Goal: Task Accomplishment & Management: Manage account settings

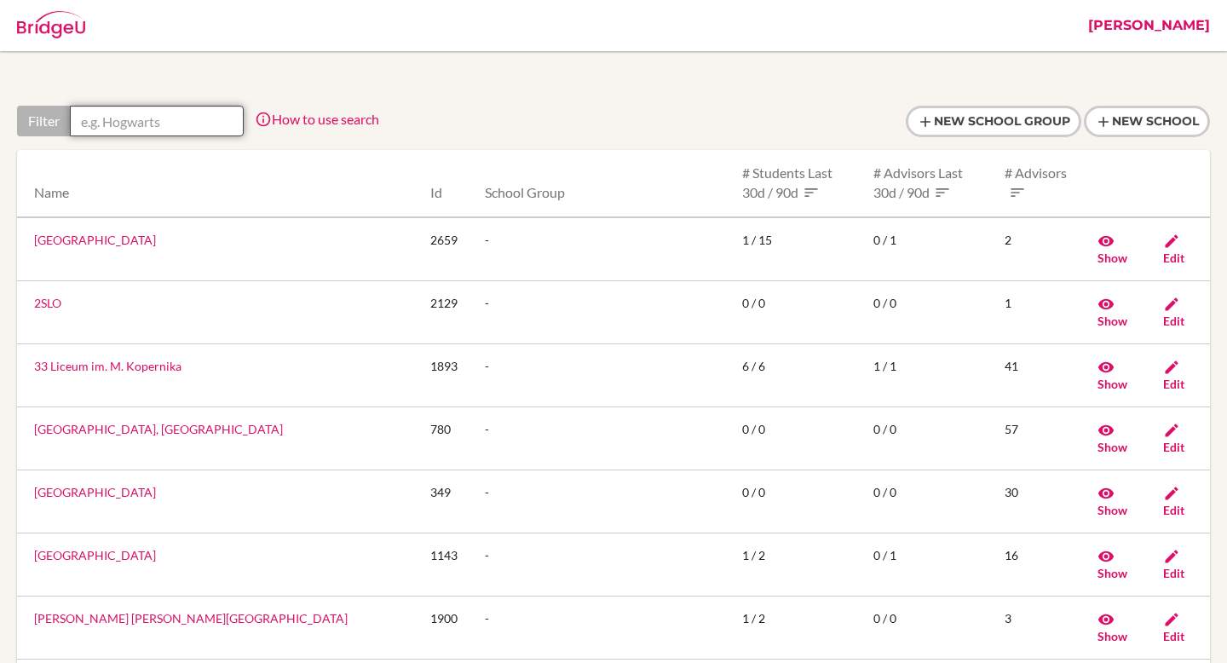
click at [126, 115] on input "text" at bounding box center [157, 121] width 174 height 31
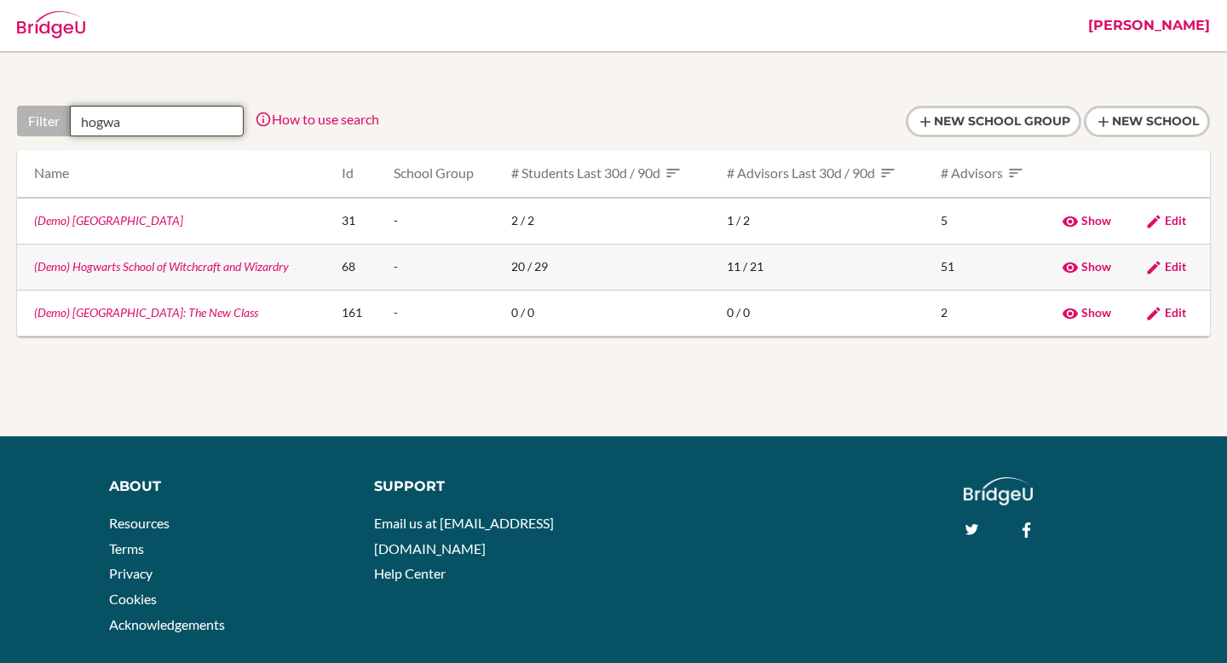
type input "hogwa"
click at [138, 275] on td "(Demo) Hogwarts School of Witchcraft and Wizardry" at bounding box center [172, 267] width 311 height 46
click at [140, 270] on link "(Demo) Hogwarts School of Witchcraft and Wizardry" at bounding box center [161, 266] width 255 height 14
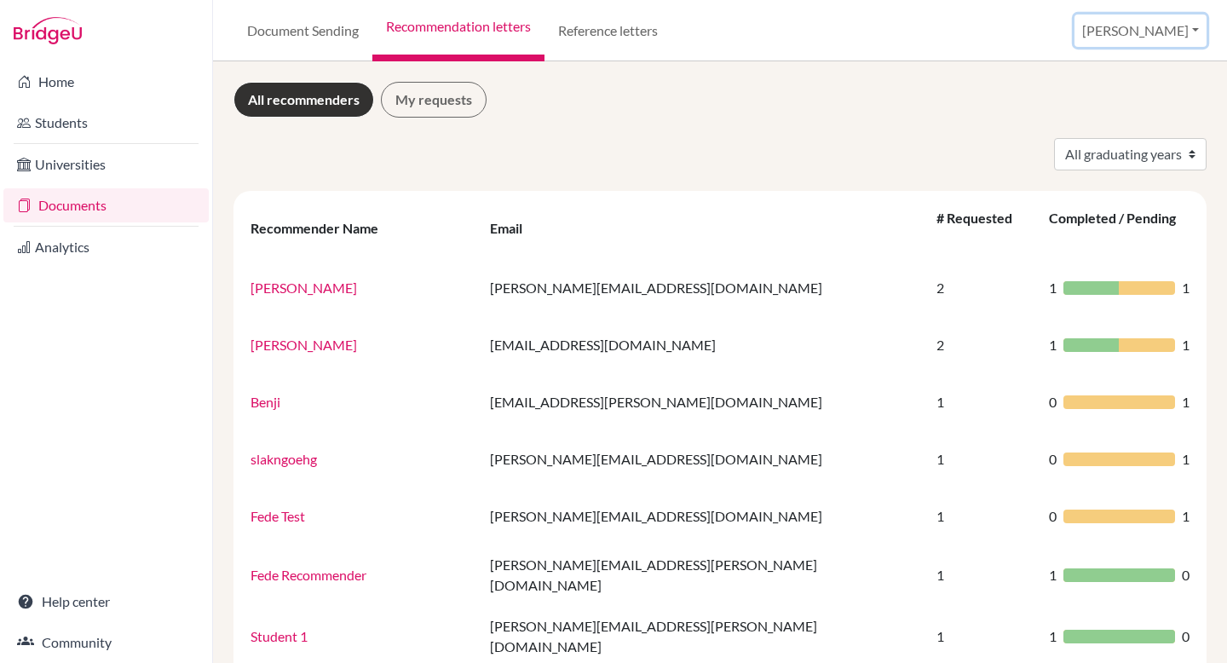
click at [1181, 31] on button "[PERSON_NAME]" at bounding box center [1140, 30] width 132 height 32
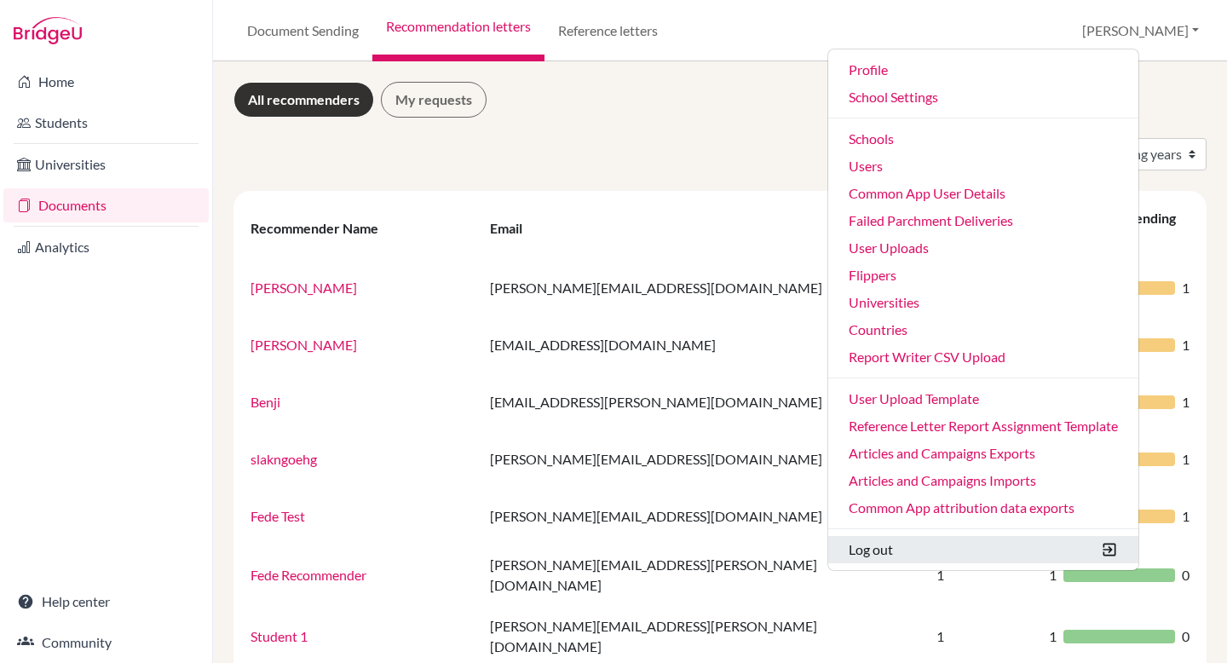
click at [963, 558] on button "Log out" at bounding box center [983, 549] width 310 height 27
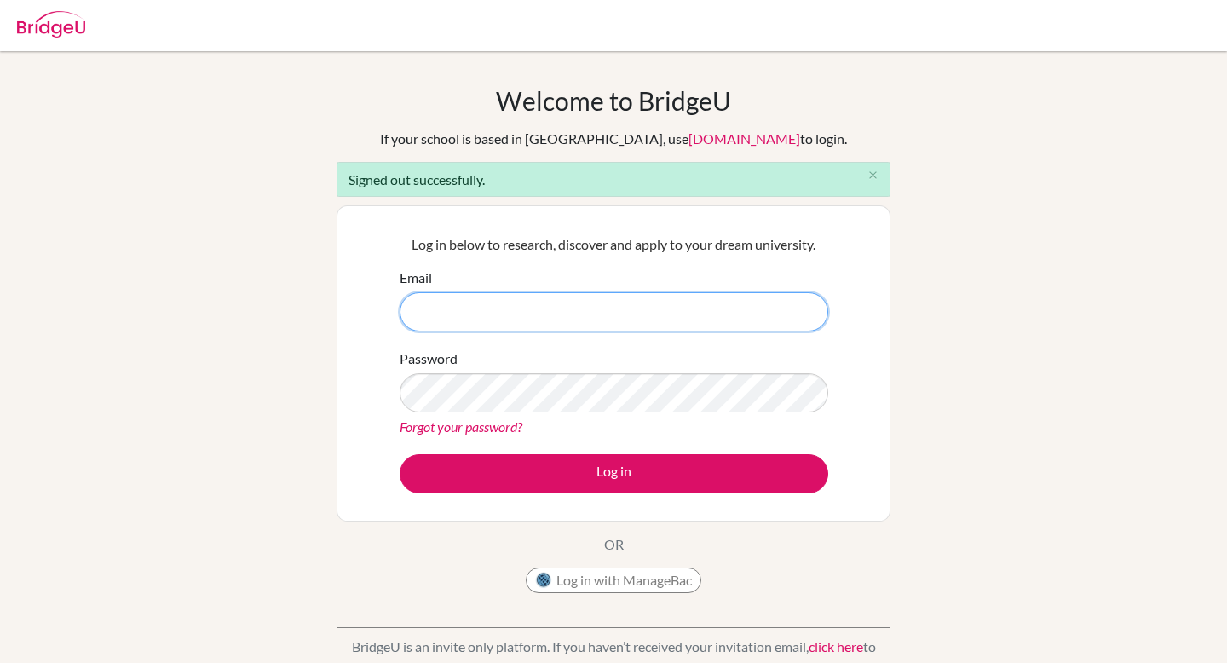
type input "jessica.solomon@cialfo.com.sg"
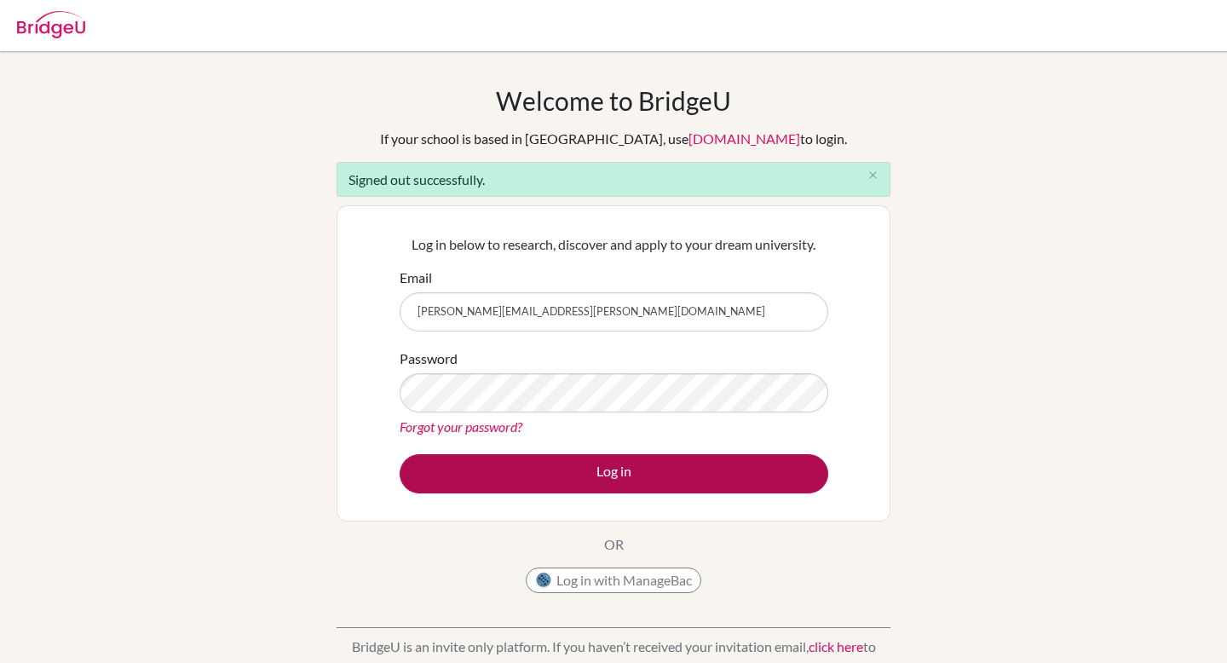
click at [621, 469] on button "Log in" at bounding box center [614, 473] width 428 height 39
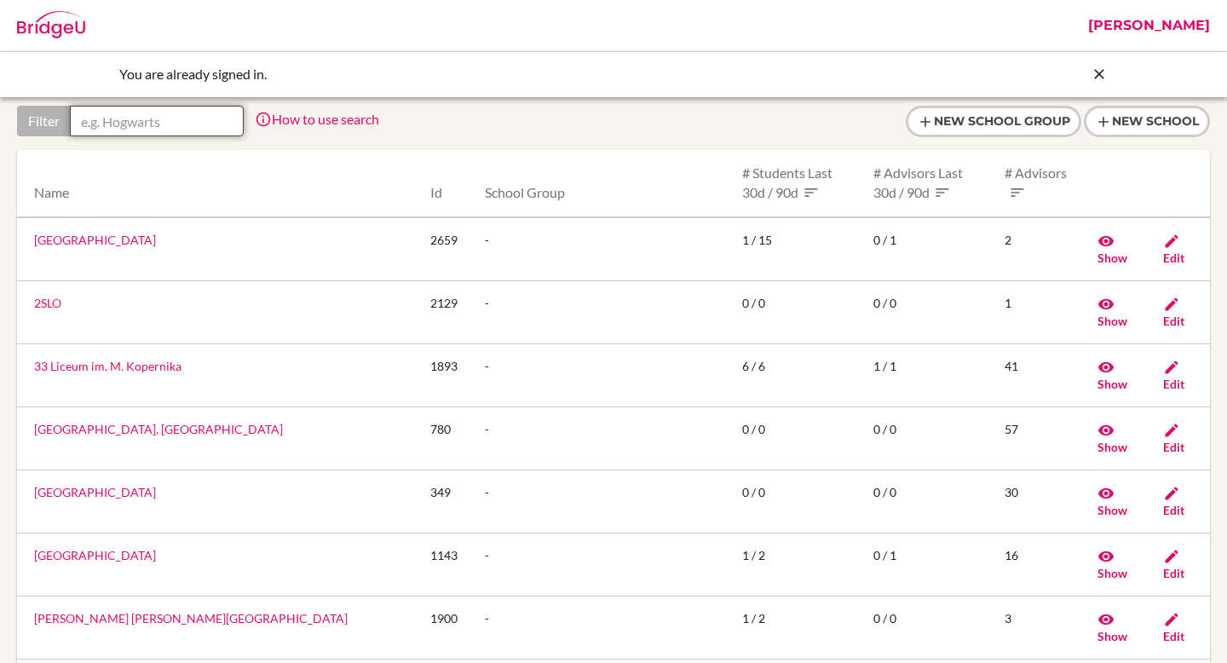
click at [141, 124] on input "text" at bounding box center [157, 121] width 174 height 31
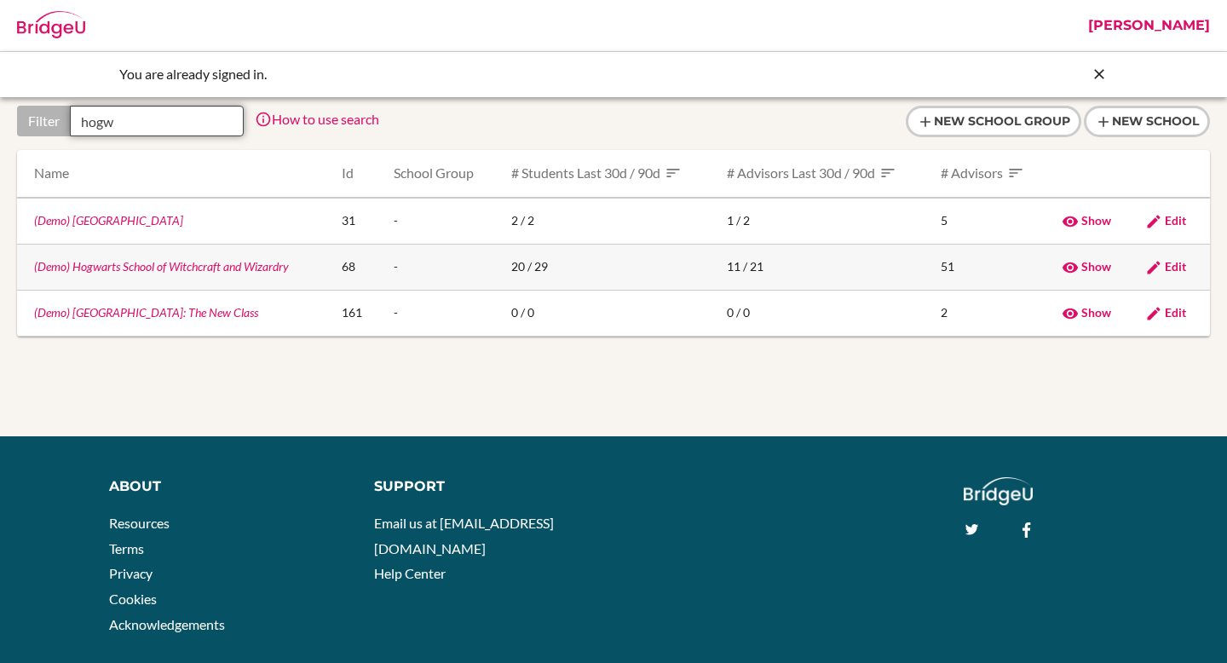
type input "hogw"
click at [141, 265] on link "(Demo) Hogwarts School of Witchcraft and Wizardry" at bounding box center [161, 266] width 255 height 14
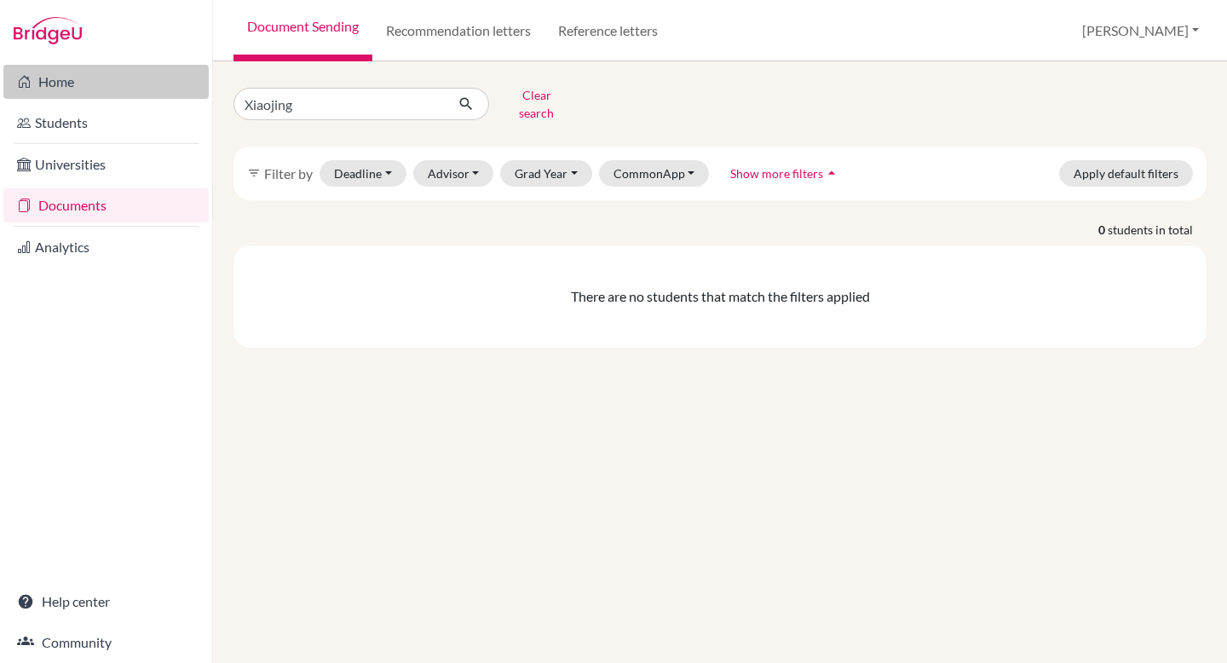
click at [135, 84] on link "Home" at bounding box center [105, 82] width 205 height 34
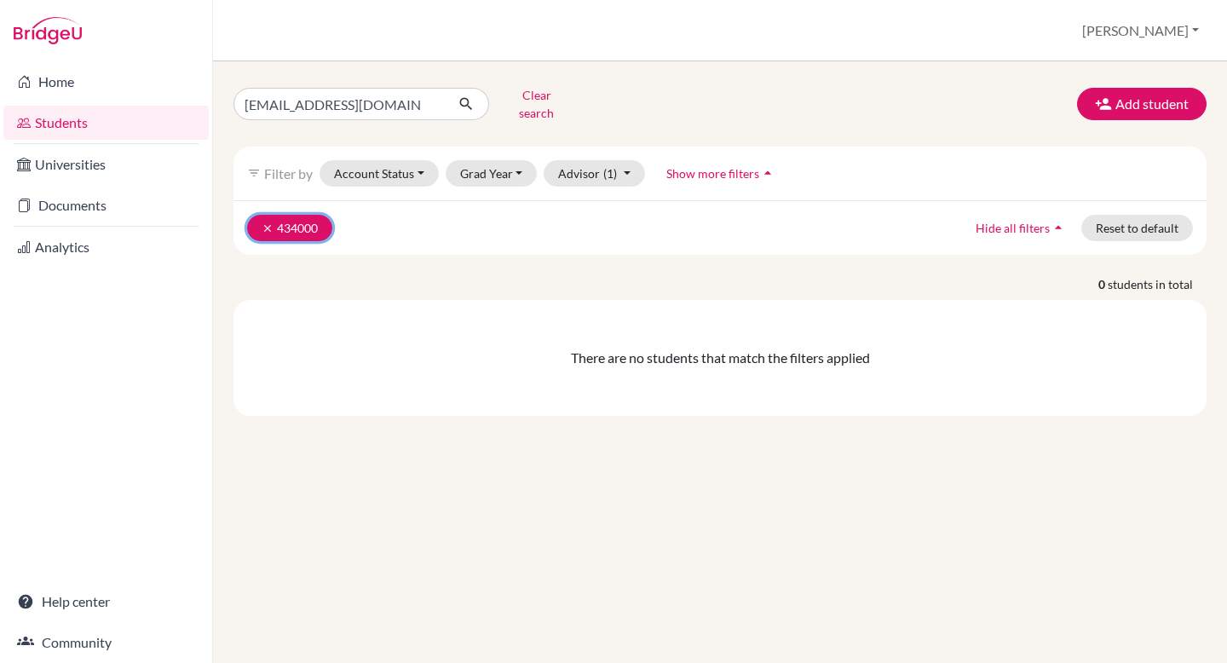
click at [262, 222] on icon "clear" at bounding box center [268, 228] width 12 height 12
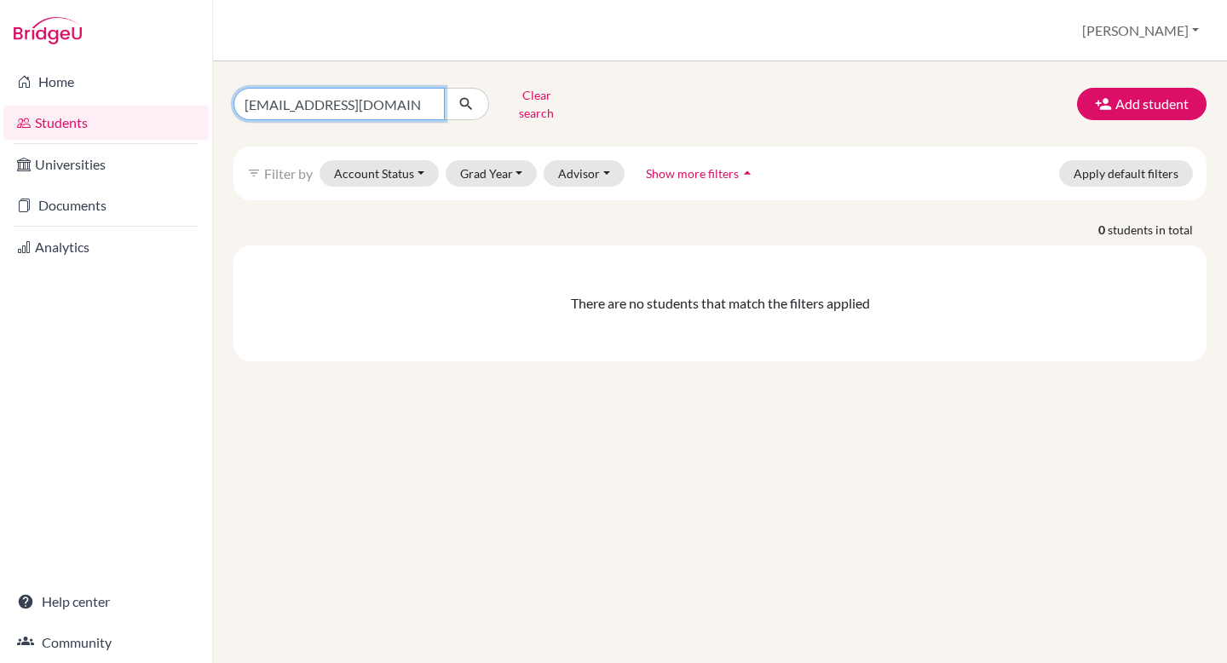
click at [430, 102] on input "[EMAIL_ADDRESS][DOMAIN_NAME]" at bounding box center [338, 104] width 211 height 32
click at [605, 86] on div "Clear search Add student" at bounding box center [720, 104] width 998 height 44
click at [555, 95] on button "Clear search" at bounding box center [536, 104] width 95 height 44
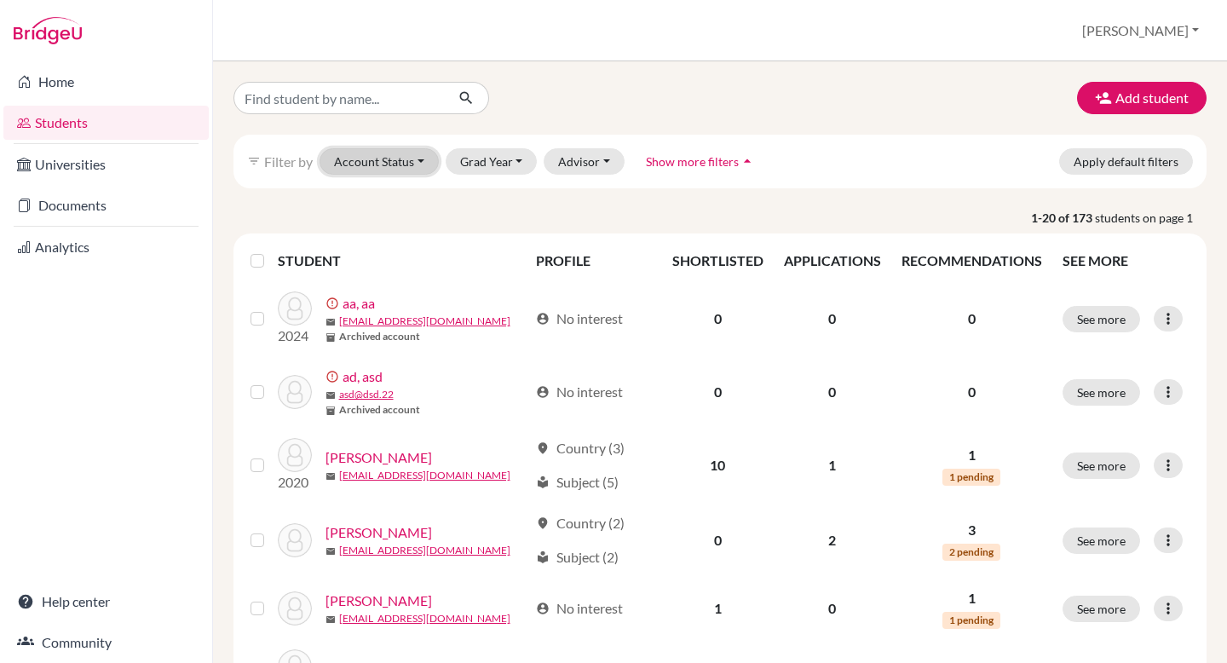
click at [409, 171] on button "Account Status" at bounding box center [378, 161] width 119 height 26
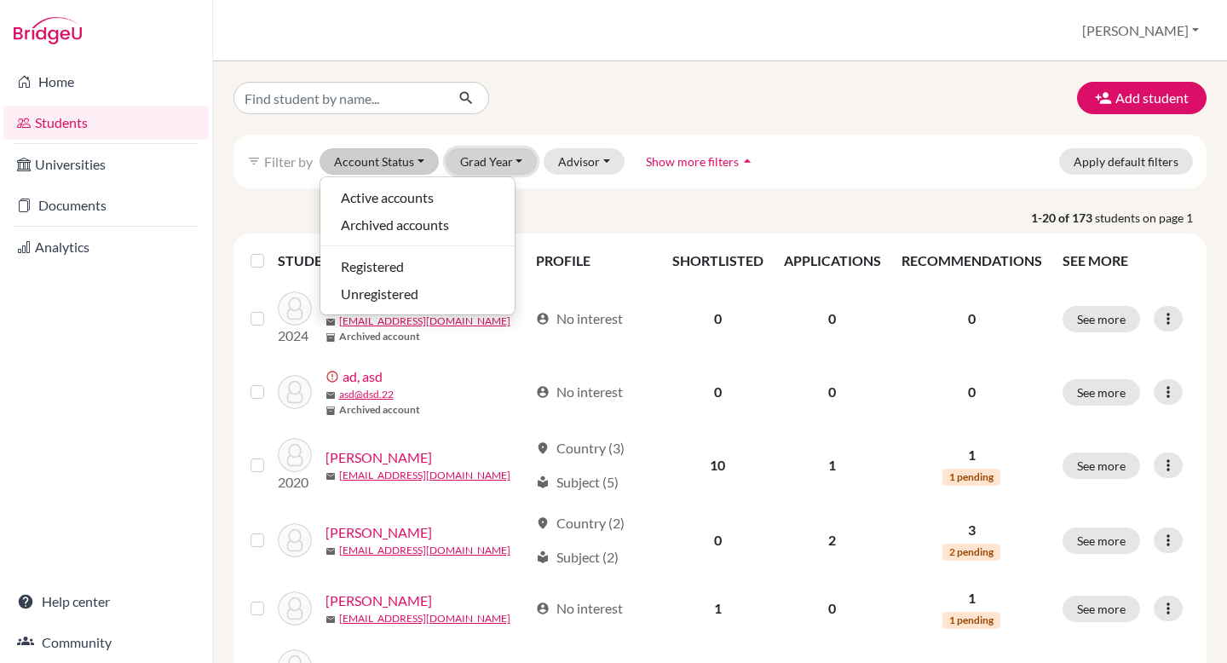
click at [497, 156] on button "Grad Year" at bounding box center [492, 161] width 92 height 26
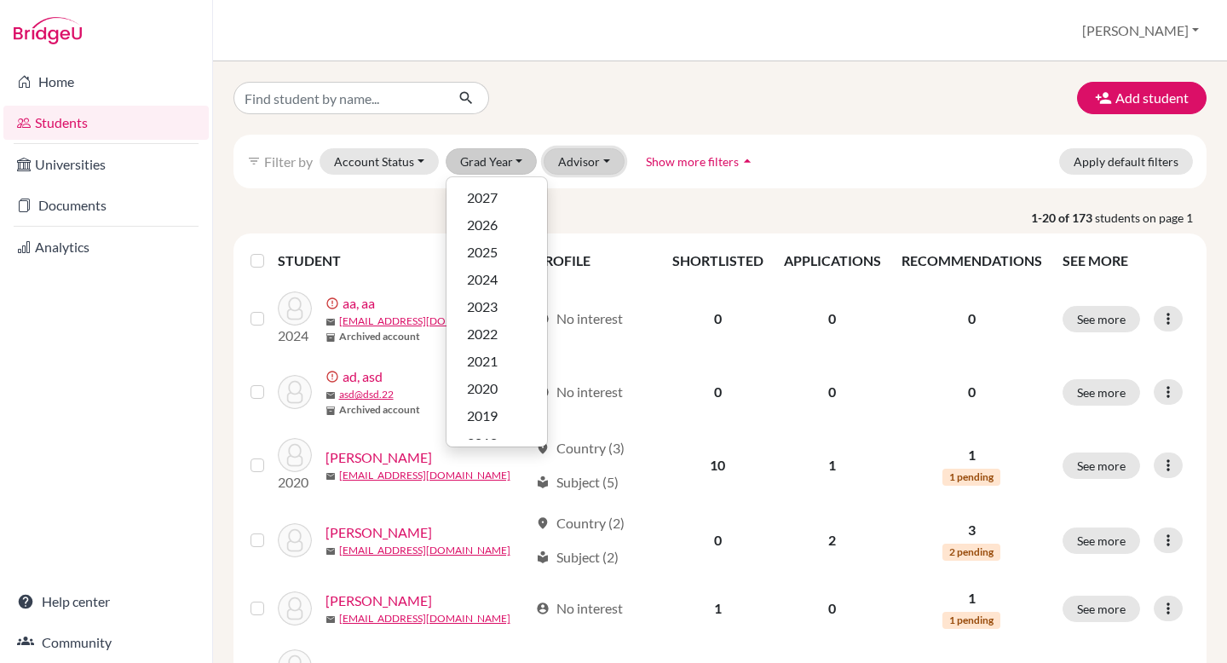
click at [602, 162] on button "Advisor" at bounding box center [583, 161] width 81 height 26
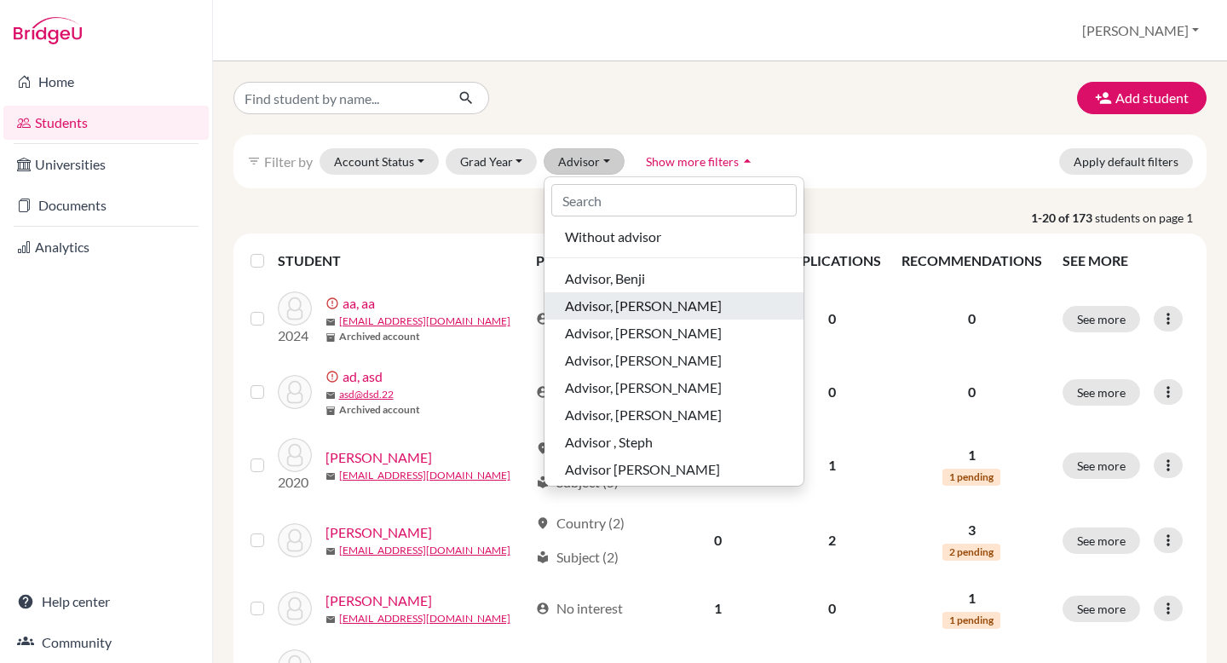
click at [627, 303] on span "Advisor, Jessica" at bounding box center [643, 306] width 157 height 20
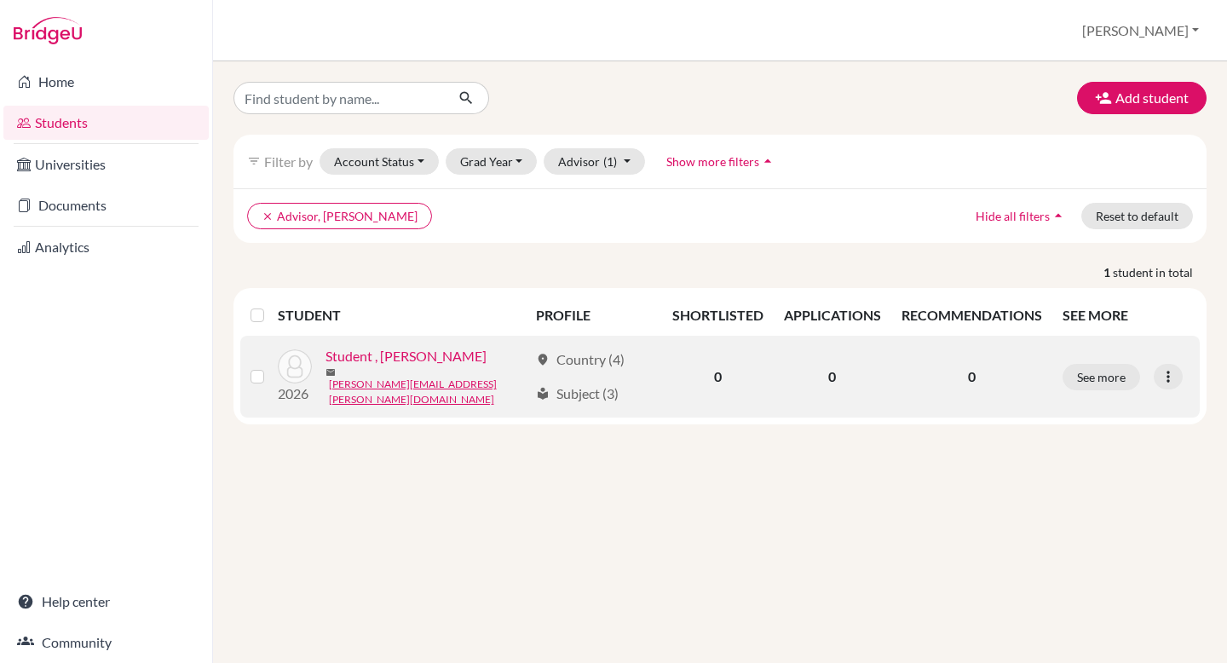
click at [363, 361] on link "Student , [PERSON_NAME]" at bounding box center [405, 356] width 161 height 20
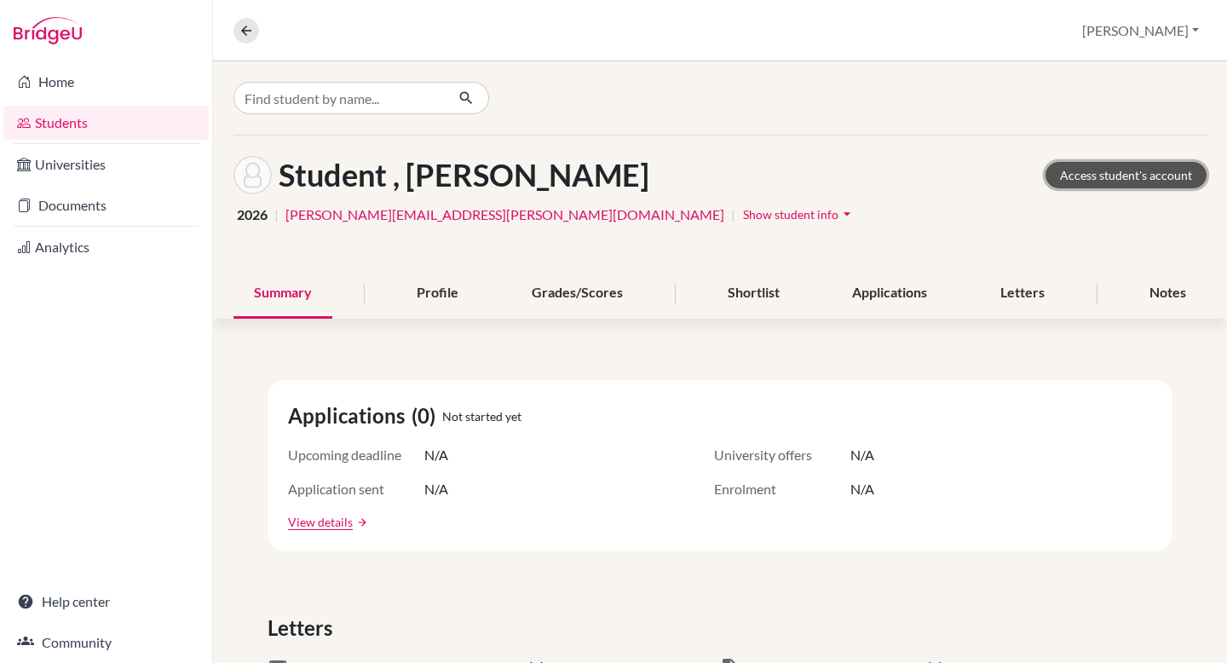
click at [1143, 176] on link "Access student's account" at bounding box center [1125, 175] width 161 height 26
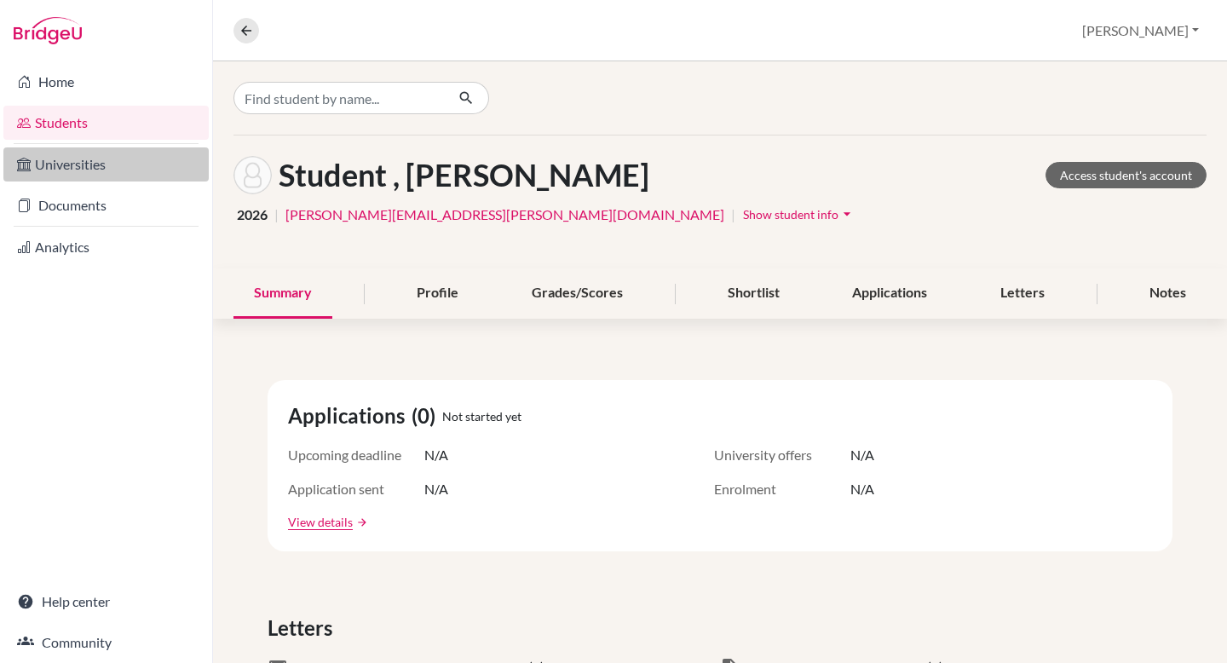
click at [95, 170] on link "Universities" at bounding box center [105, 164] width 205 height 34
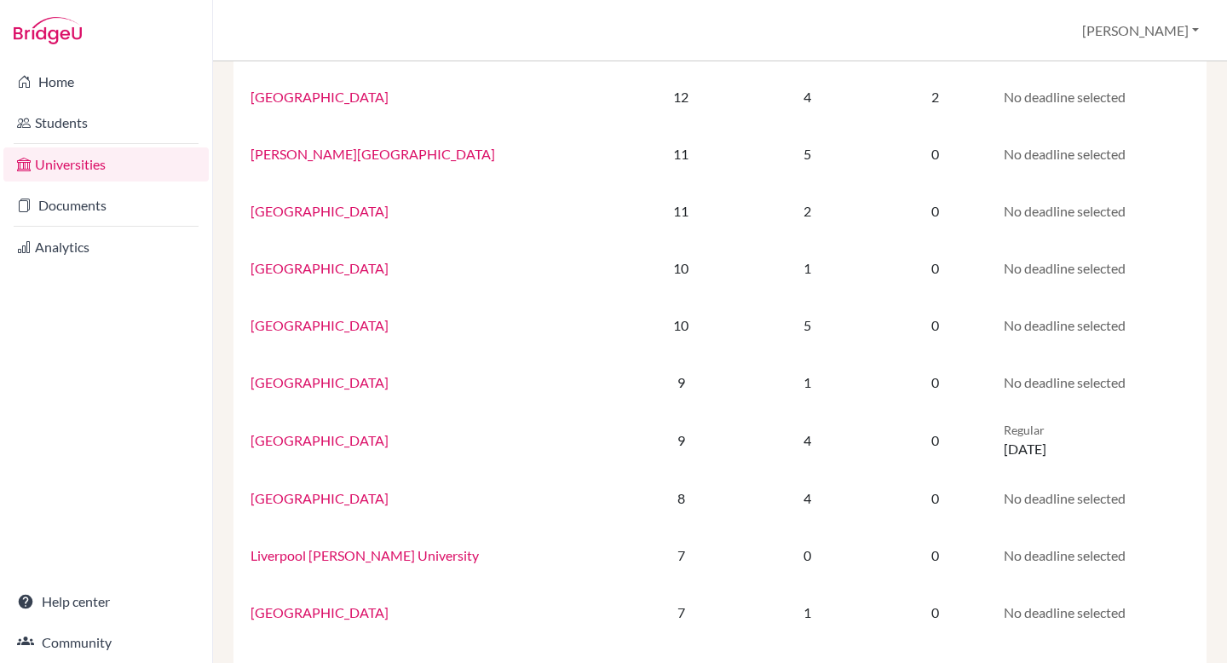
scroll to position [433, 0]
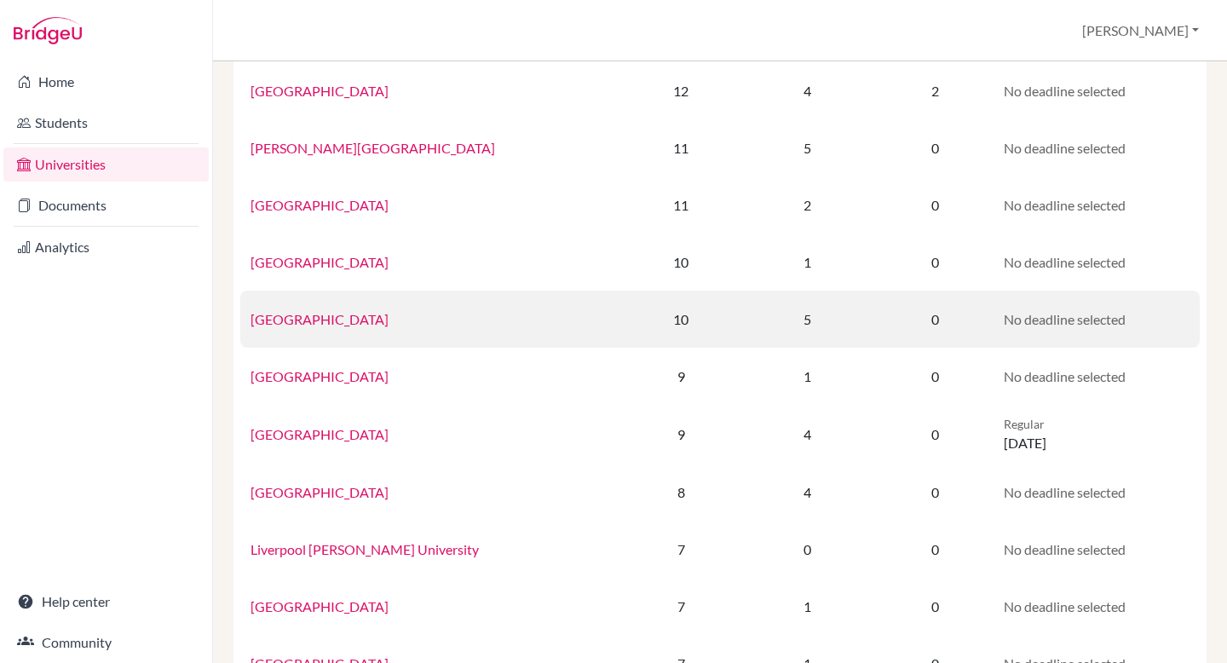
click at [354, 319] on link "University of Nottingham" at bounding box center [319, 319] width 138 height 16
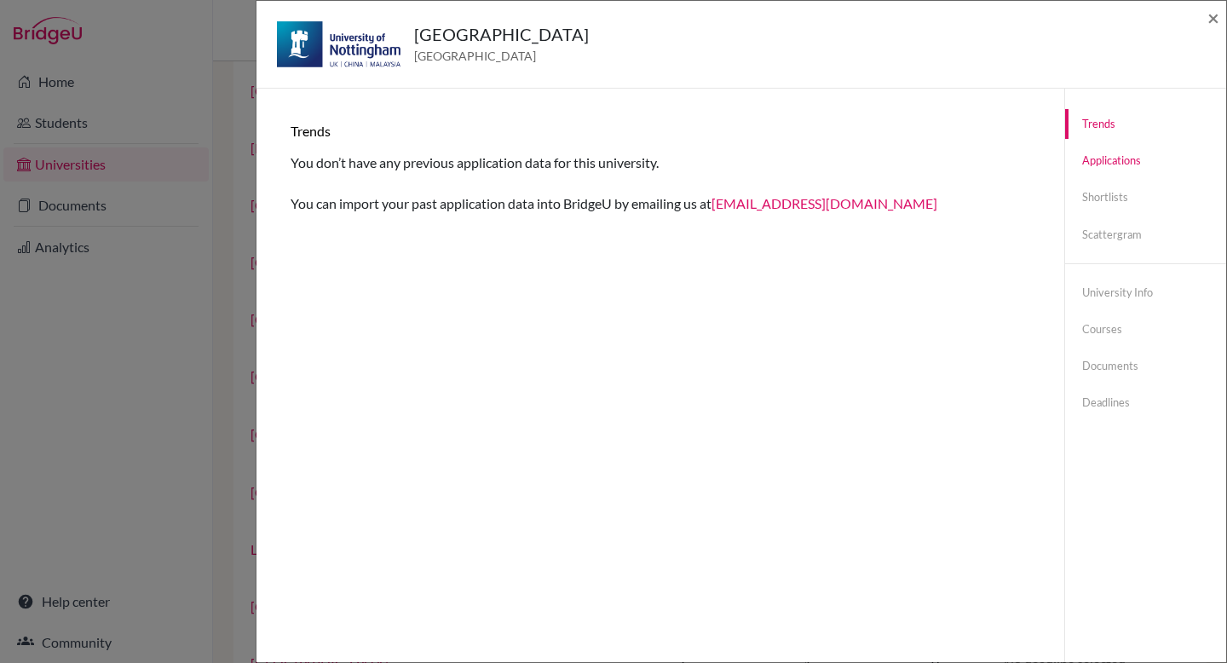
click at [1133, 159] on link "Applications" at bounding box center [1145, 161] width 161 height 30
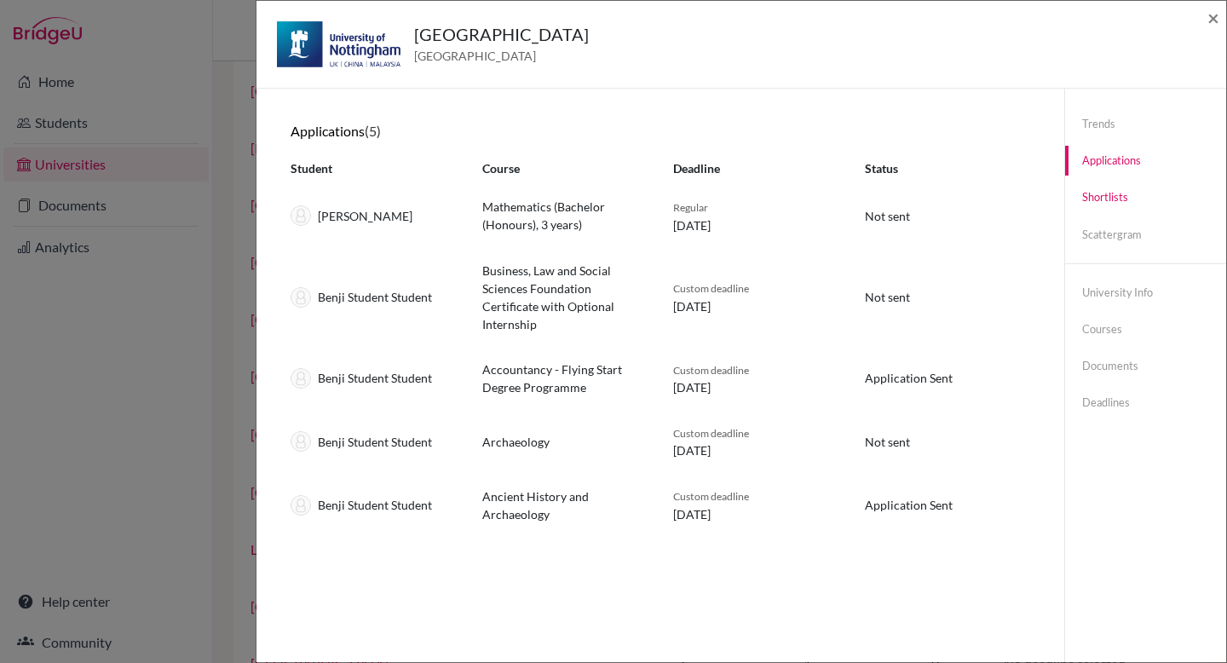
click at [1112, 198] on link "Shortlists" at bounding box center [1145, 197] width 161 height 30
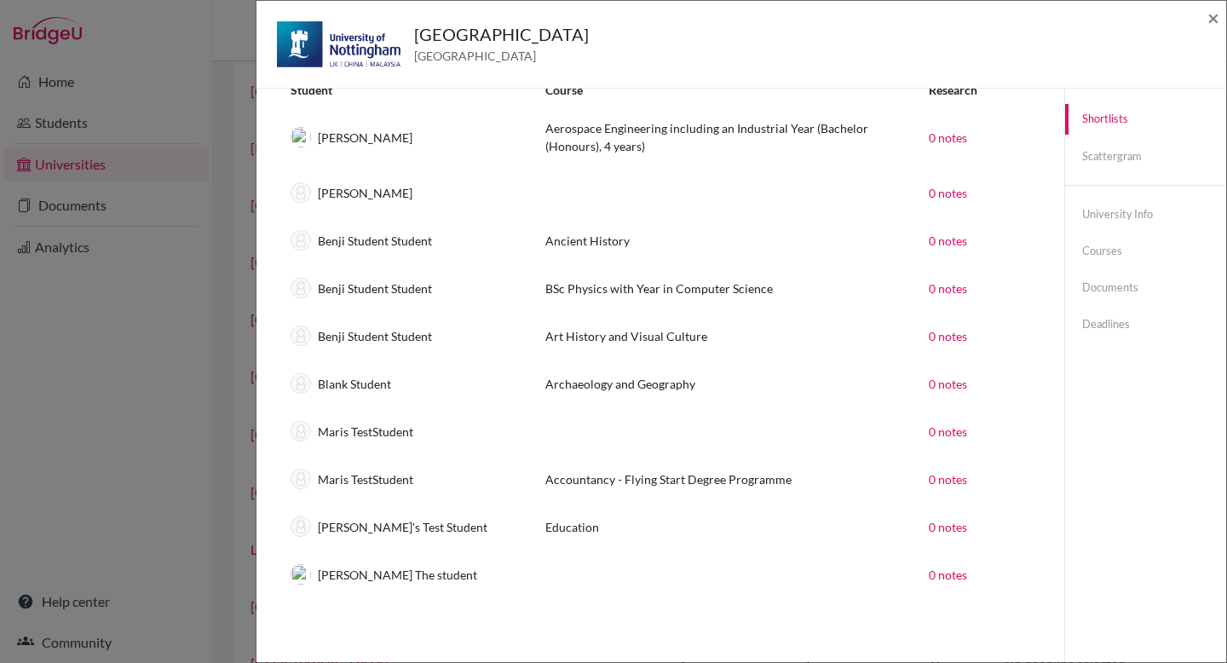
scroll to position [89, 0]
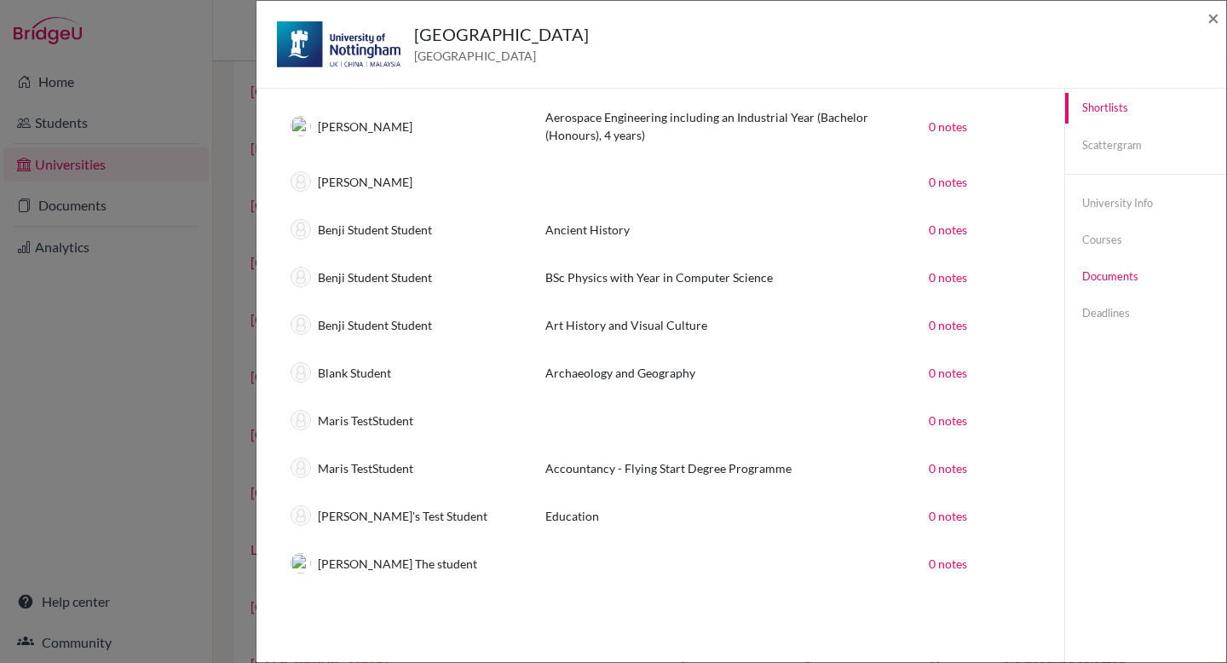
click at [1119, 279] on link "Documents" at bounding box center [1145, 277] width 161 height 30
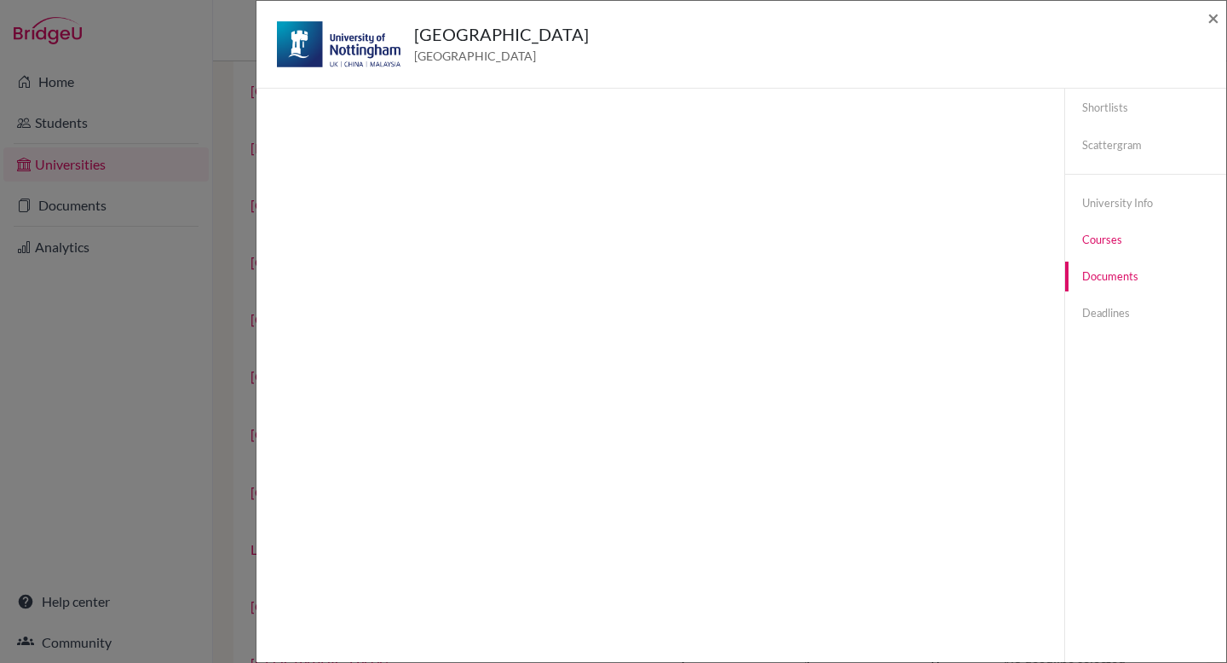
click at [1095, 240] on link "Courses" at bounding box center [1145, 240] width 161 height 30
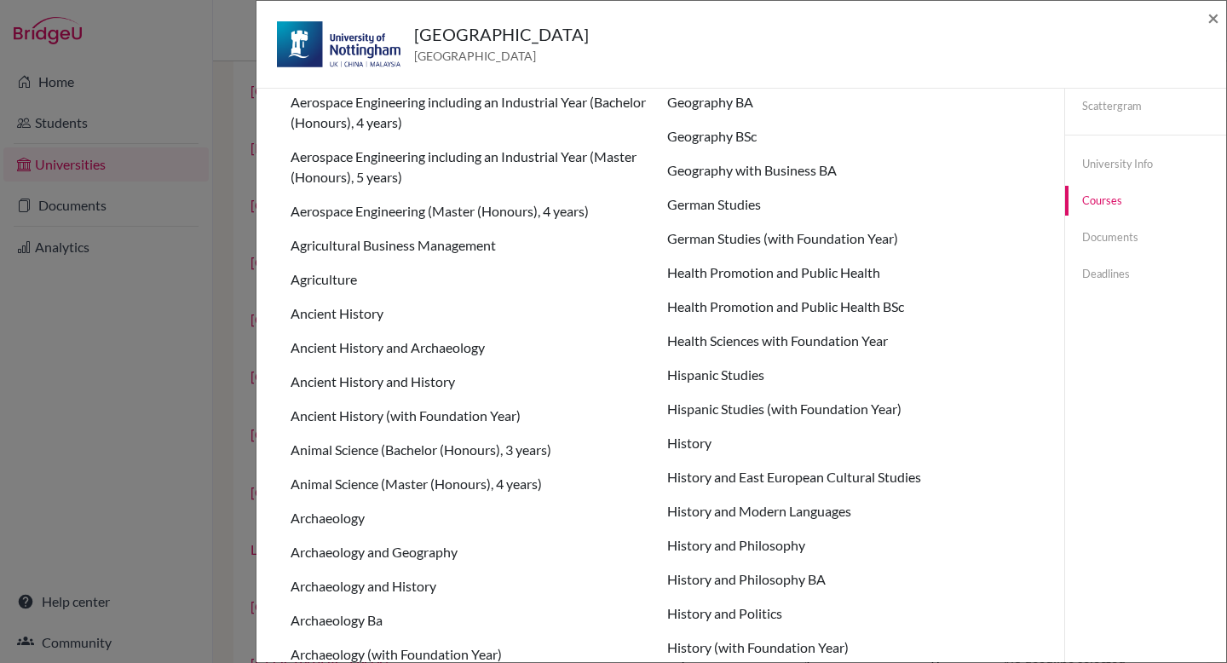
scroll to position [0, 0]
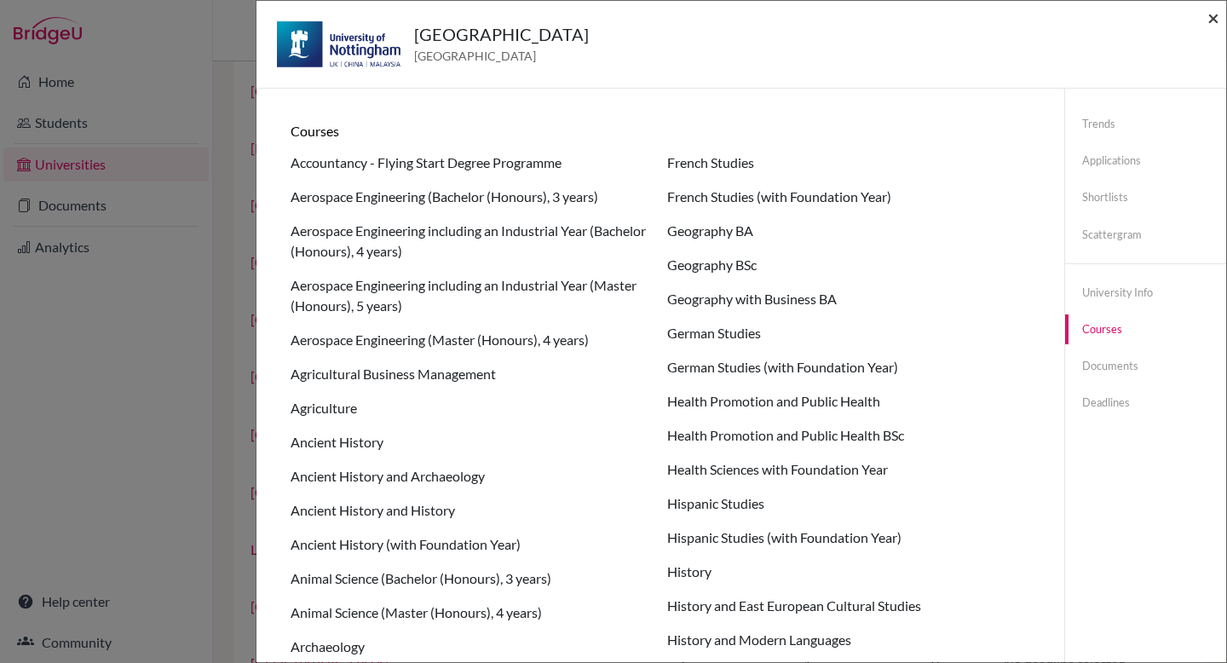
click at [1211, 22] on span "×" at bounding box center [1213, 17] width 12 height 25
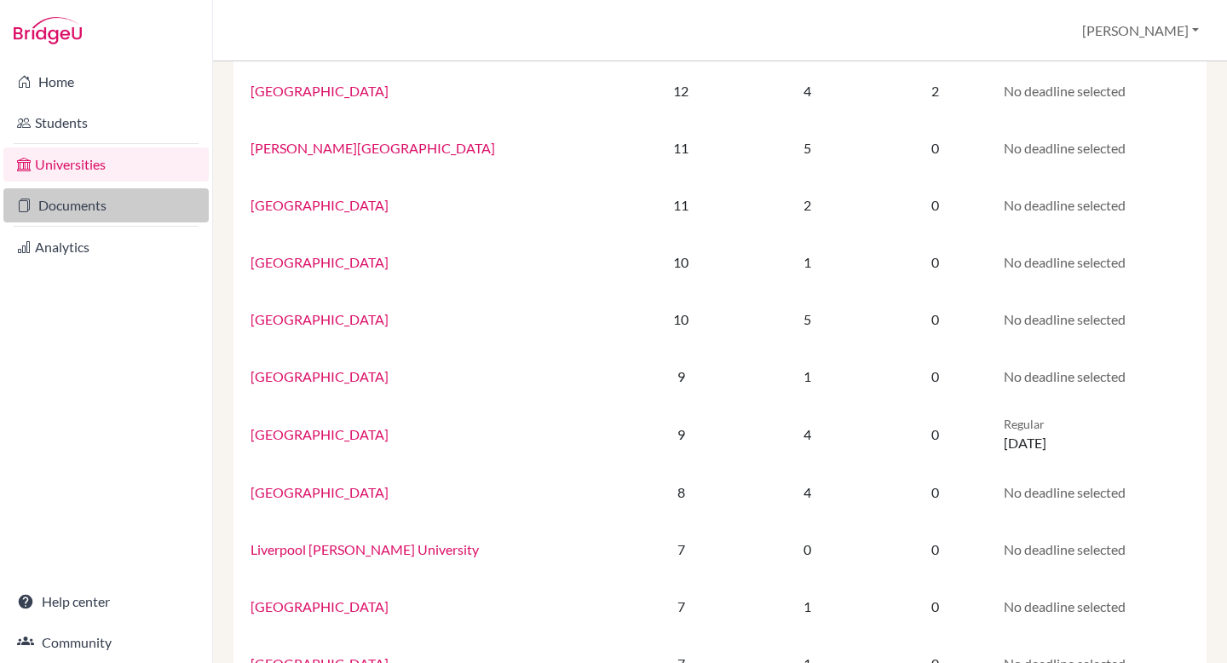
click at [112, 210] on link "Documents" at bounding box center [105, 205] width 205 height 34
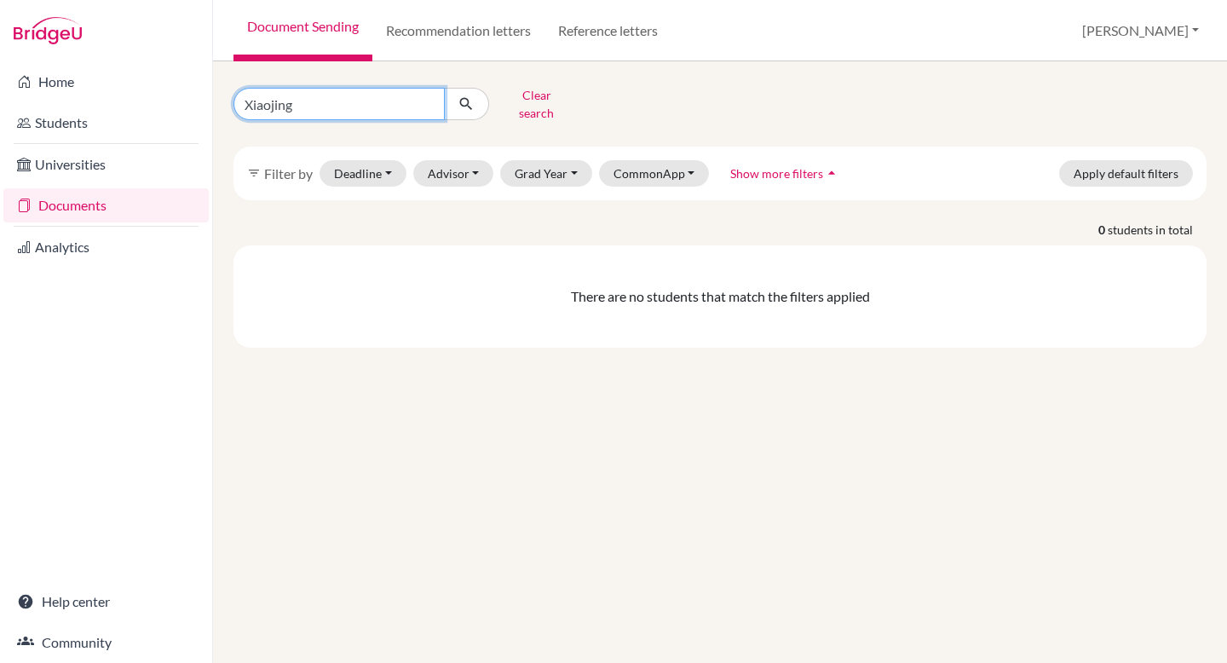
click at [425, 95] on input "Xiaojing" at bounding box center [338, 104] width 211 height 32
click at [559, 92] on button "Clear search" at bounding box center [536, 104] width 95 height 44
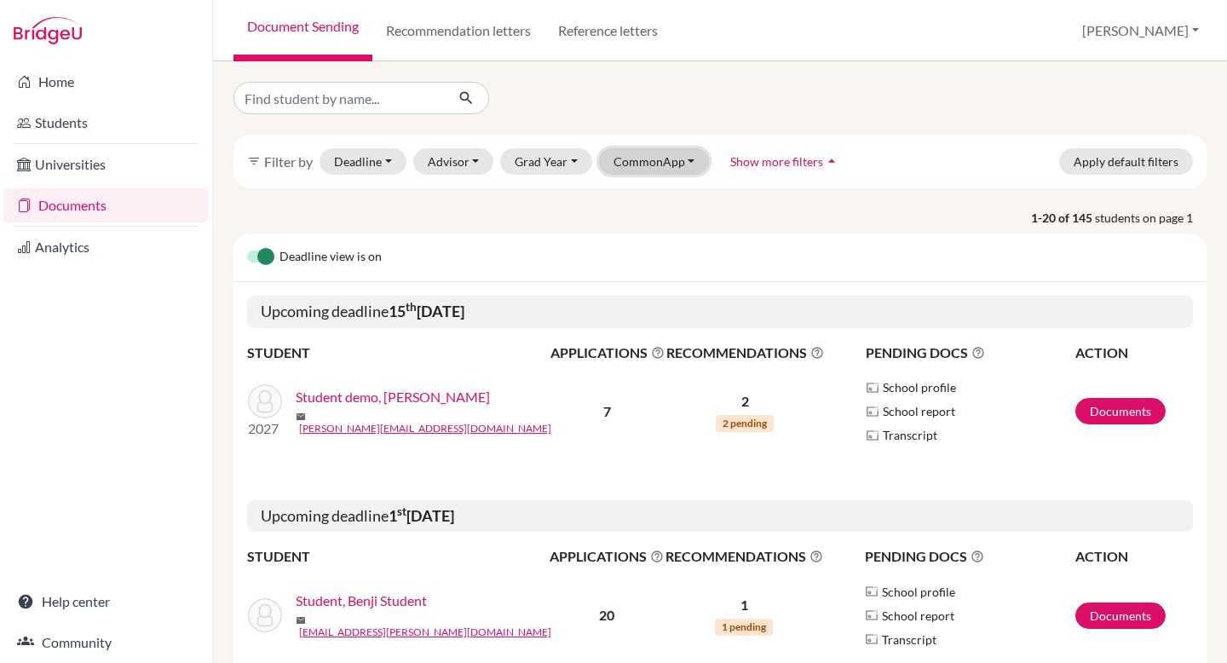
click at [663, 167] on button "CommonApp" at bounding box center [654, 161] width 111 height 26
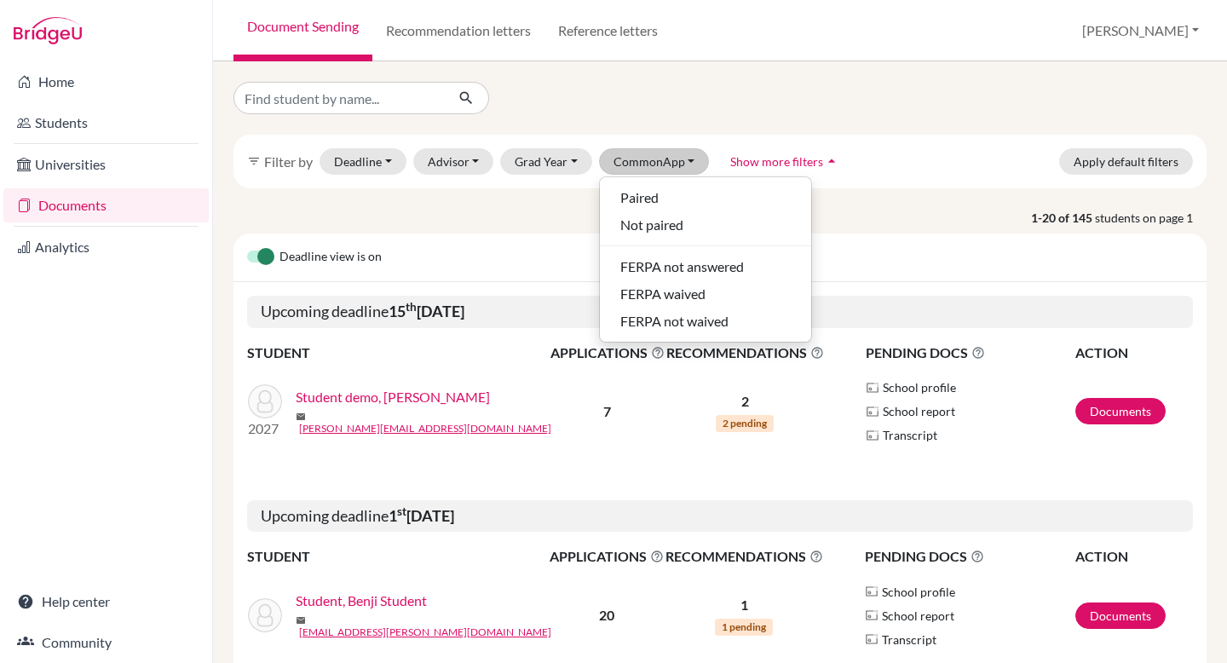
click at [969, 187] on div "filter_list Filter by Deadline - Select a date range Or double click for a sing…" at bounding box center [719, 162] width 973 height 54
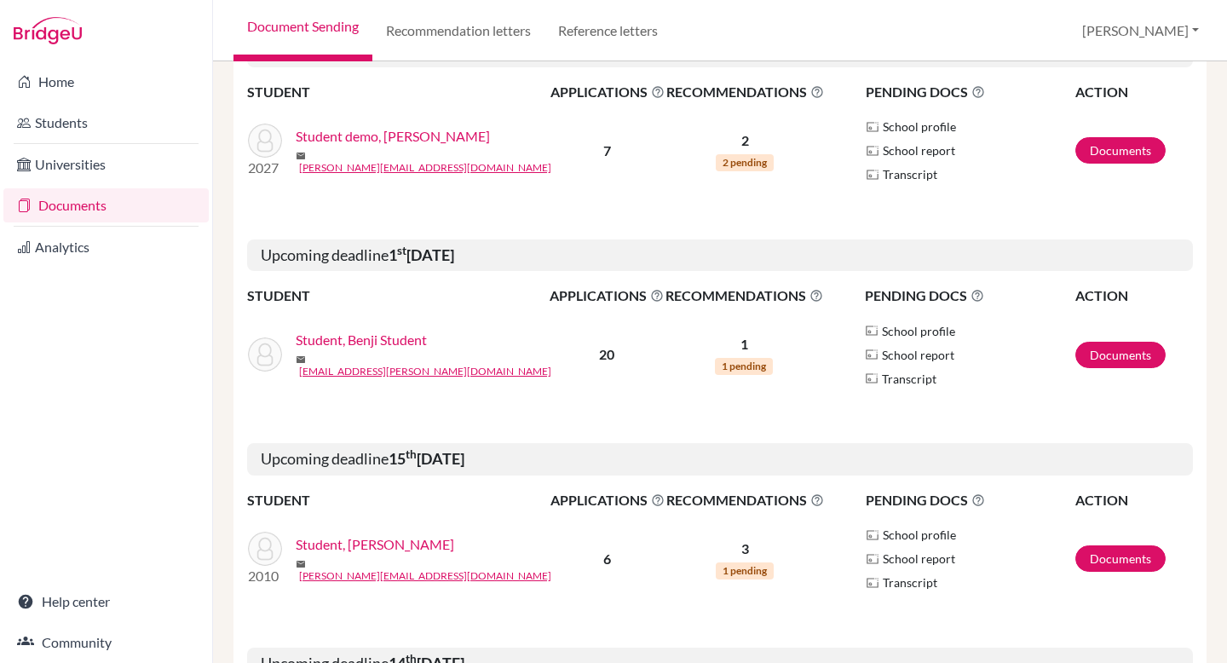
scroll to position [1, 0]
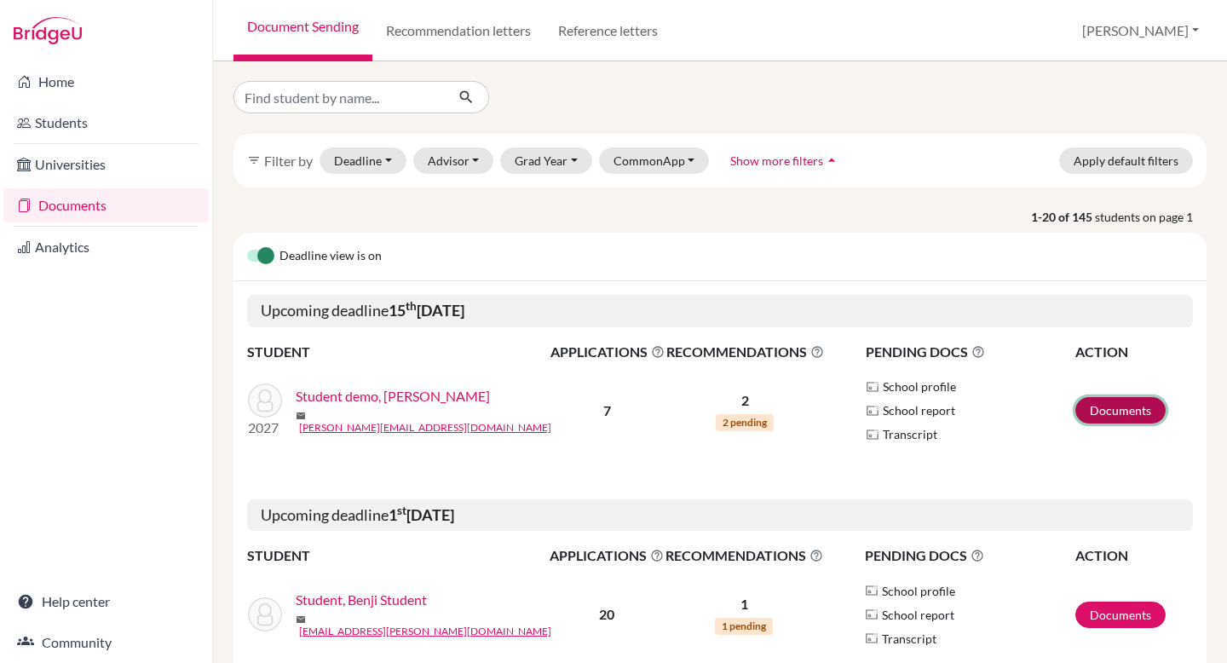
click at [1147, 411] on link "Documents" at bounding box center [1120, 410] width 90 height 26
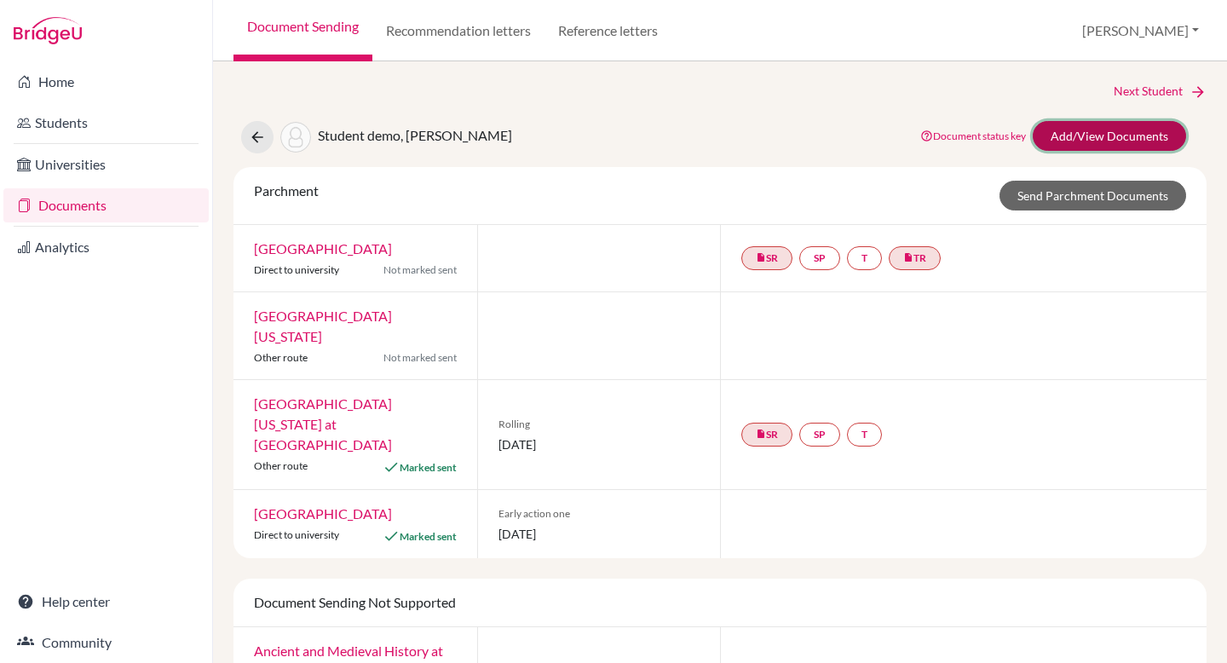
click at [1127, 138] on link "Add/View Documents" at bounding box center [1108, 136] width 153 height 30
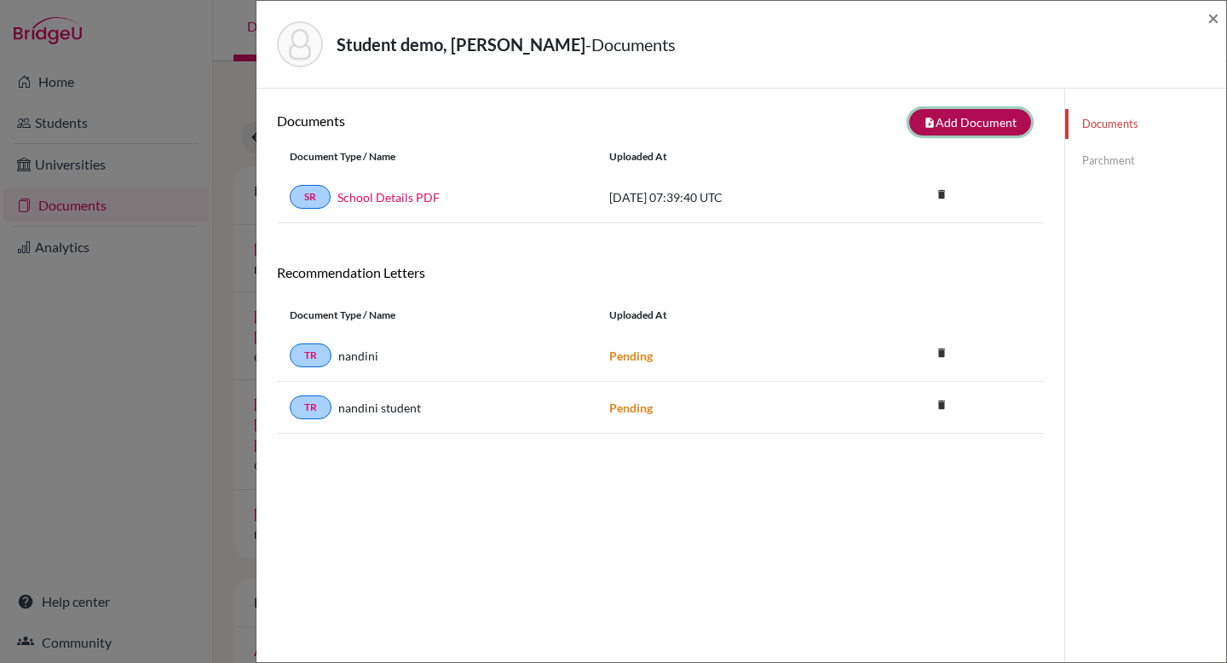
click at [979, 111] on button "note_add Add Document" at bounding box center [970, 122] width 122 height 26
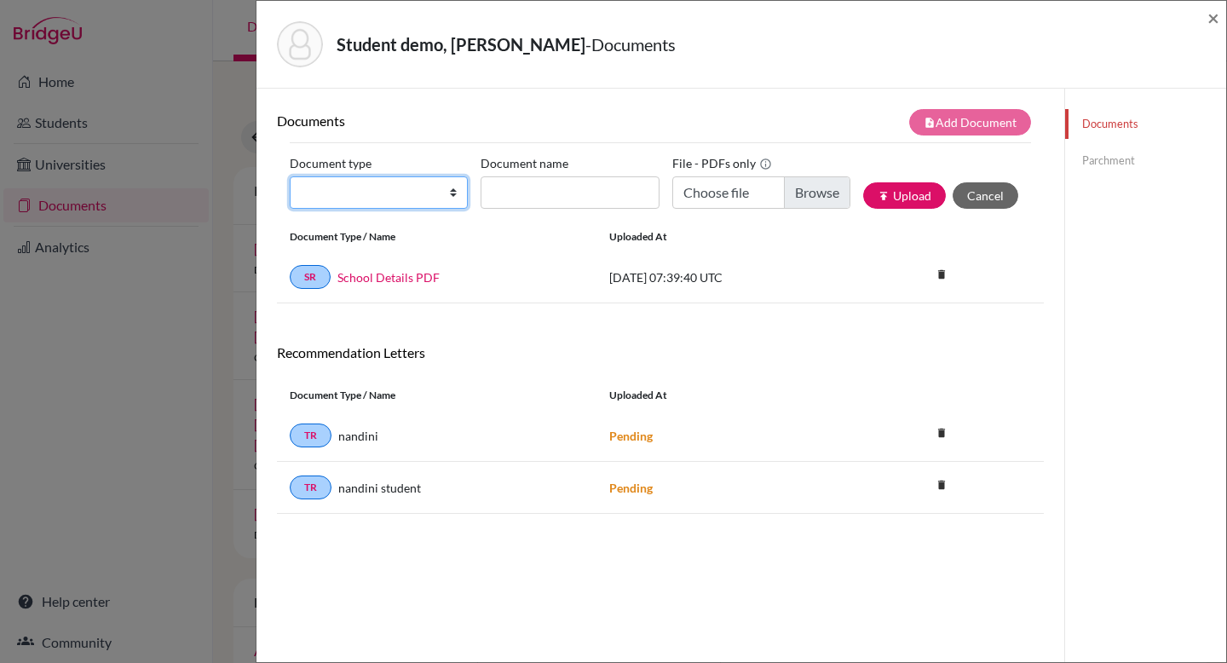
click at [301, 193] on select "Change explanation for Common App reports Counselor recommendation Internationa…" at bounding box center [379, 192] width 178 height 32
select select "1"
click at [290, 176] on select "Change explanation for Common App reports Counselor recommendation Internationa…" at bounding box center [379, 192] width 178 height 32
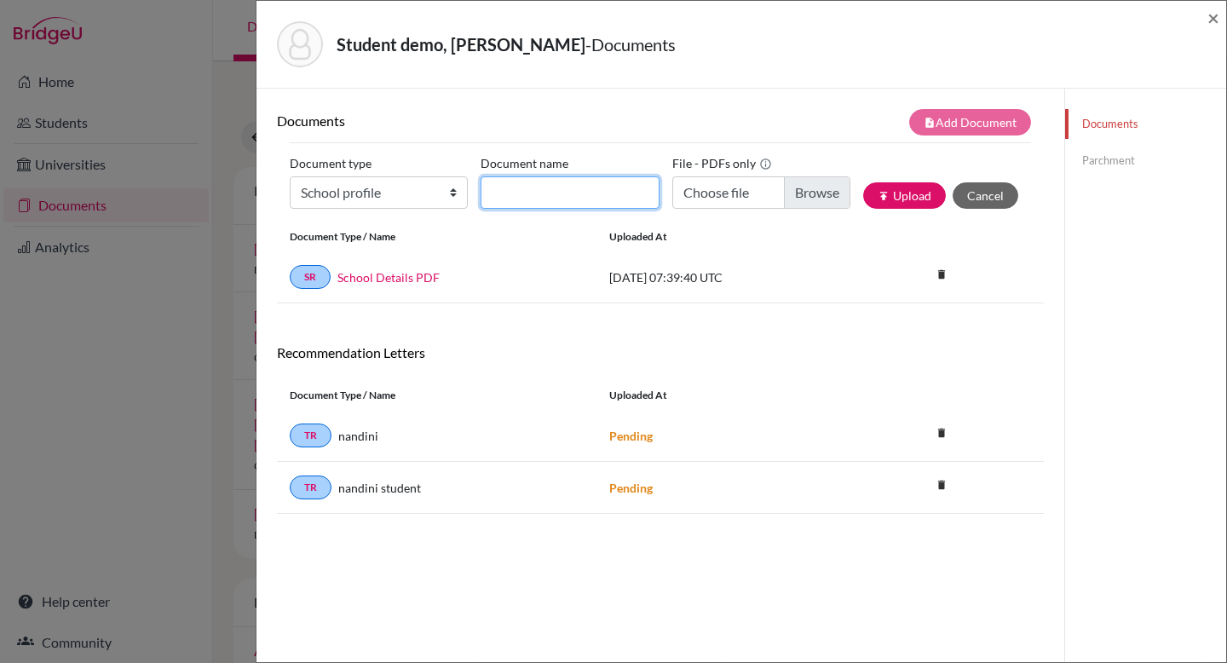
click at [537, 206] on input "Document name" at bounding box center [569, 192] width 178 height 32
type input "School Profile"
click at [1108, 166] on link "Parchment" at bounding box center [1145, 161] width 161 height 30
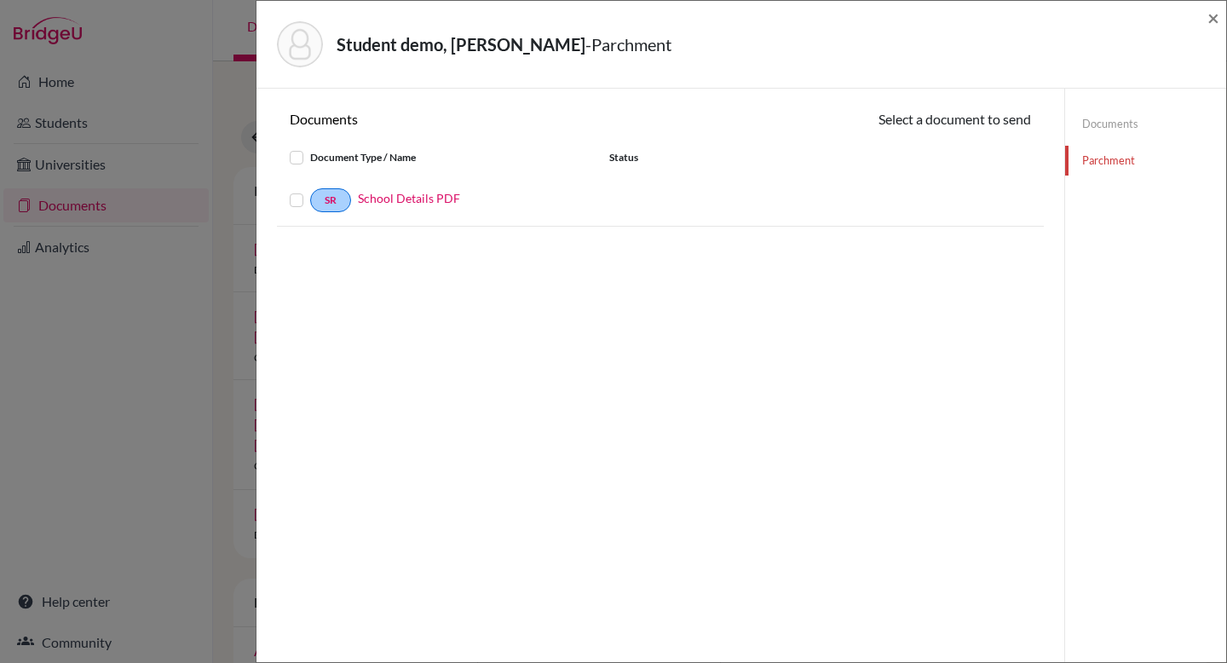
click at [310, 190] on label at bounding box center [310, 190] width 0 height 0
click at [0, 0] on input "checkbox" at bounding box center [0, 0] width 0 height 0
click at [1210, 18] on span "×" at bounding box center [1213, 17] width 12 height 25
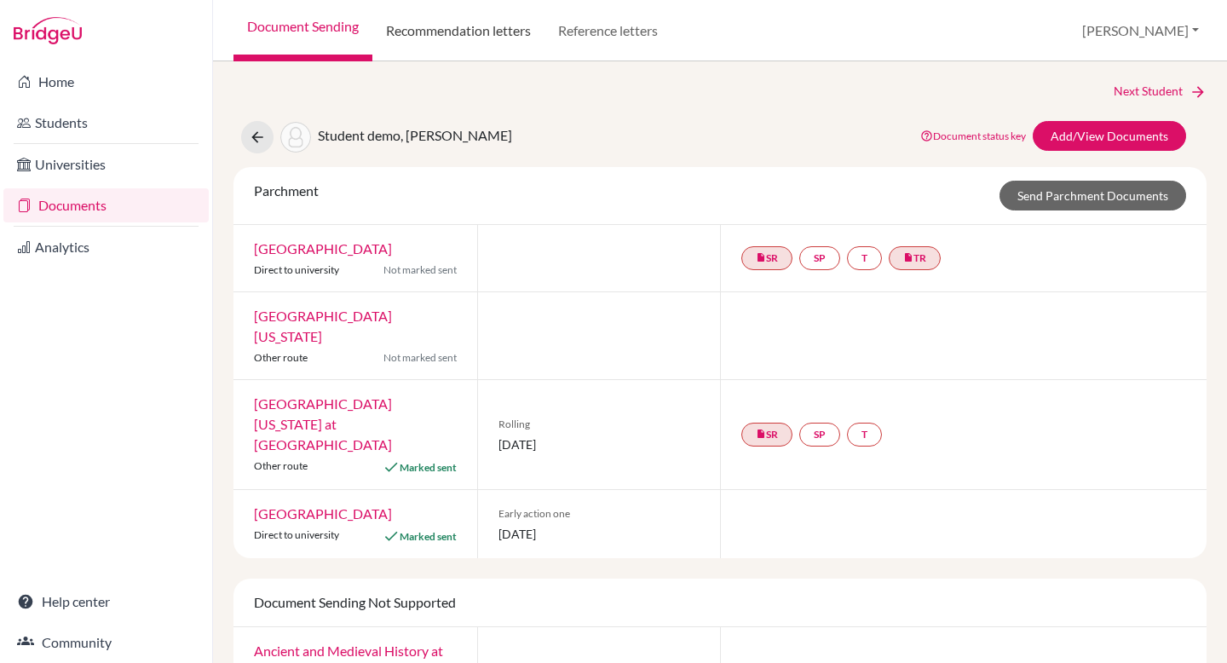
click at [441, 37] on link "Recommendation letters" at bounding box center [458, 30] width 172 height 61
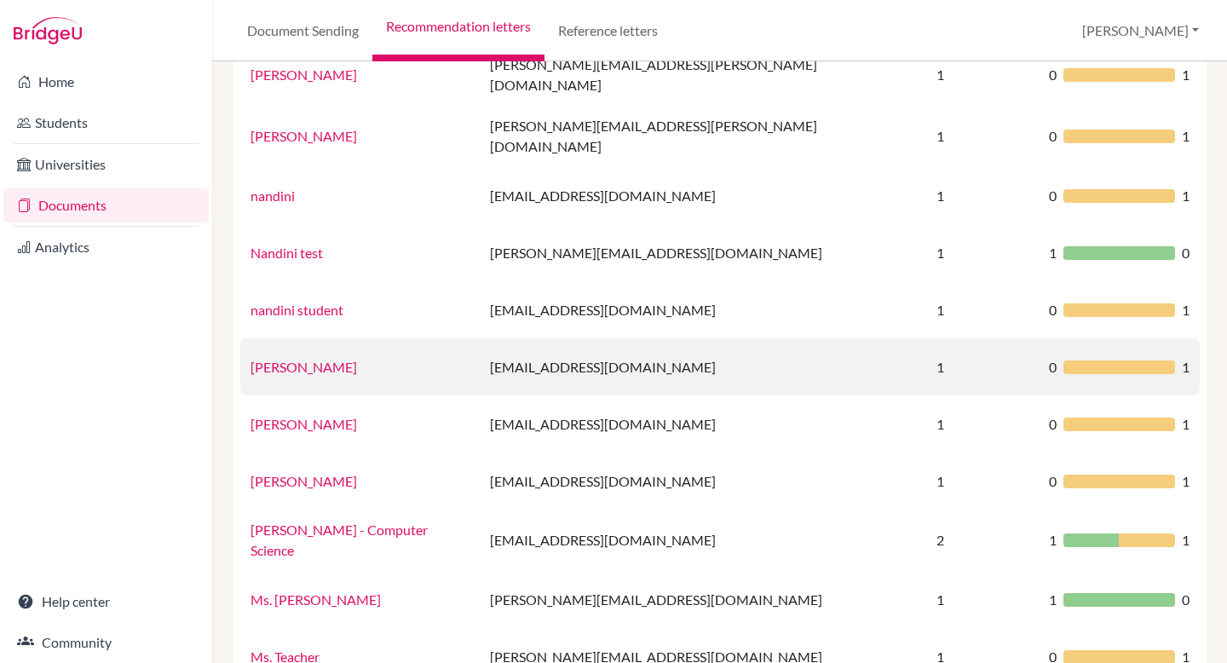
scroll to position [804, 0]
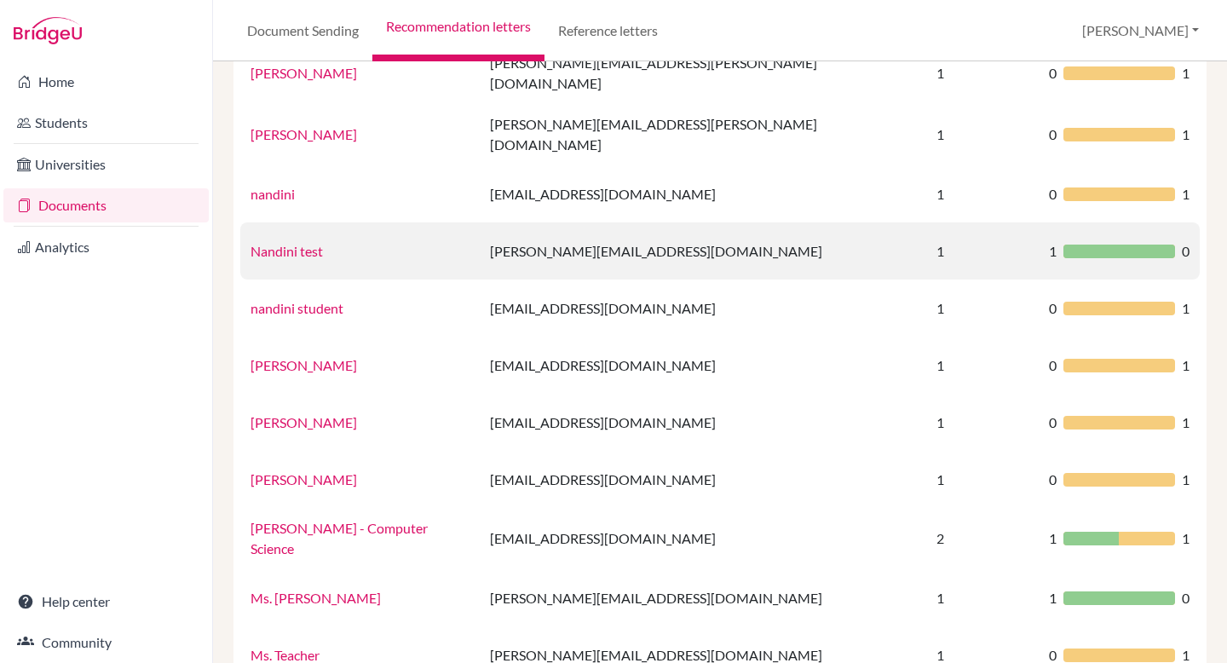
click at [274, 243] on link "Nandini test" at bounding box center [286, 251] width 72 height 16
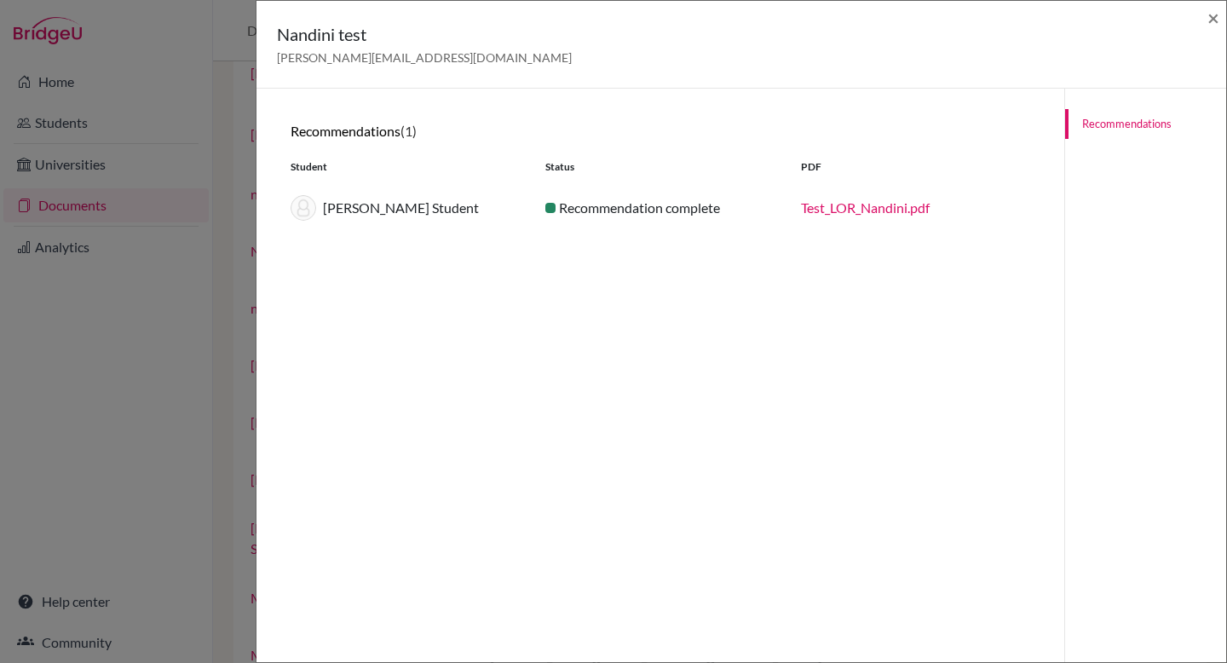
click at [871, 210] on link "Test_LOR_Nandini.pdf" at bounding box center [865, 207] width 129 height 16
click at [1211, 21] on span "×" at bounding box center [1213, 17] width 12 height 25
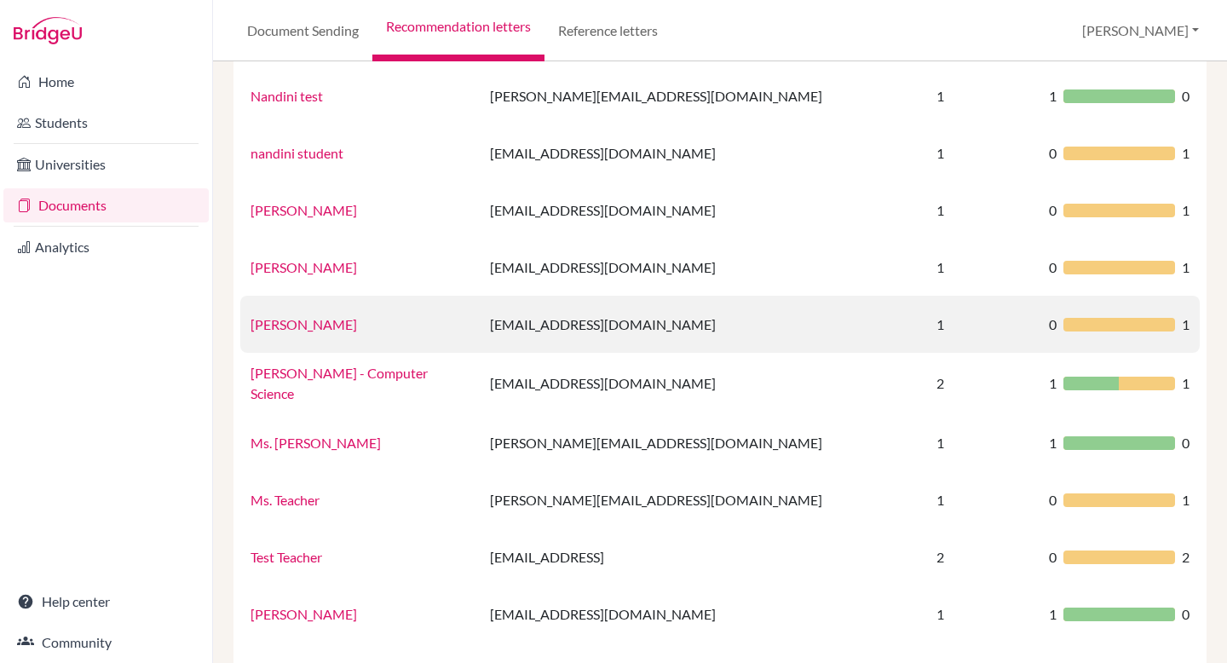
scroll to position [1050, 0]
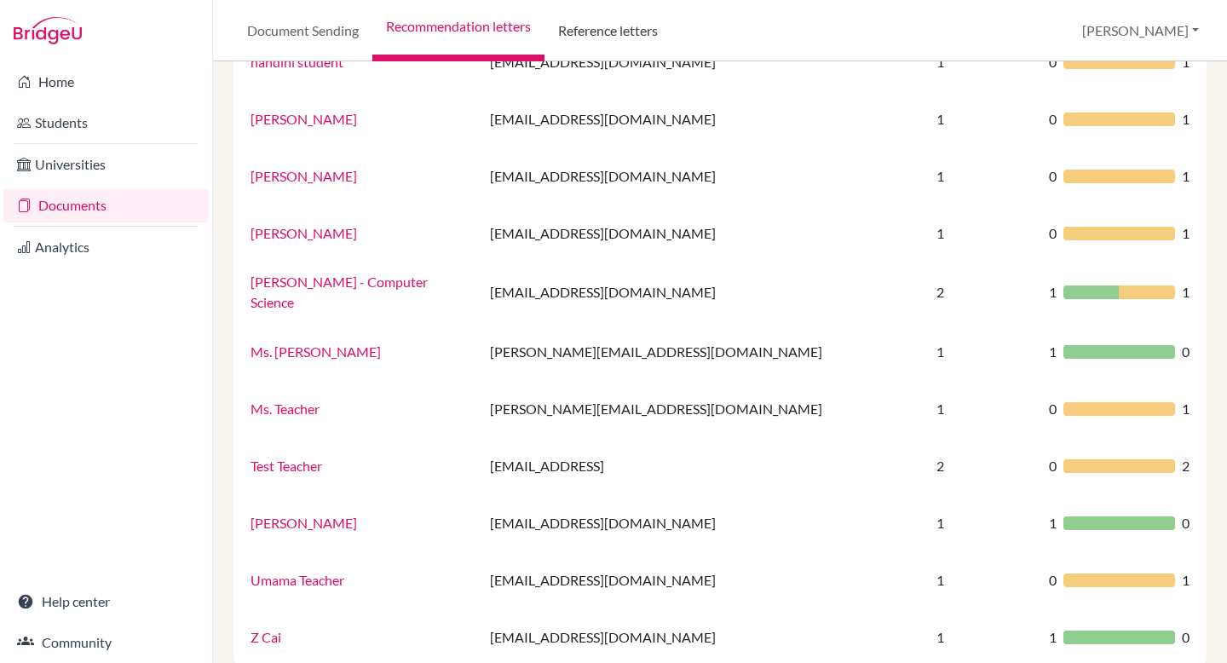
click at [619, 37] on link "Reference letters" at bounding box center [607, 30] width 127 height 61
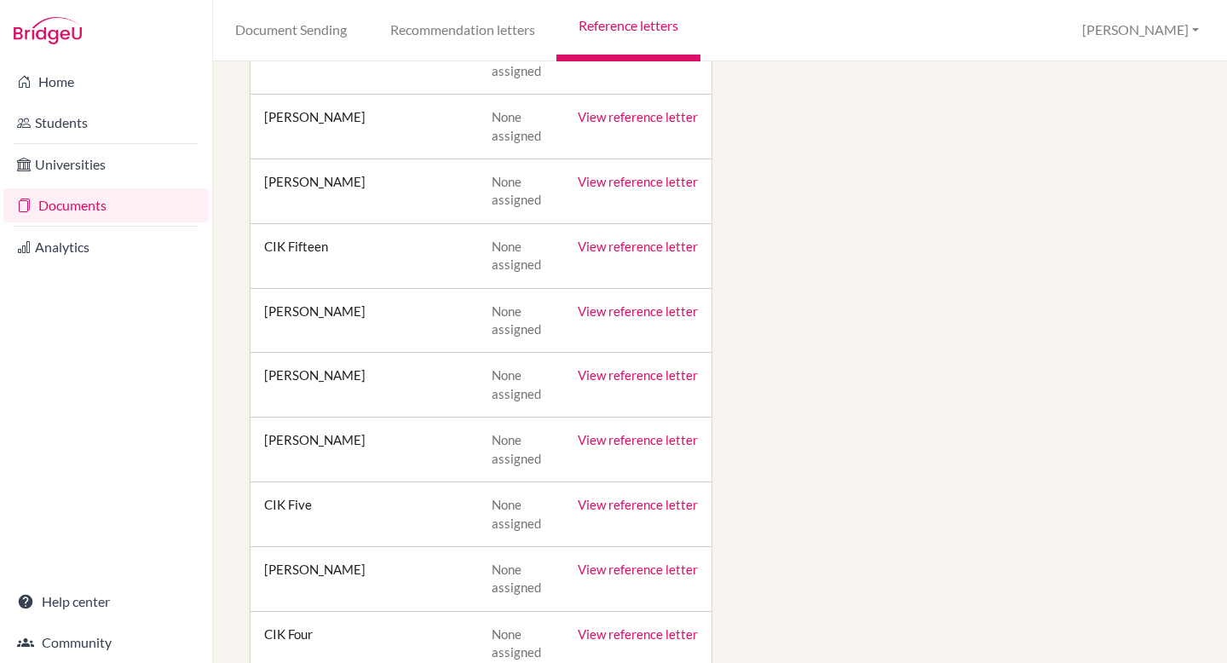
scroll to position [6996, 0]
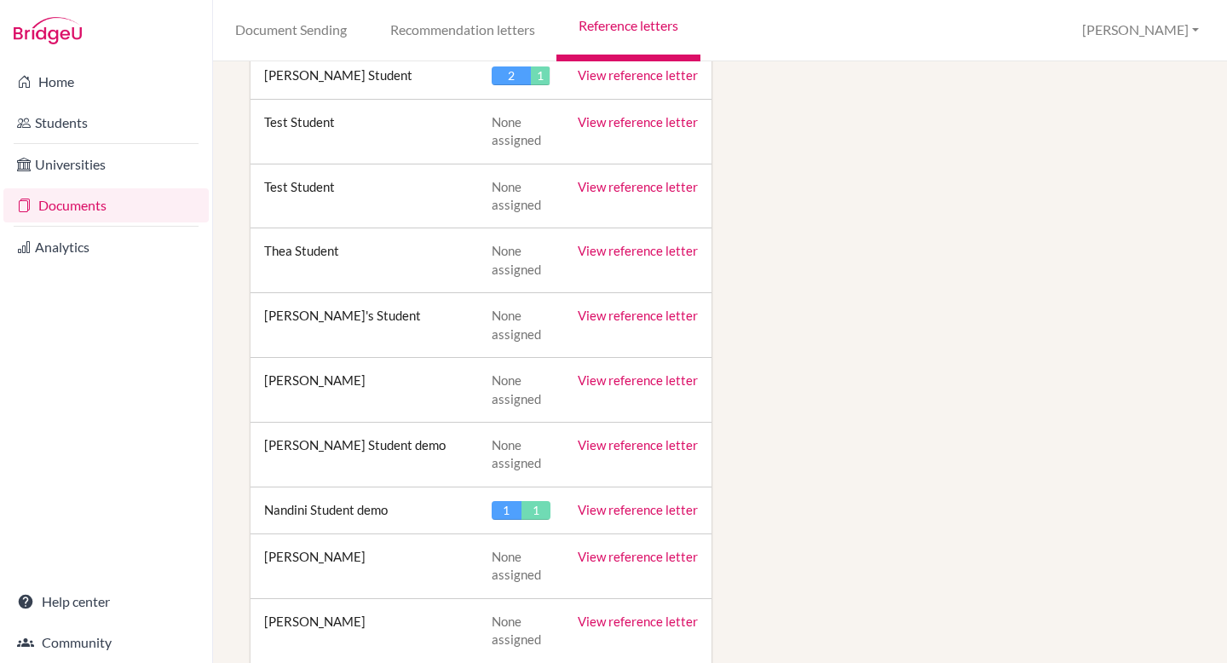
click at [617, 502] on link "View reference letter" at bounding box center [638, 509] width 120 height 15
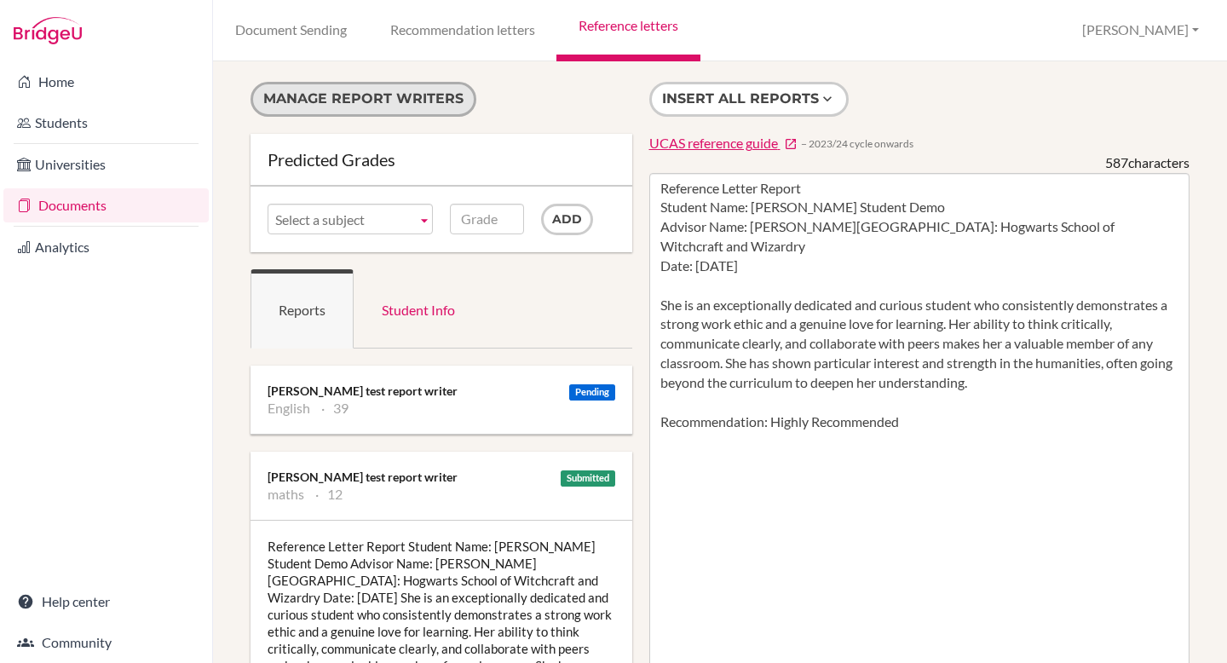
click at [393, 106] on button "Manage report writers" at bounding box center [363, 99] width 226 height 35
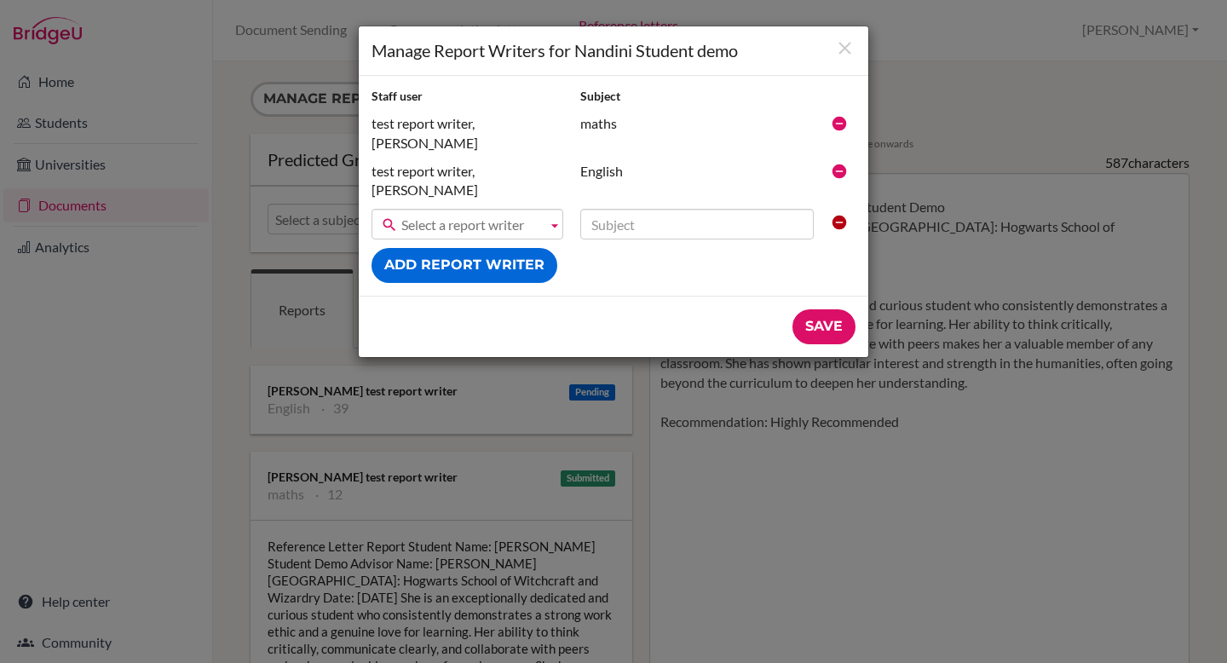
click at [492, 210] on span "Select a report writer" at bounding box center [470, 225] width 139 height 31
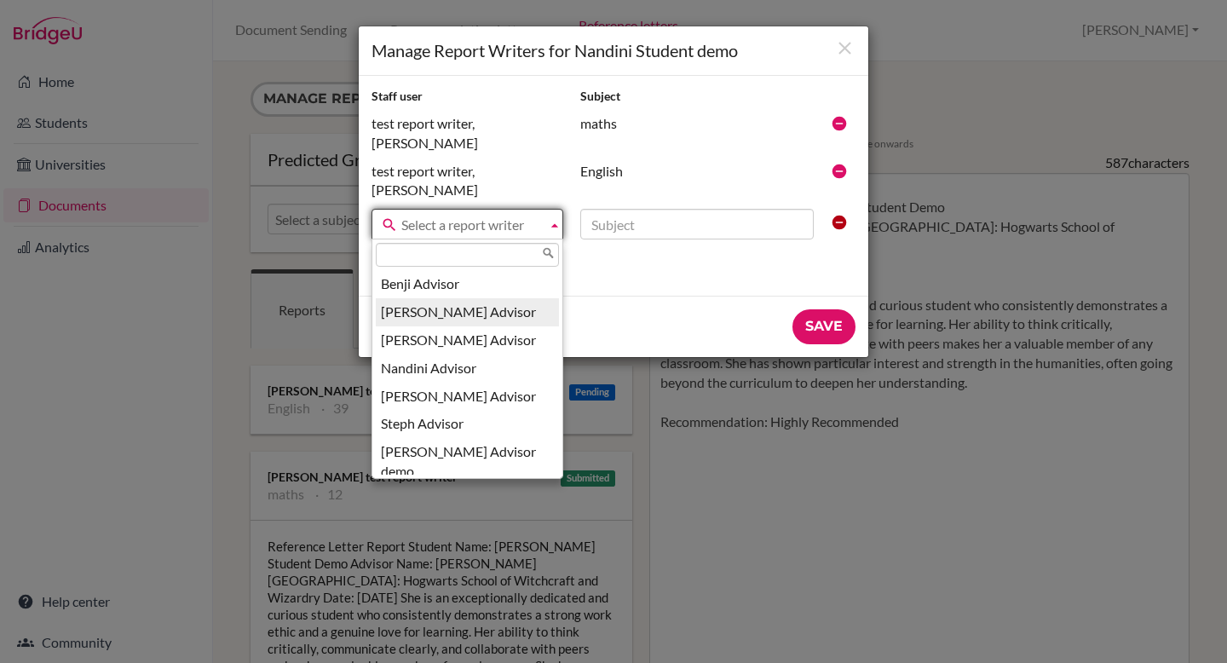
click at [461, 298] on li "[PERSON_NAME] Advisor" at bounding box center [467, 312] width 183 height 28
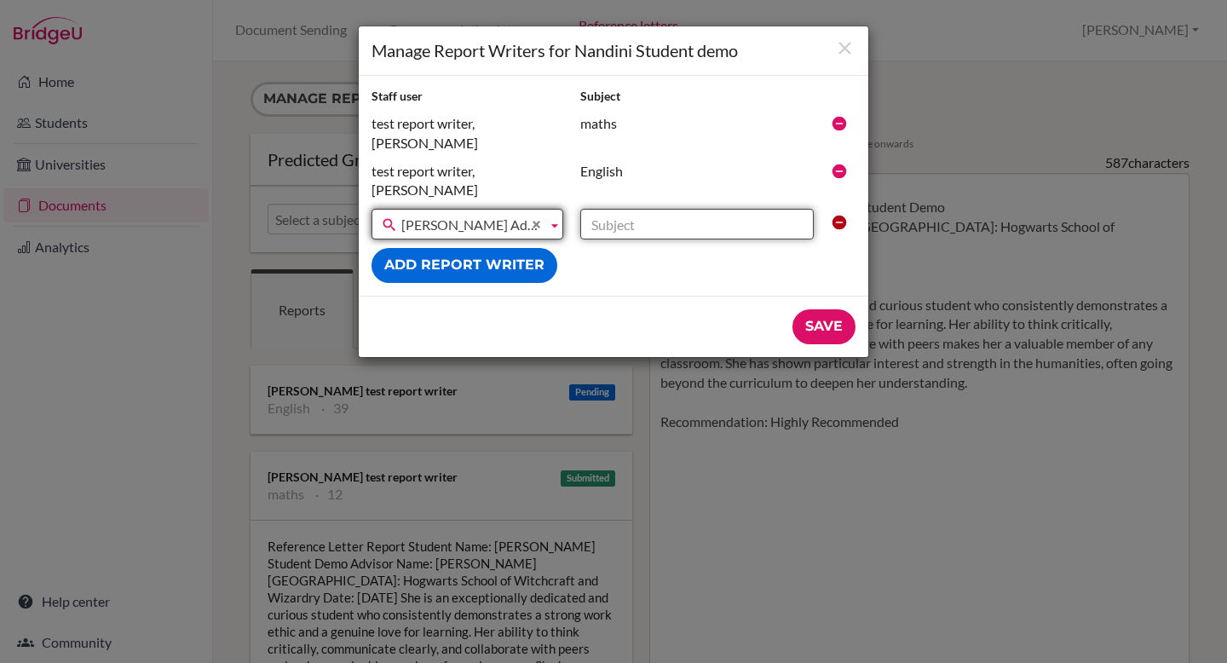
click at [647, 209] on input "text" at bounding box center [696, 224] width 233 height 31
type input "Maths"
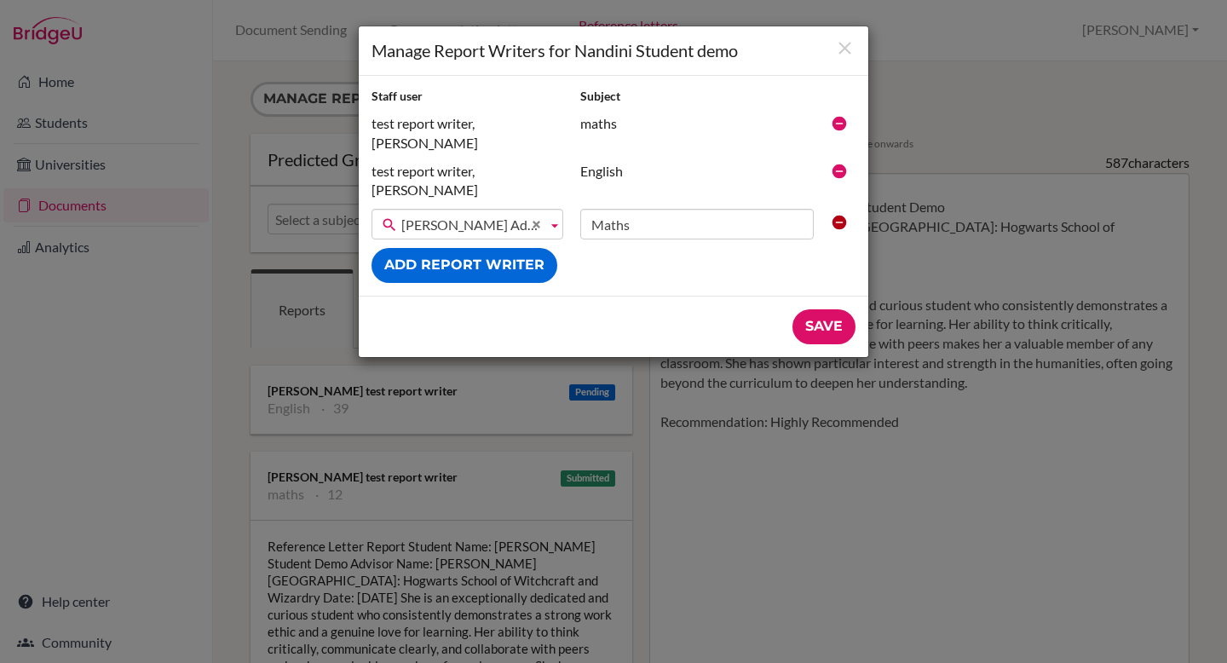
click at [819, 296] on div "Save" at bounding box center [613, 326] width 509 height 61
click at [827, 309] on input "Save" at bounding box center [823, 326] width 63 height 35
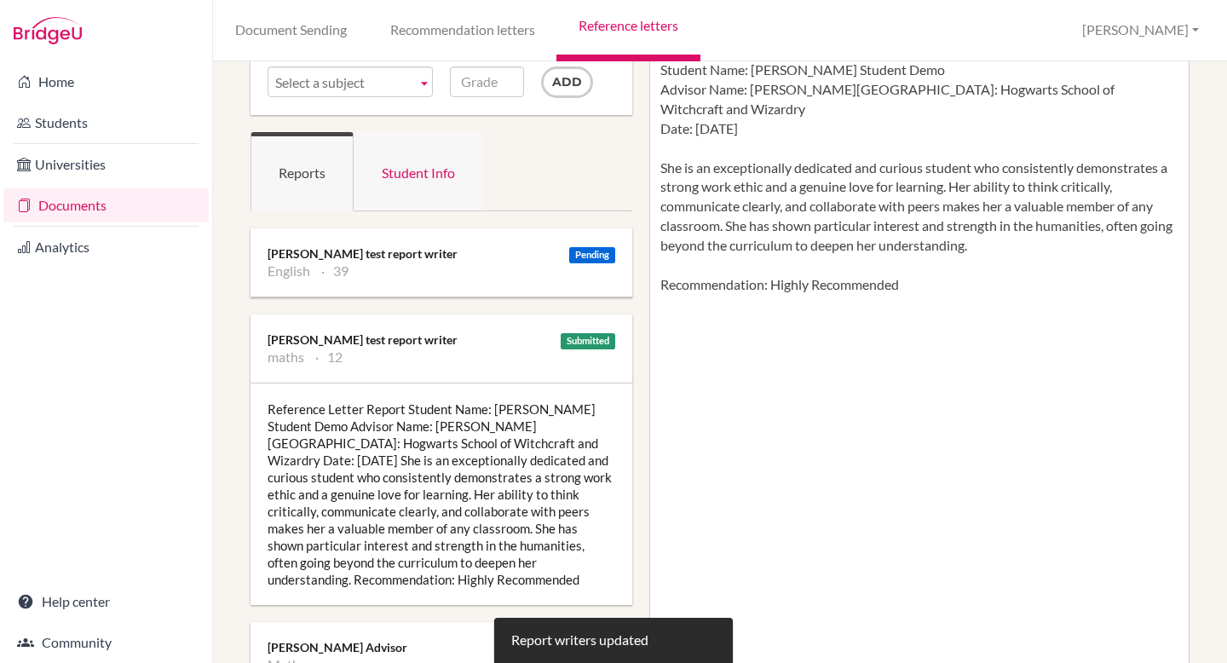
scroll to position [144, 0]
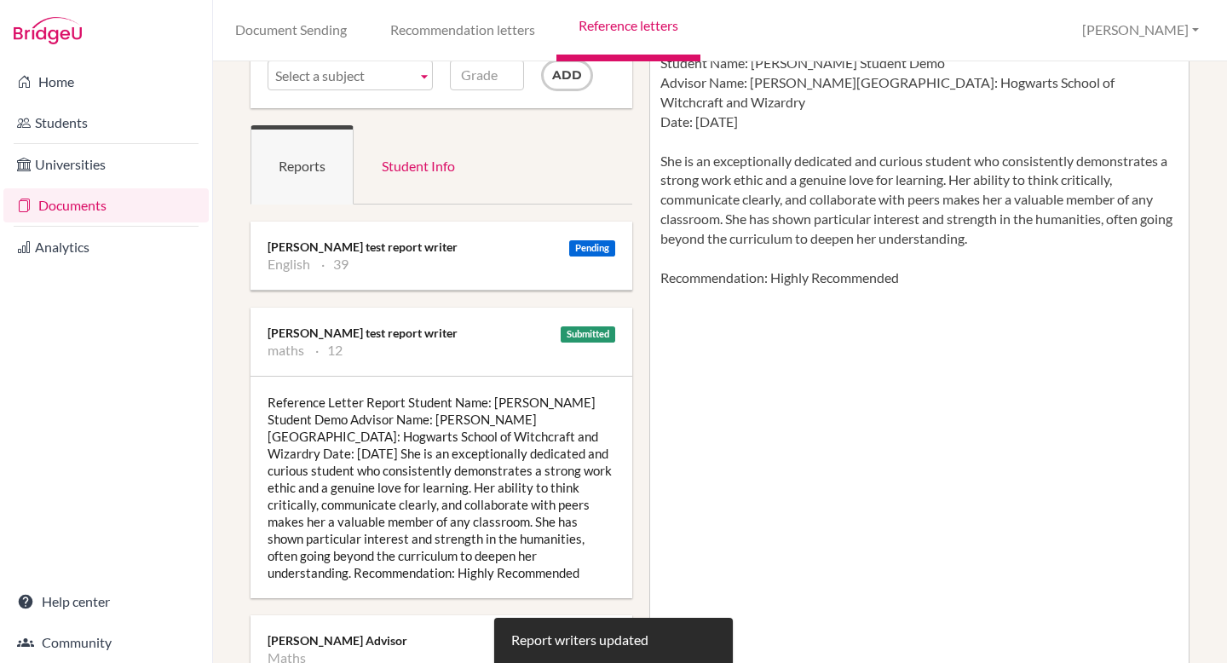
click at [459, 269] on ul "English 39" at bounding box center [441, 264] width 348 height 17
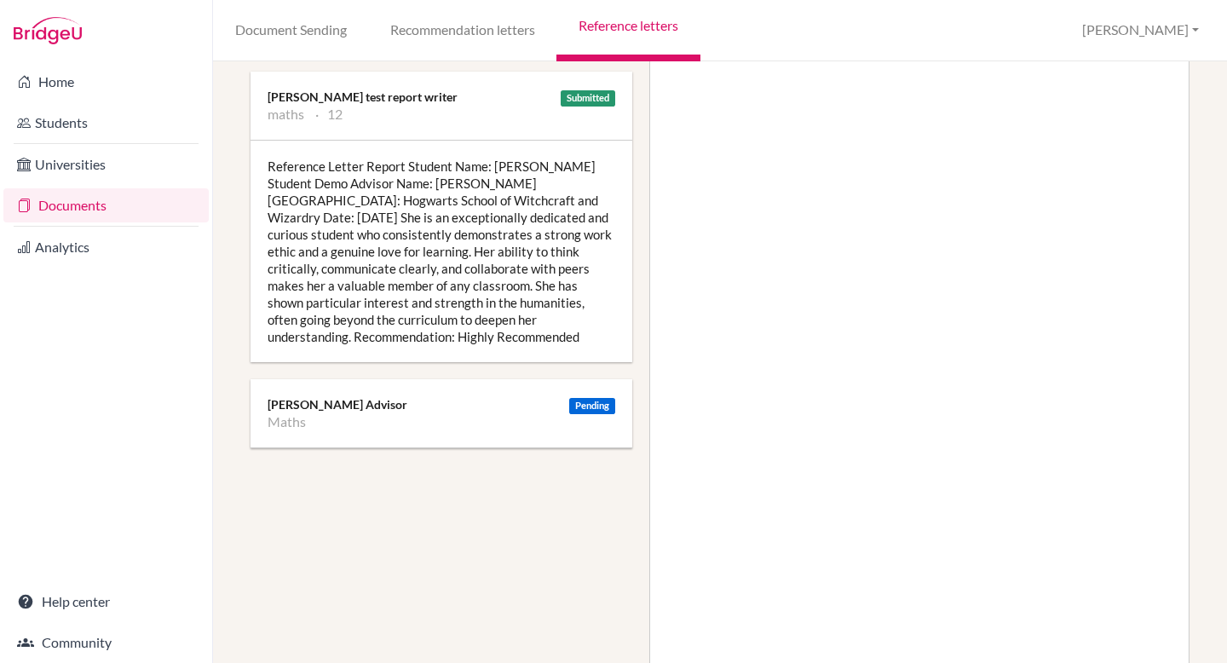
scroll to position [399, 0]
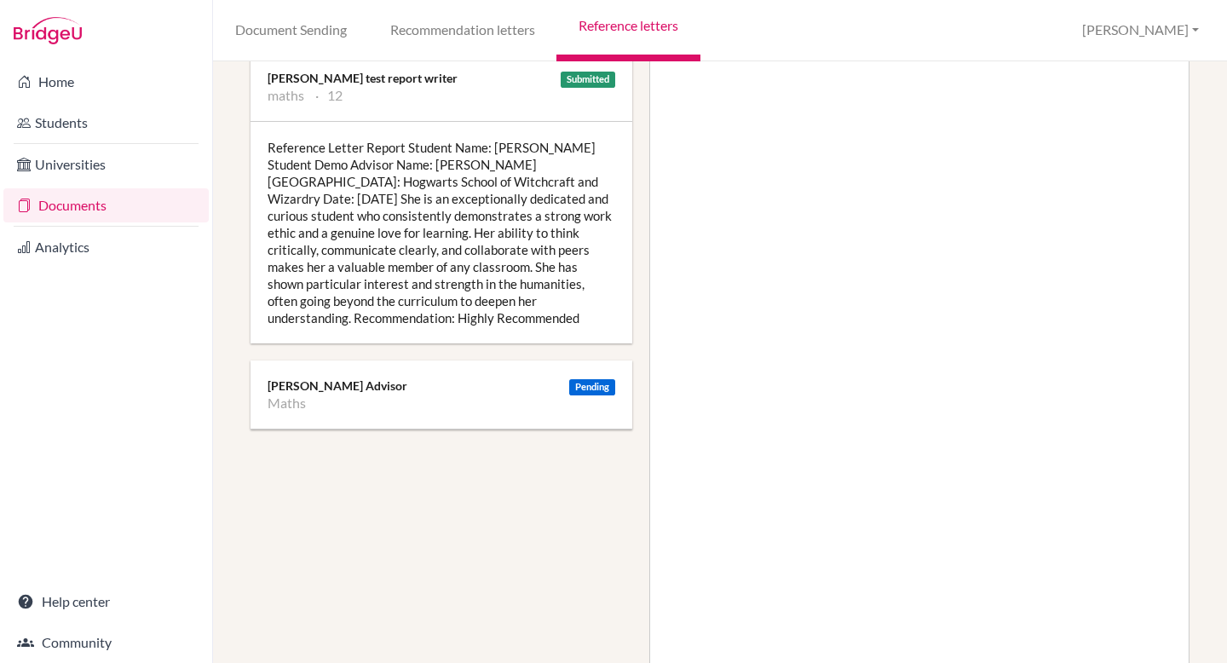
click at [503, 361] on div "Pending [PERSON_NAME] Advisor Maths" at bounding box center [441, 394] width 382 height 68
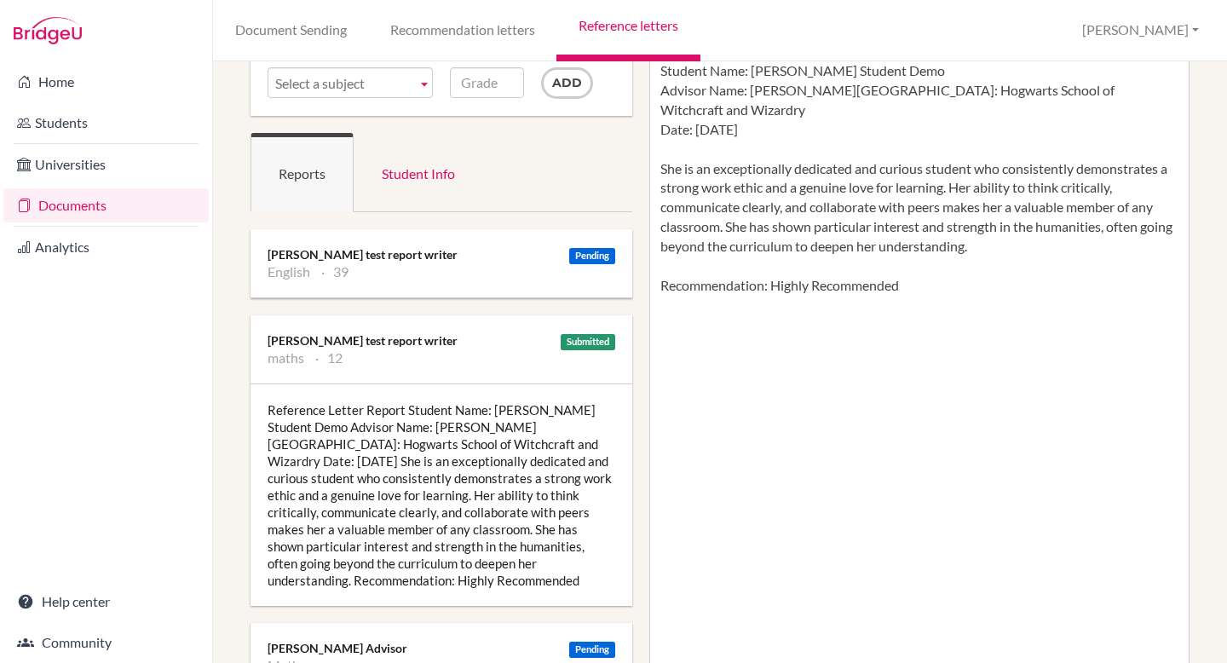
scroll to position [133, 0]
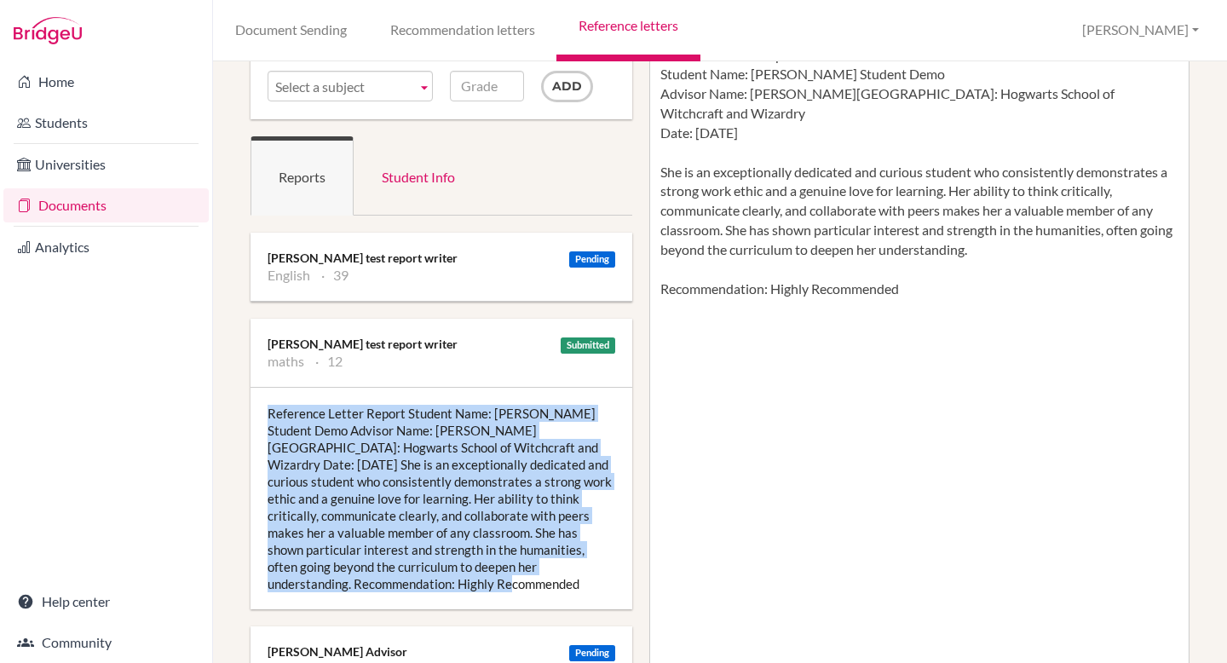
drag, startPoint x: 260, startPoint y: 404, endPoint x: 352, endPoint y: 584, distance: 202.7
click at [352, 584] on div "Reference Letter Report Student Name: Nandini Student Demo Advisor Name: Nandin…" at bounding box center [441, 498] width 382 height 221
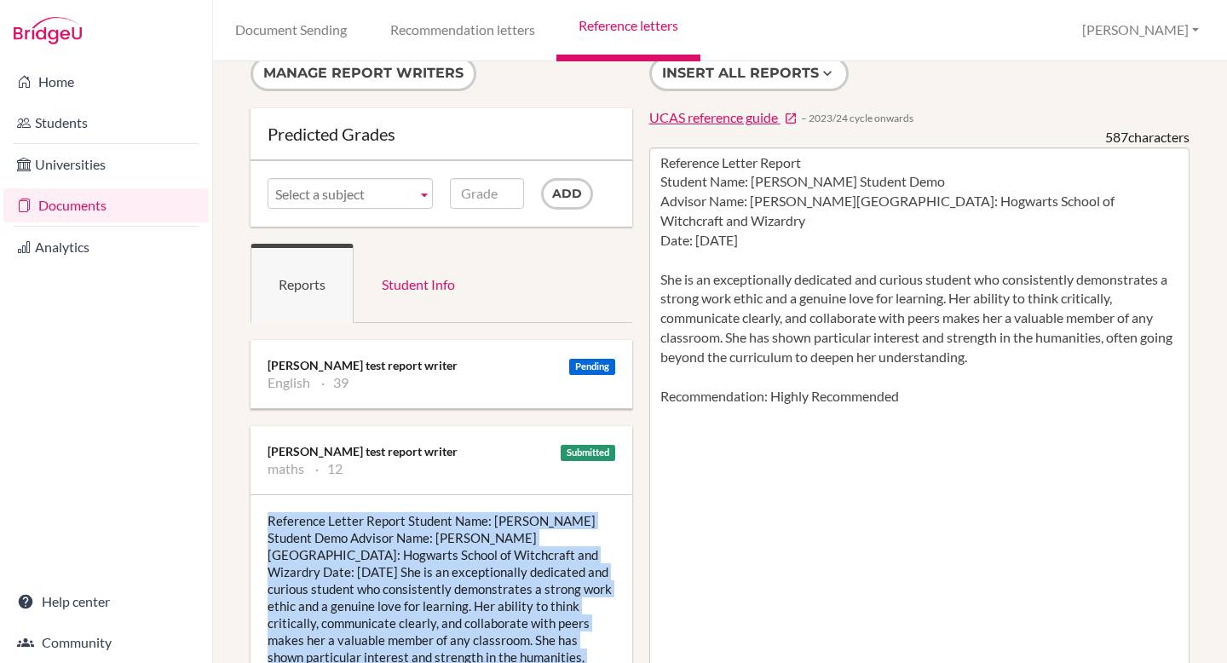
scroll to position [22, 0]
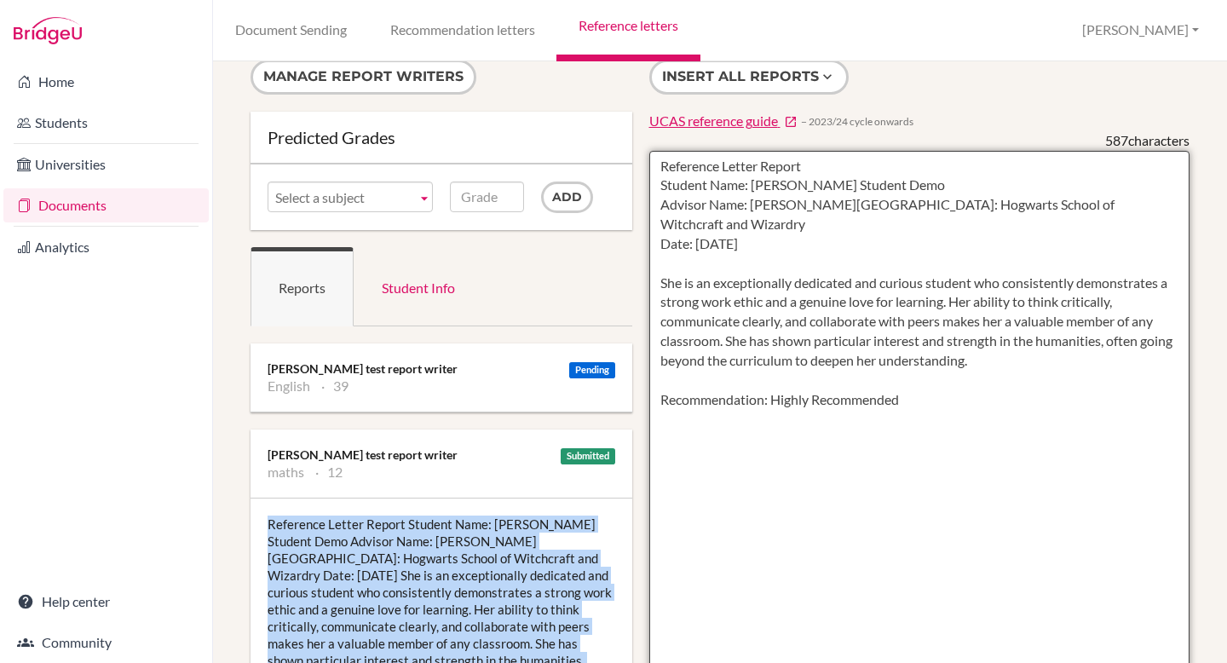
click at [936, 411] on textarea "Reference Letter Report Student Name: Nandini Student Demo Advisor Name: Nandin…" at bounding box center [919, 643] width 541 height 985
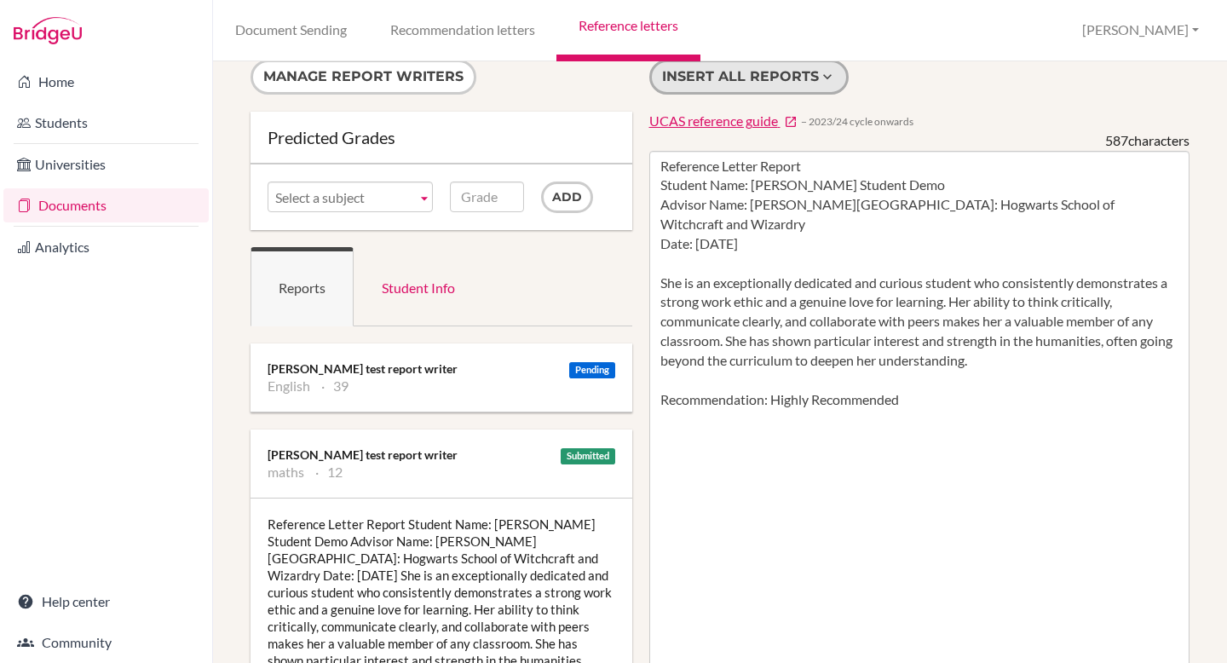
click at [745, 70] on button "Insert all reports" at bounding box center [748, 77] width 199 height 35
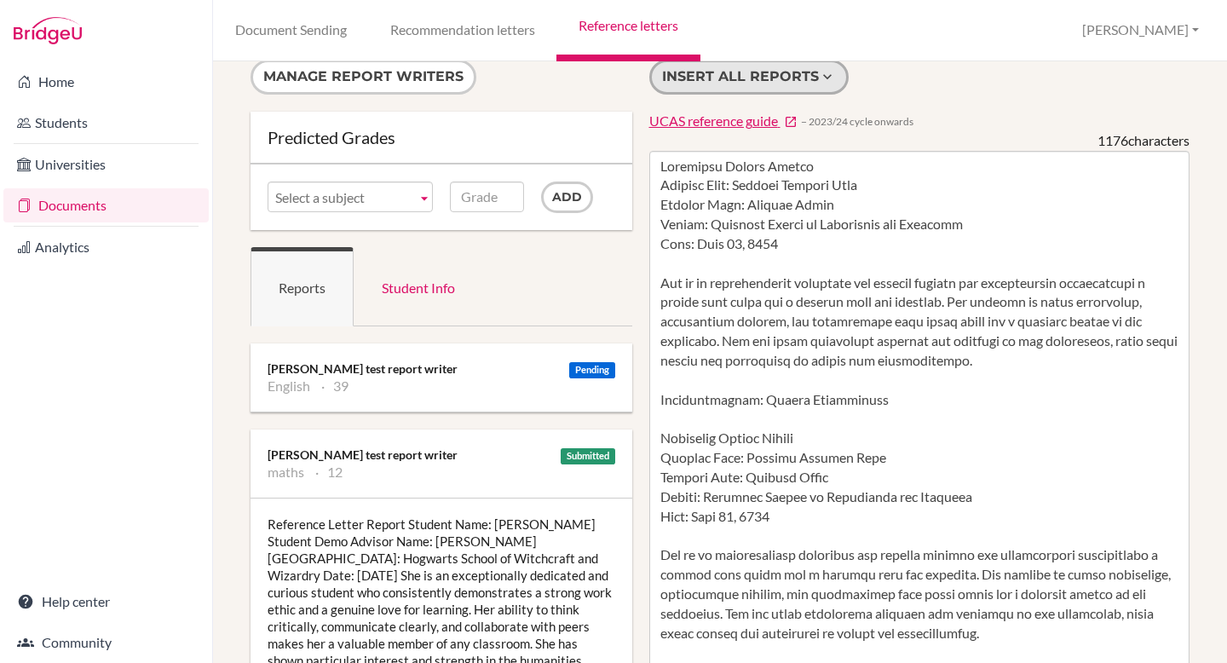
click at [745, 70] on button "Insert all reports" at bounding box center [748, 77] width 199 height 35
type textarea "Reference Letter Report Student Name: Nandini Student Demo Advisor Name: Nandin…"
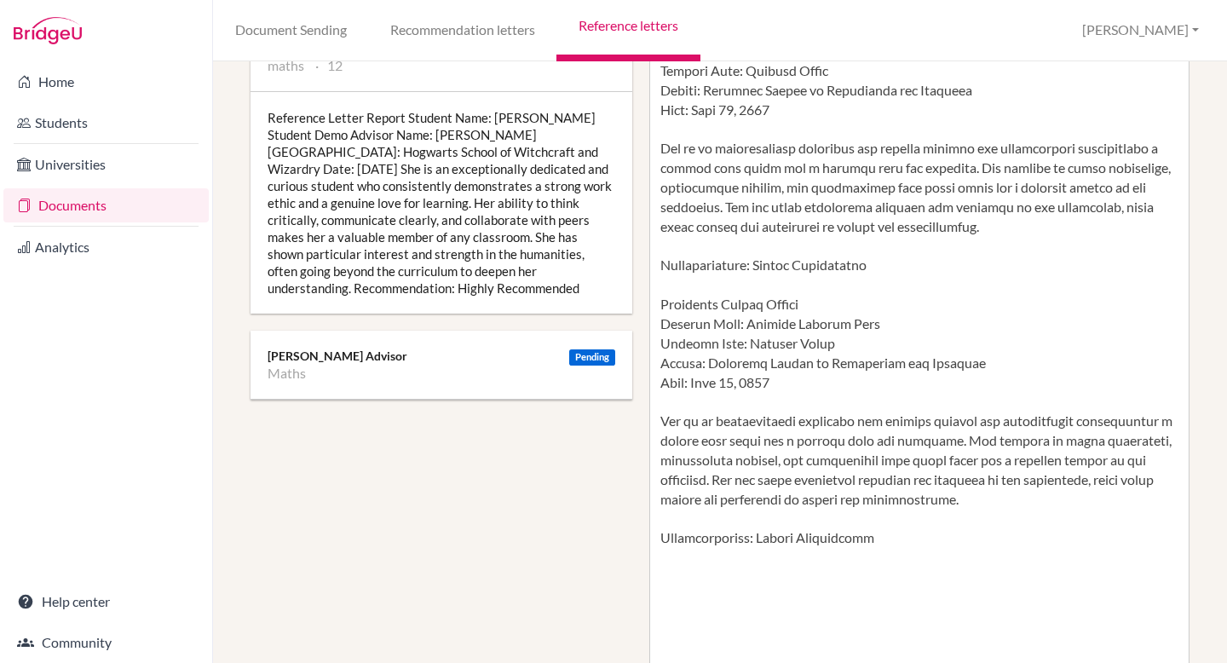
scroll to position [0, 0]
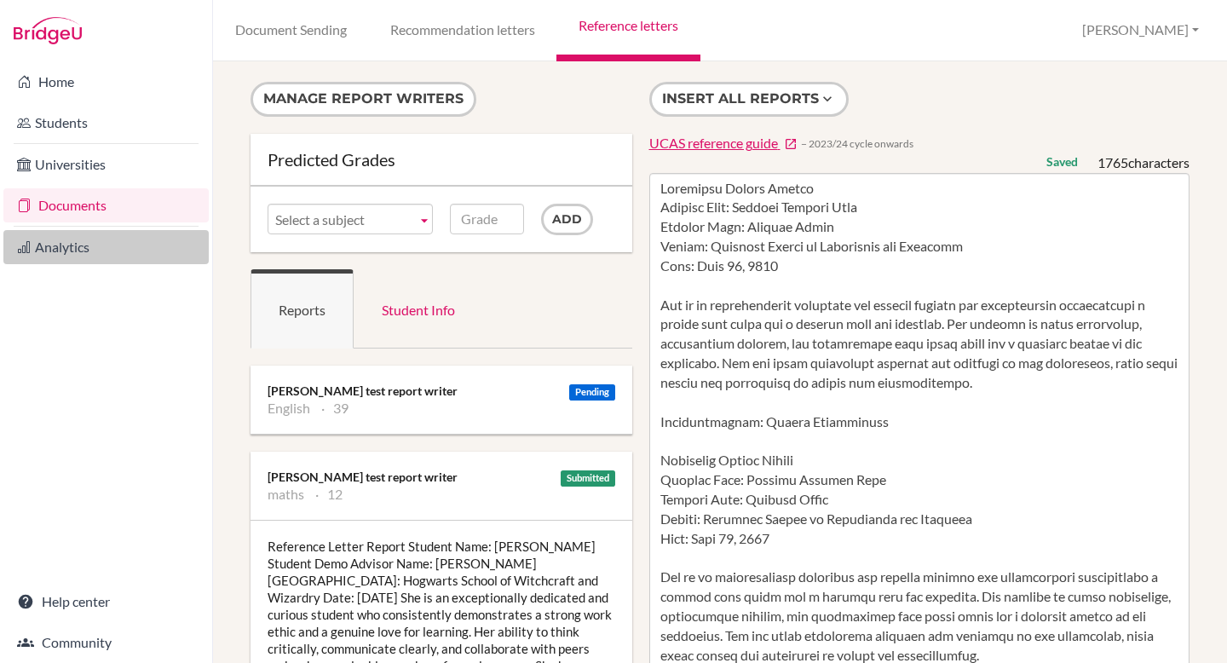
click at [70, 250] on link "Analytics" at bounding box center [105, 247] width 205 height 34
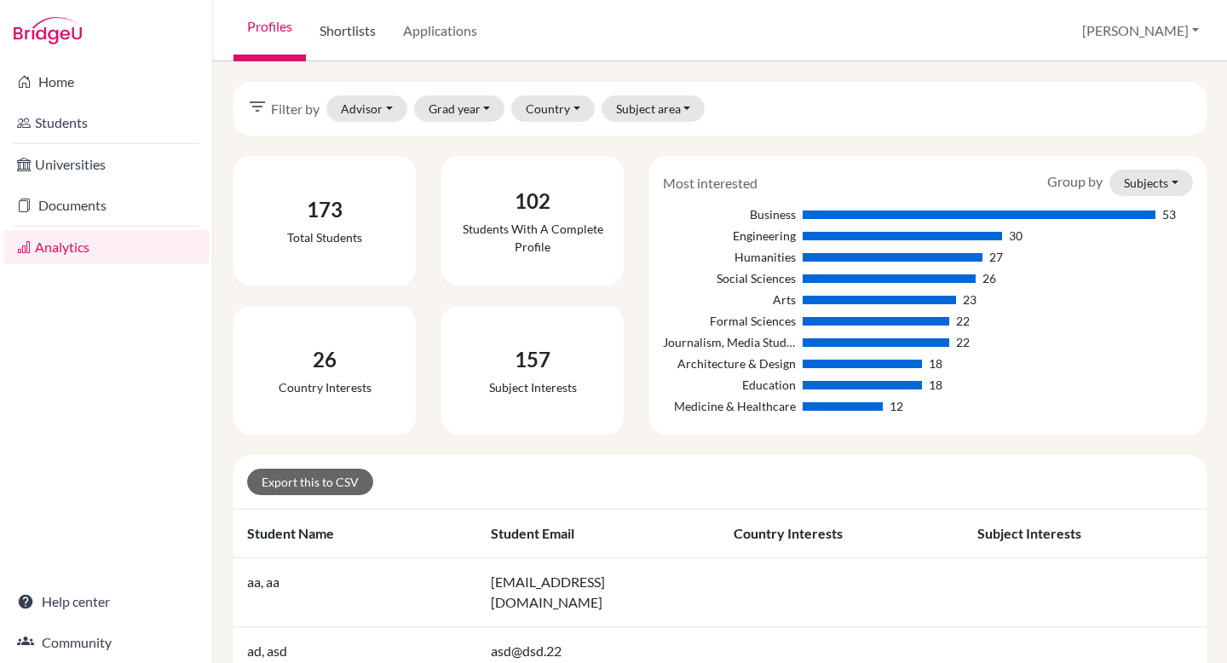
click at [363, 44] on link "Shortlists" at bounding box center [347, 30] width 83 height 61
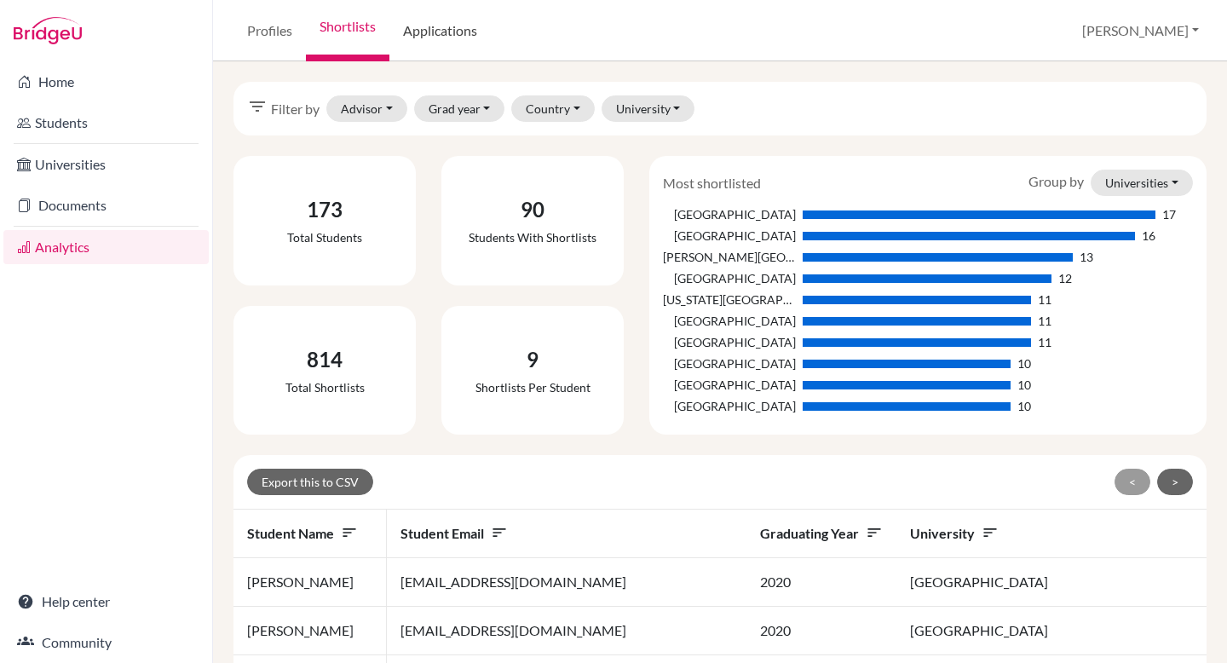
click at [431, 34] on link "Applications" at bounding box center [439, 30] width 101 height 61
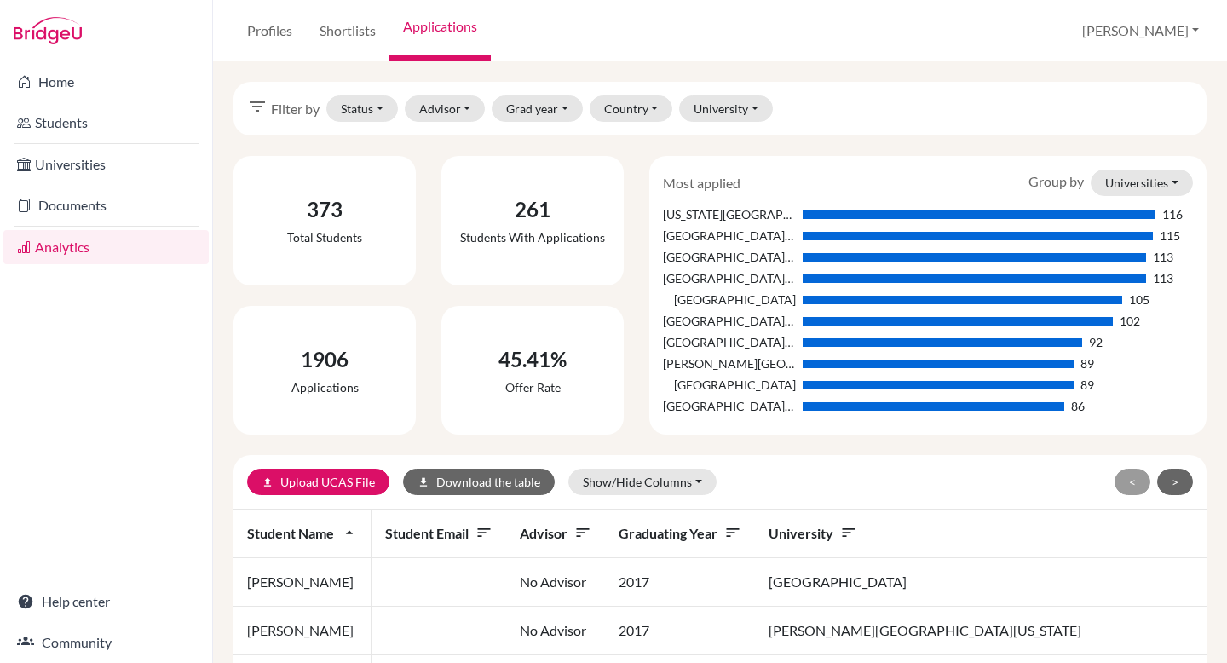
click at [120, 128] on link "Students" at bounding box center [105, 123] width 205 height 34
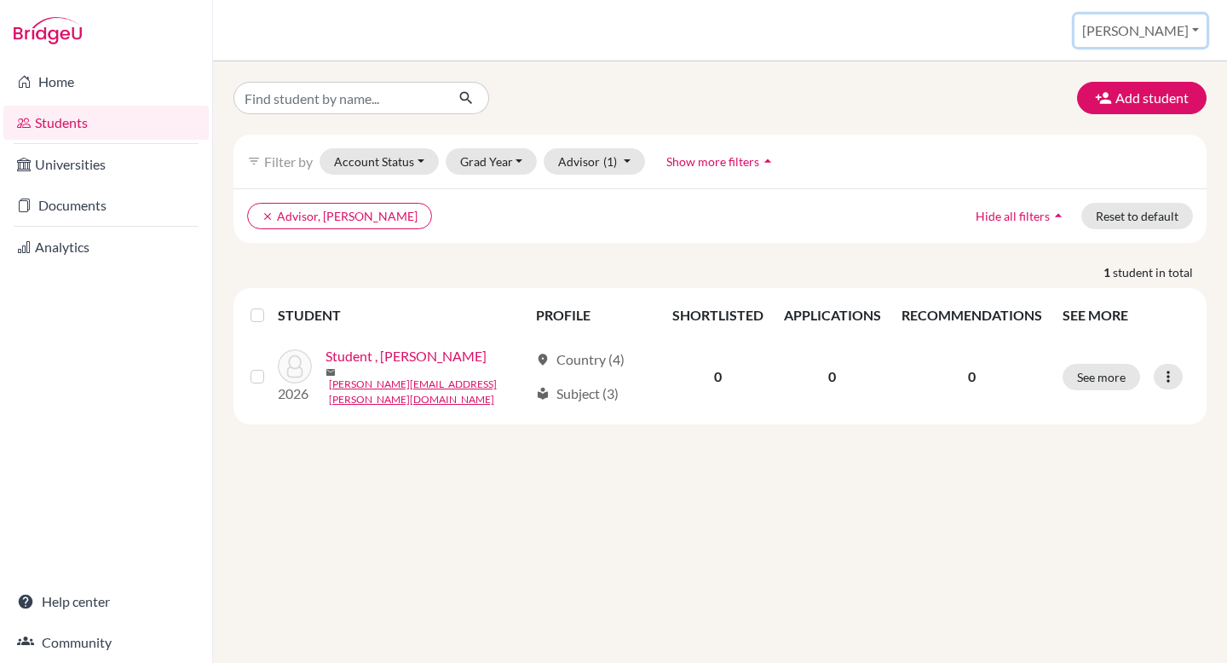
click at [1173, 28] on button "[PERSON_NAME]" at bounding box center [1140, 30] width 132 height 32
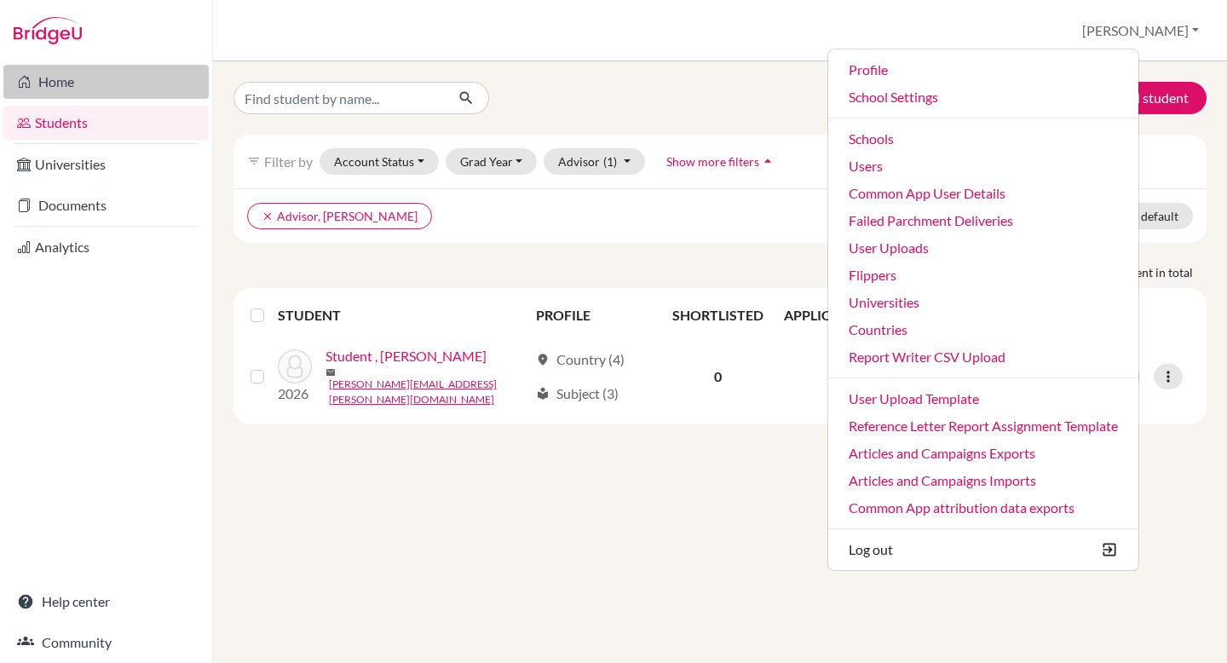
click at [95, 83] on link "Home" at bounding box center [105, 82] width 205 height 34
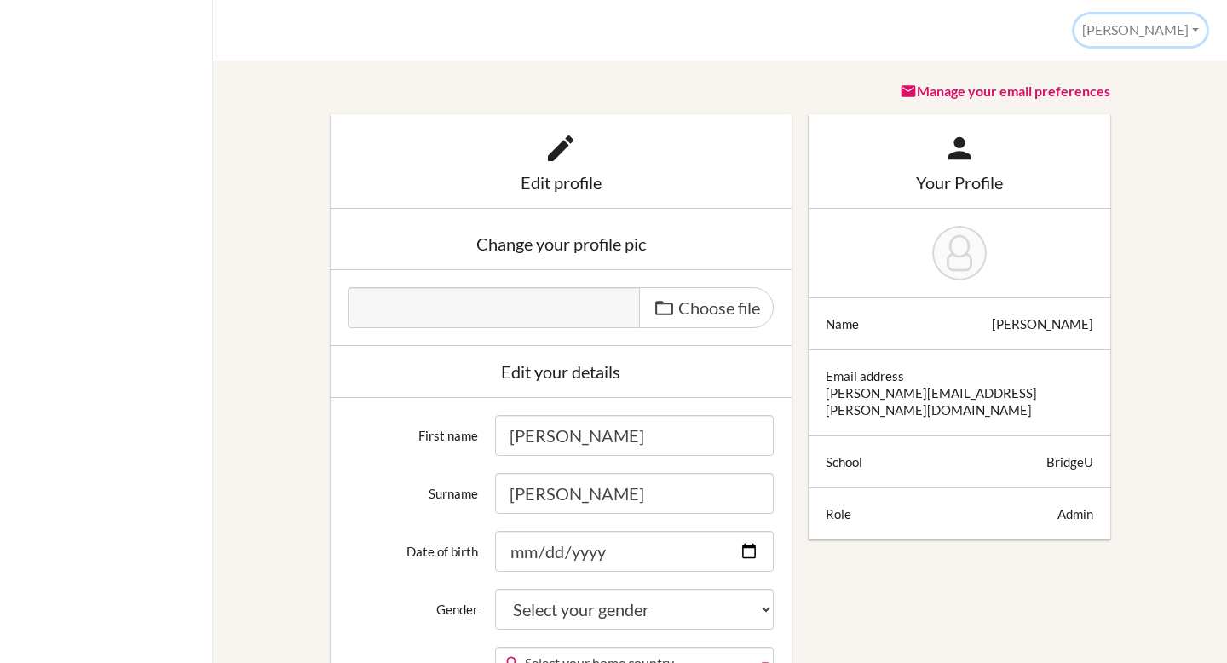
click at [1176, 32] on button "[PERSON_NAME]" at bounding box center [1140, 30] width 132 height 32
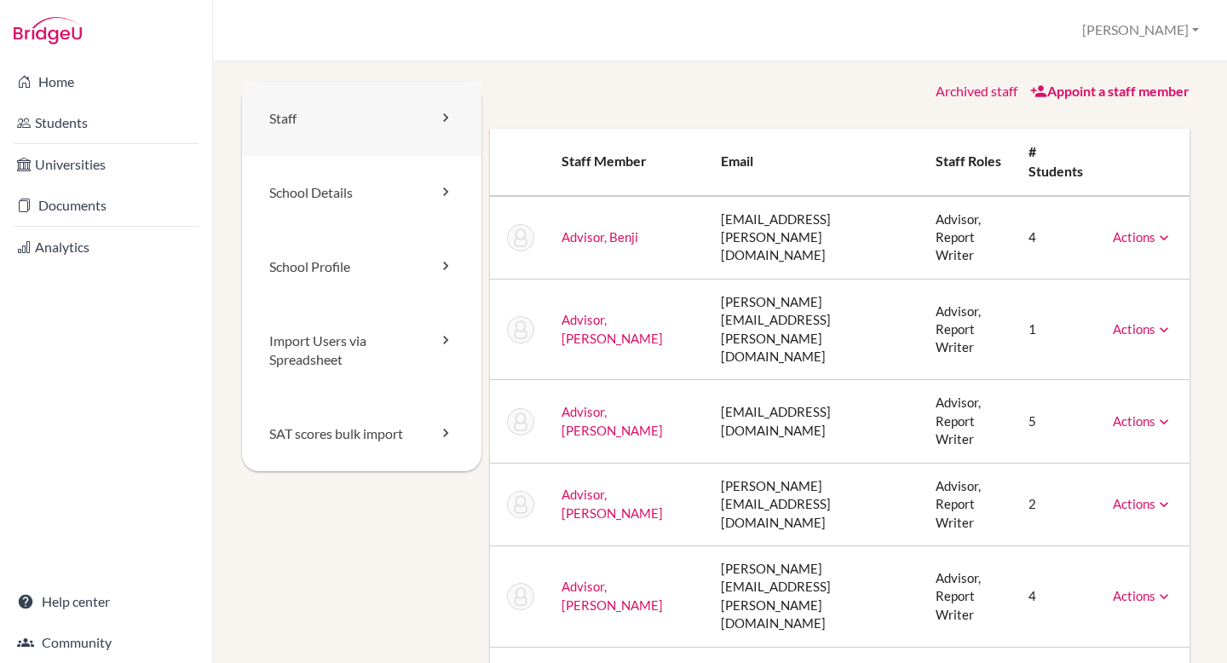
click at [321, 124] on link "Staff" at bounding box center [361, 119] width 239 height 74
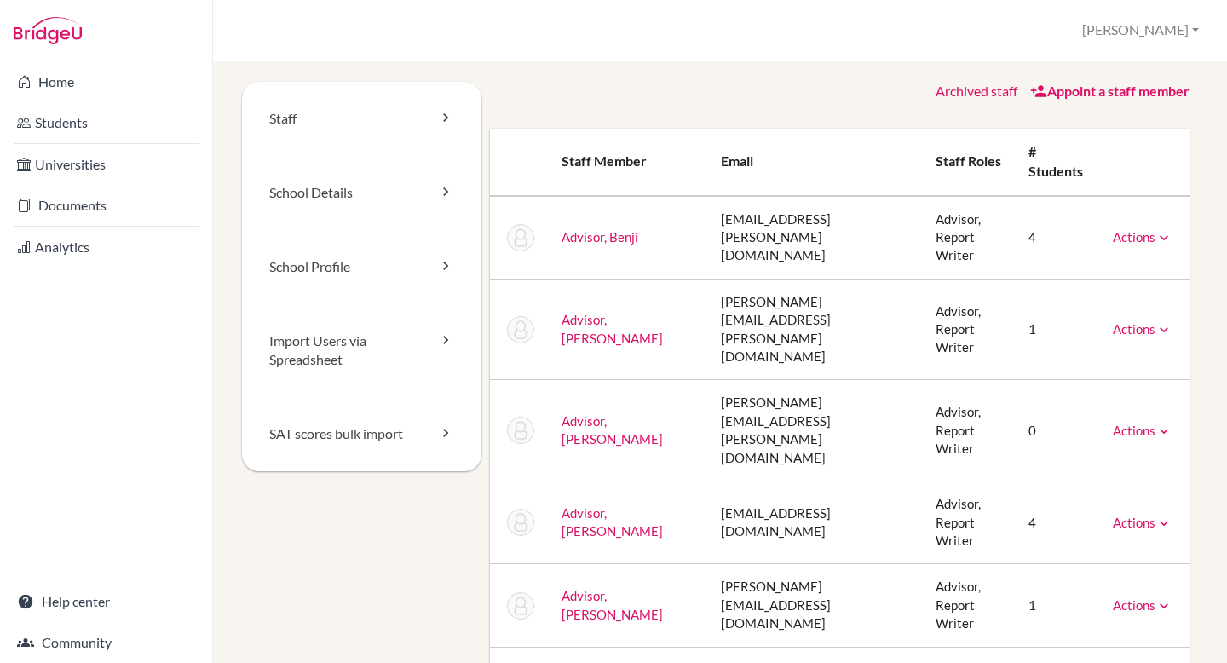
click at [992, 90] on link "Archived staff" at bounding box center [976, 91] width 82 height 16
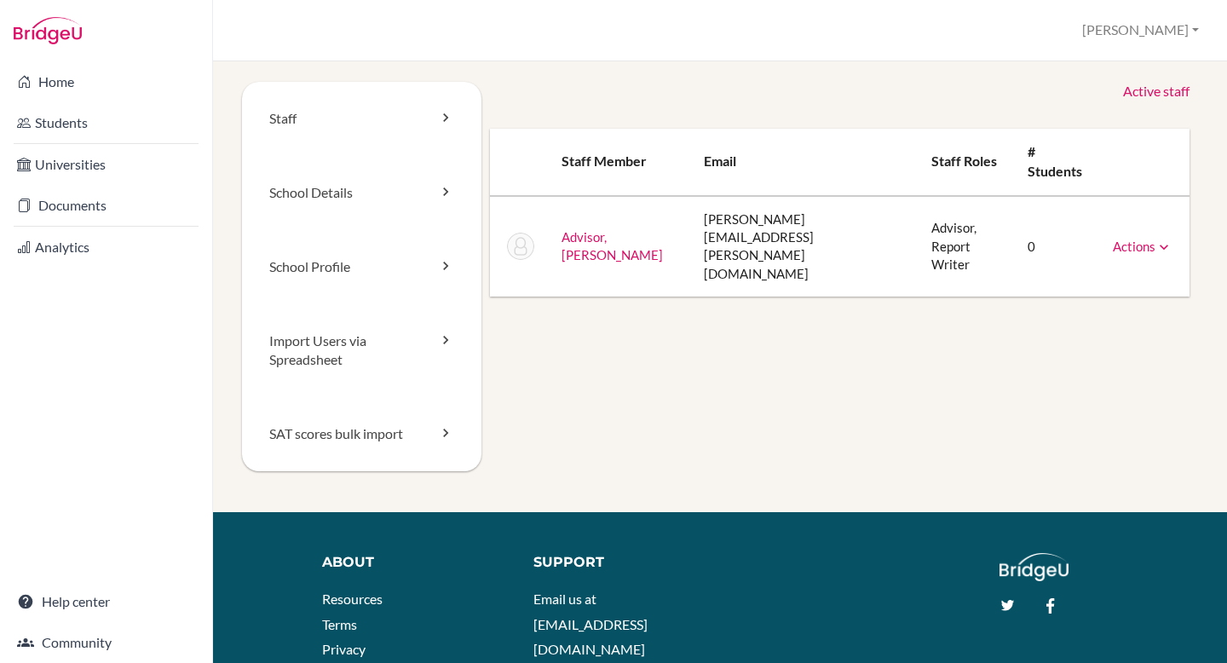
click at [1166, 94] on link "Active staff" at bounding box center [1156, 92] width 66 height 20
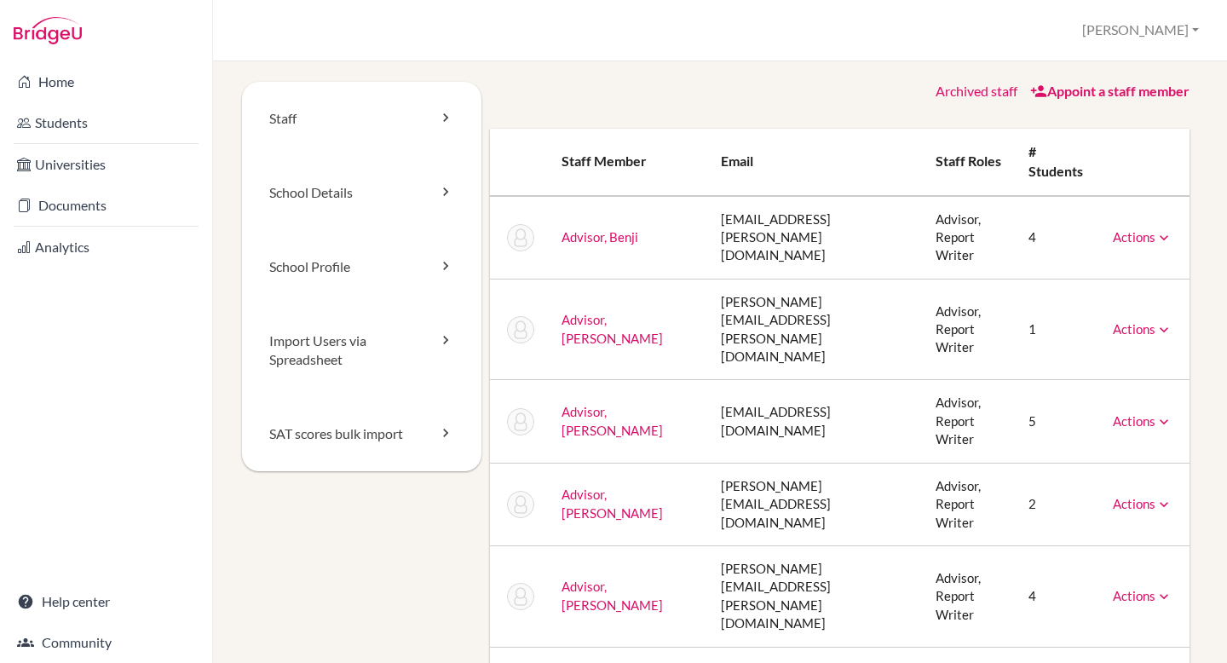
click at [1075, 87] on link "Appoint a staff member" at bounding box center [1109, 91] width 159 height 16
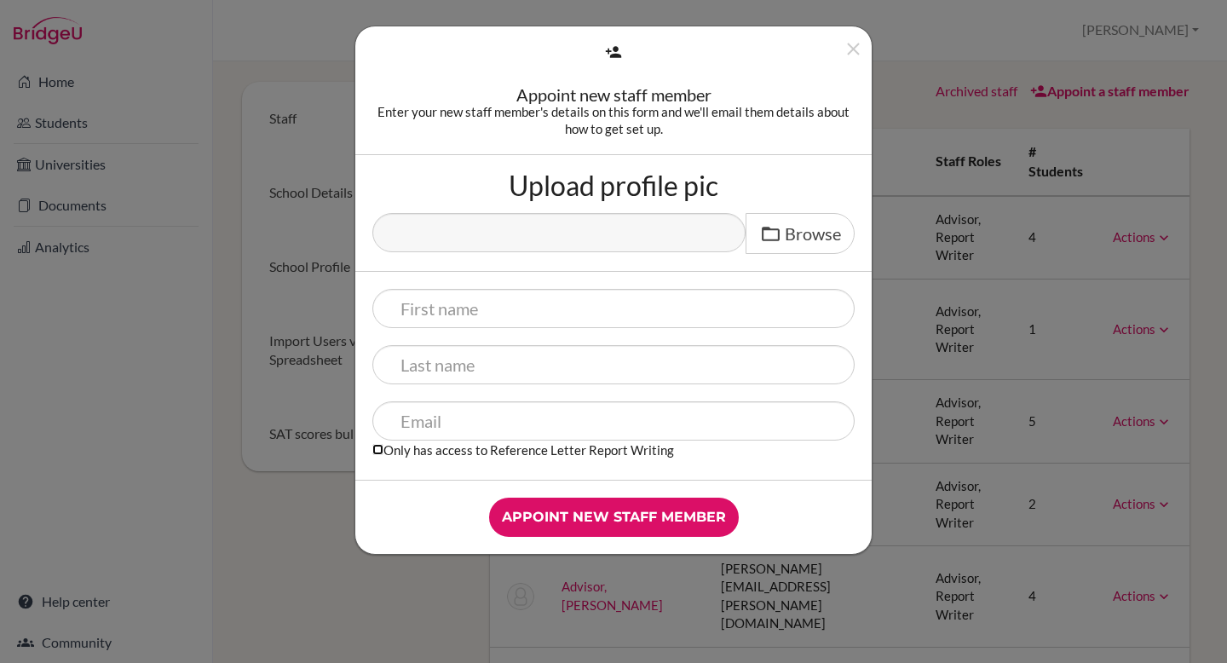
click at [376, 451] on input "Only has access to Reference Letter Report Writing" at bounding box center [377, 449] width 11 height 11
checkbox input "true"
click at [859, 47] on icon "Close" at bounding box center [852, 48] width 21 height 21
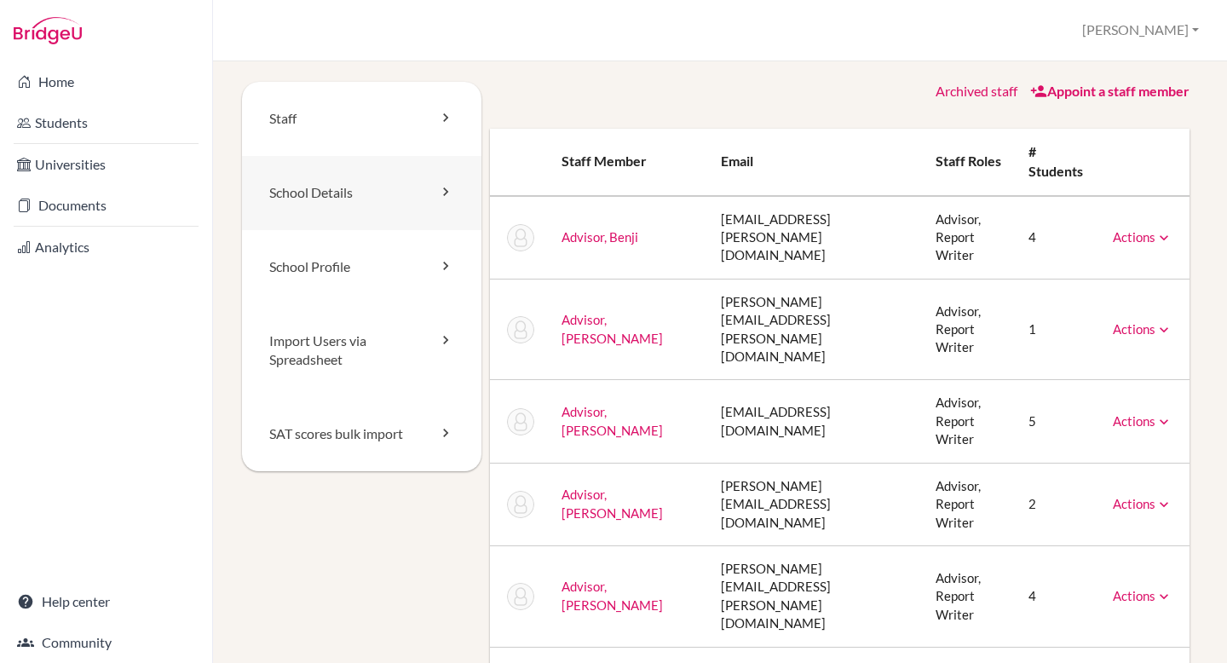
click at [402, 171] on link "School Details" at bounding box center [361, 193] width 239 height 74
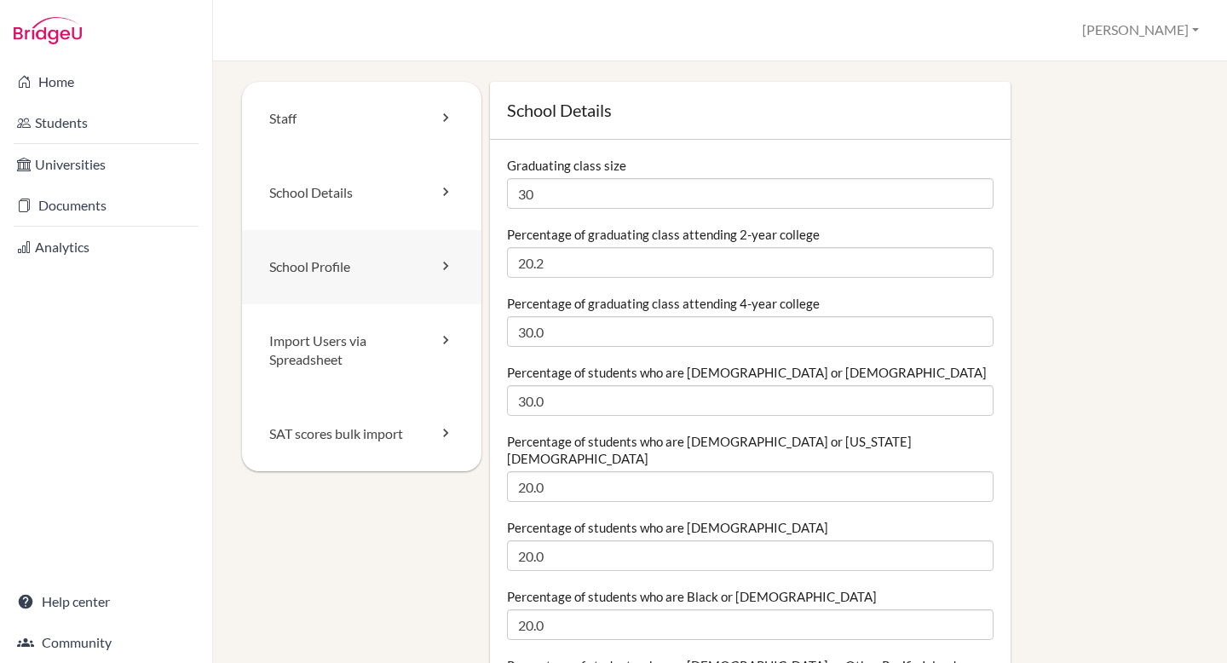
click at [373, 256] on link "School Profile" at bounding box center [361, 267] width 239 height 74
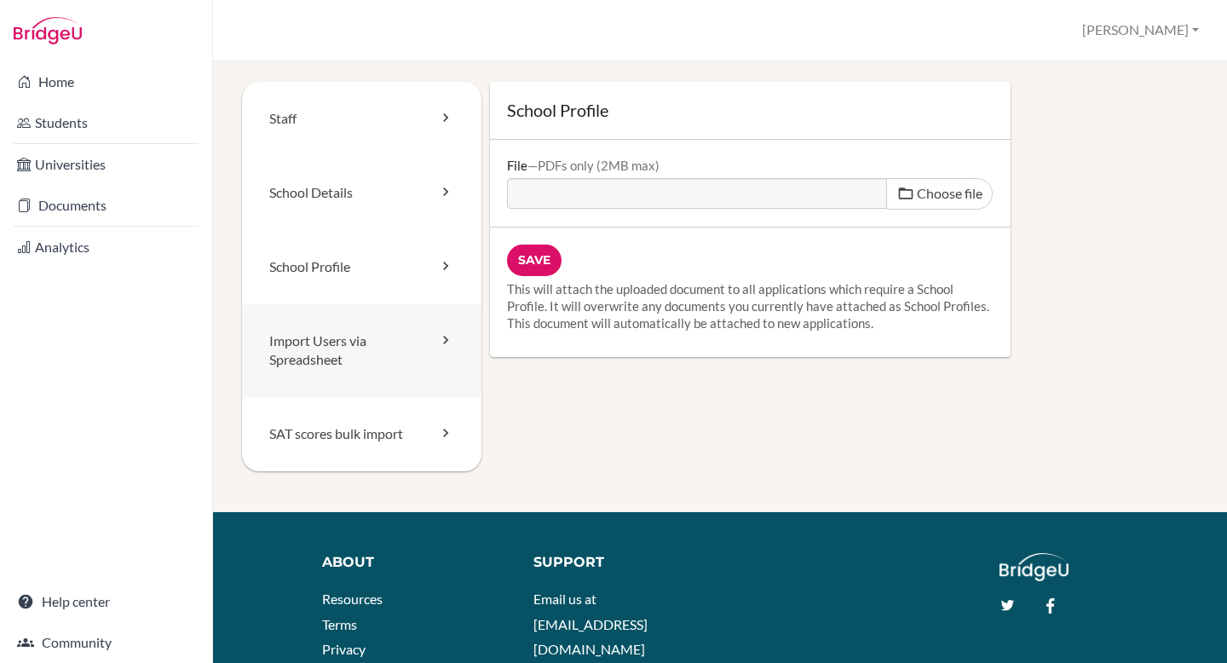
click at [376, 348] on link "Import Users via Spreadsheet" at bounding box center [361, 351] width 239 height 94
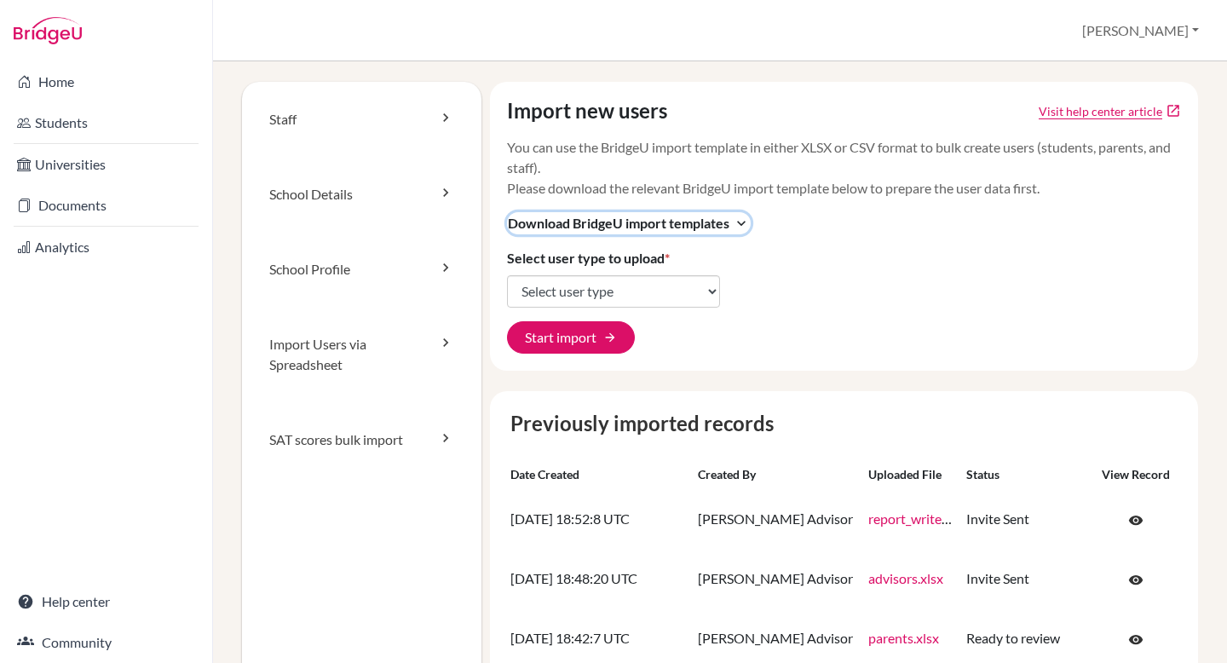
click at [724, 227] on span "Download BridgeU import templates" at bounding box center [618, 223] width 221 height 20
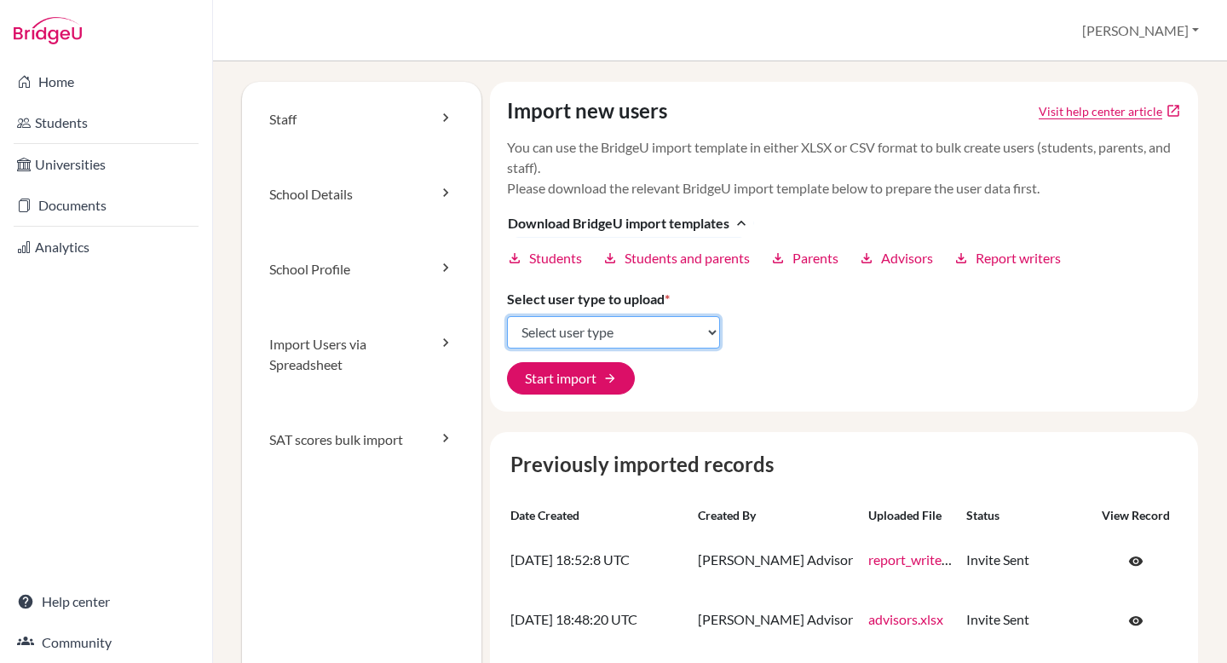
click at [685, 331] on select "Select user type Students Students and parents Parents Advisors Report writers" at bounding box center [613, 332] width 213 height 32
select select "advisors"
click at [507, 316] on select "Select user type Students Students and parents Parents Advisors Report writers" at bounding box center [613, 332] width 213 height 32
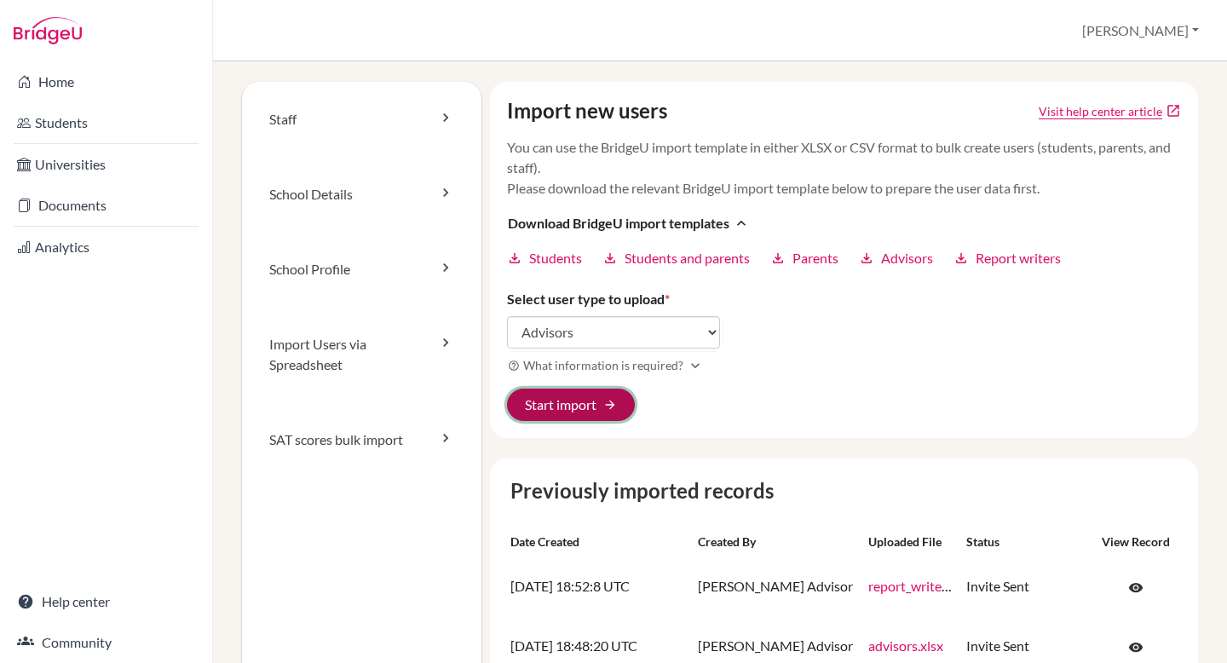
click at [583, 400] on button "Start import arrow_forward" at bounding box center [571, 404] width 128 height 32
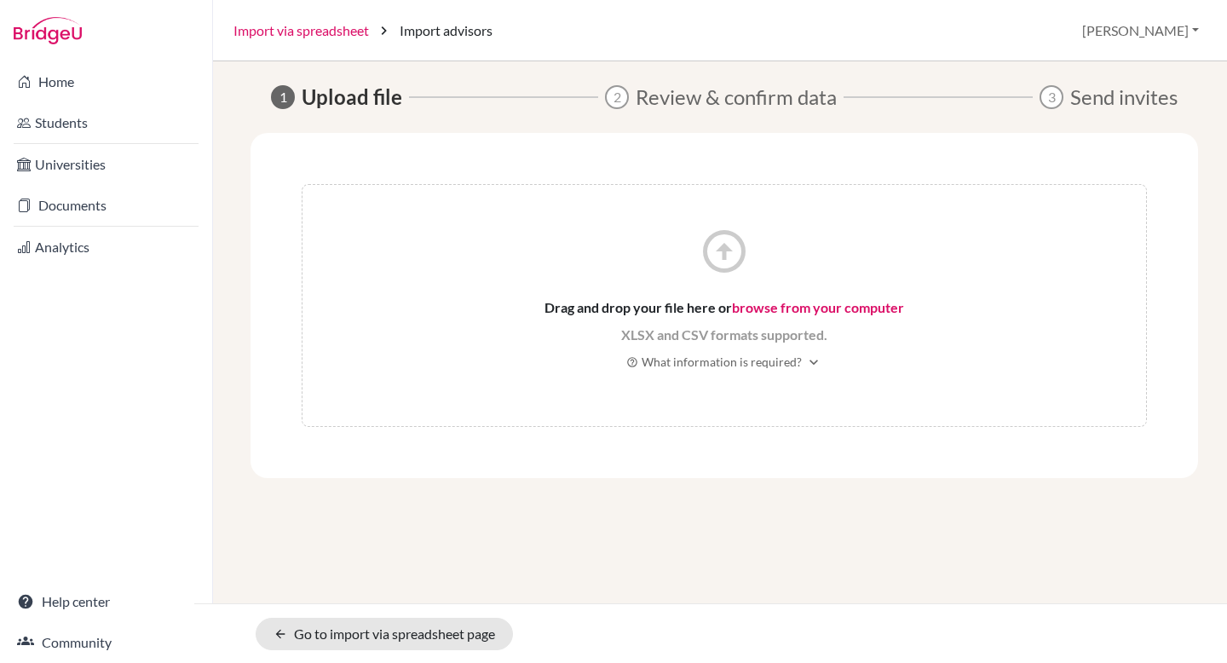
click at [285, 35] on link "Import via spreadsheet" at bounding box center [300, 30] width 135 height 20
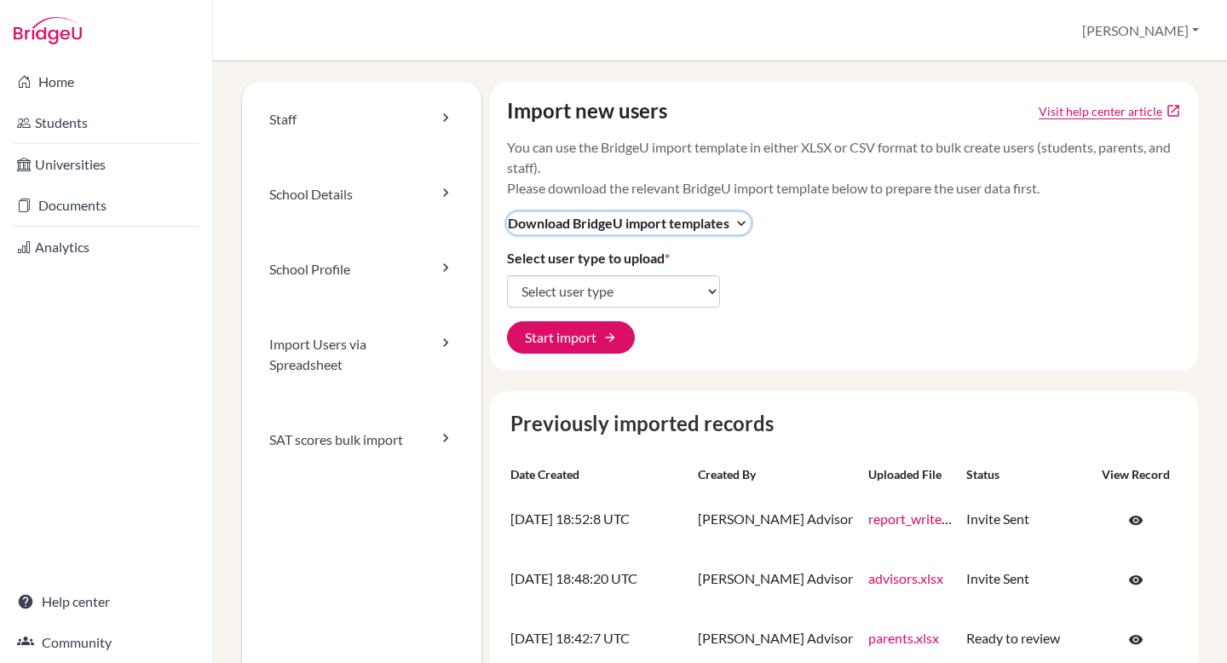
click at [729, 224] on span "Download BridgeU import templates" at bounding box center [618, 223] width 221 height 20
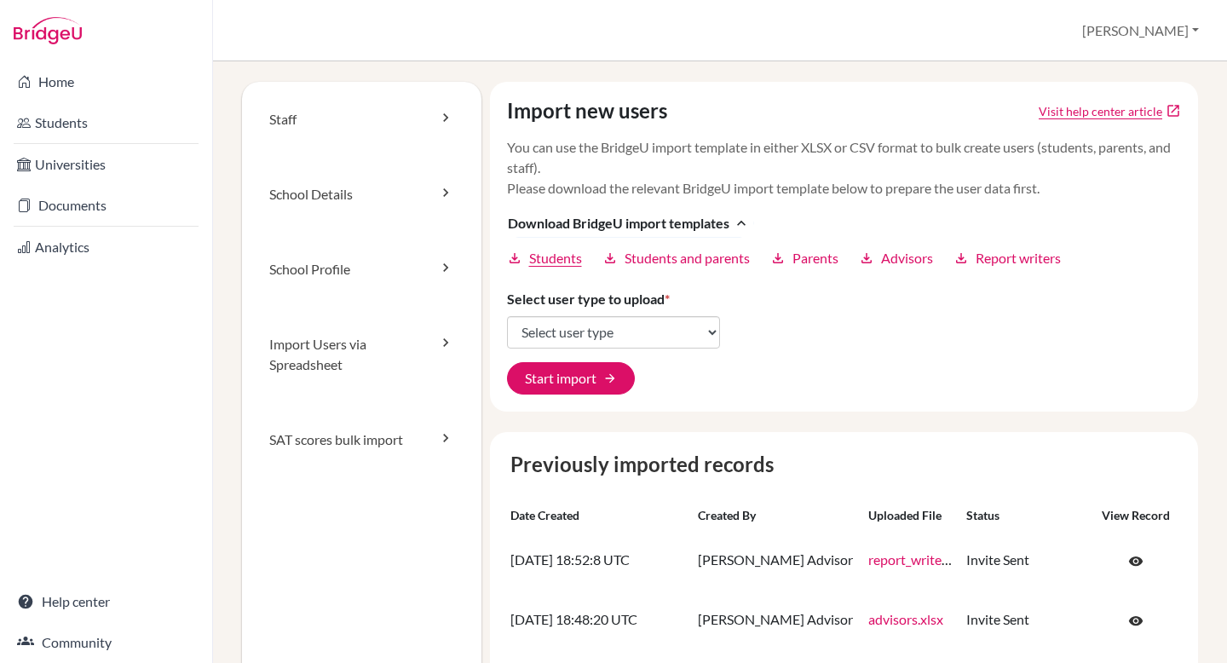
click at [567, 261] on span "Students" at bounding box center [555, 258] width 53 height 20
click at [619, 332] on select "Select user type Students Students and parents Parents Advisors Report writers" at bounding box center [613, 332] width 213 height 32
click at [339, 439] on link "SAT scores bulk import" at bounding box center [361, 439] width 239 height 75
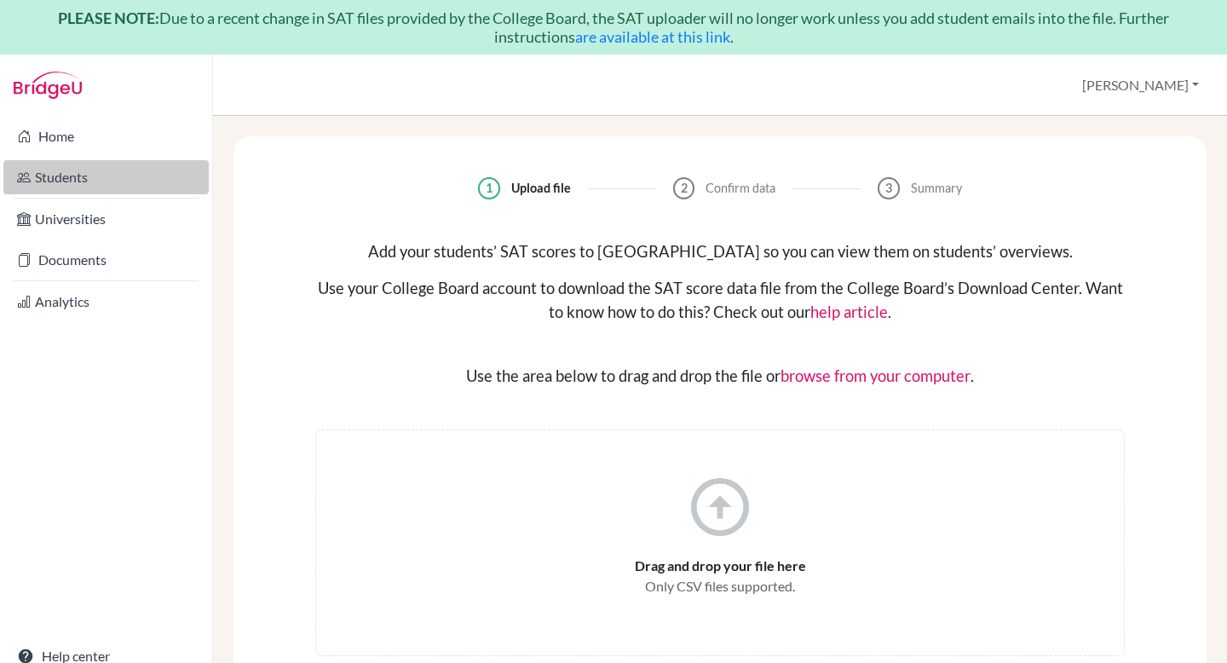
click at [87, 171] on link "Students" at bounding box center [105, 177] width 205 height 34
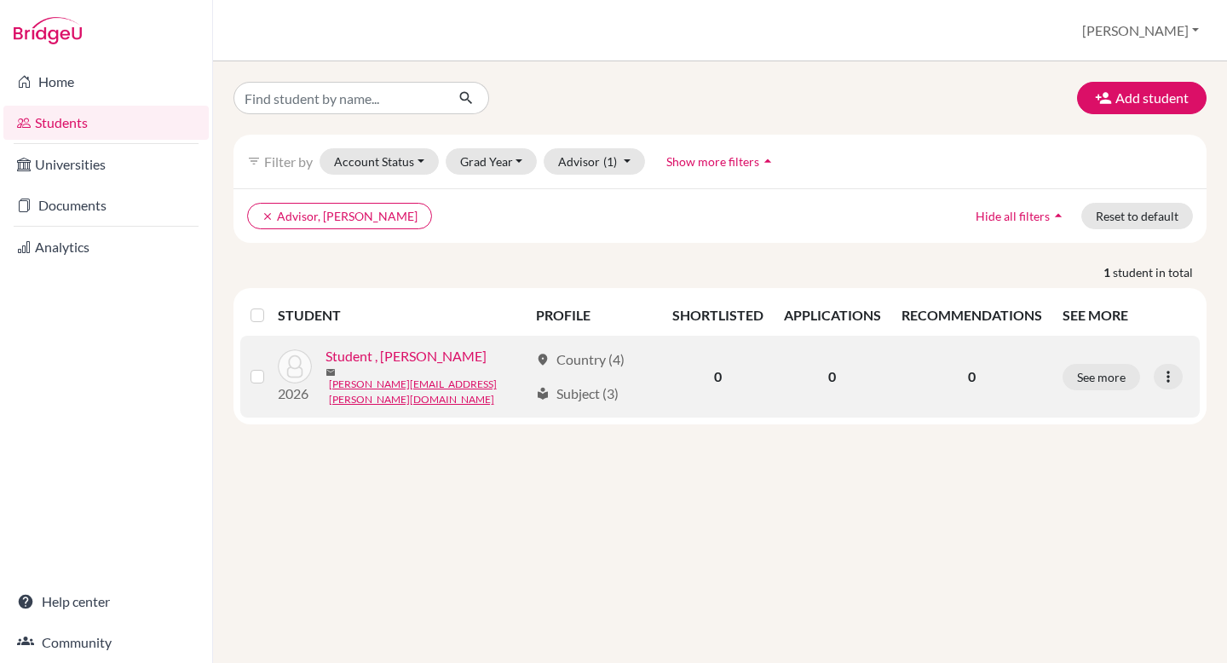
click at [384, 366] on link "Student , [PERSON_NAME]" at bounding box center [405, 356] width 161 height 20
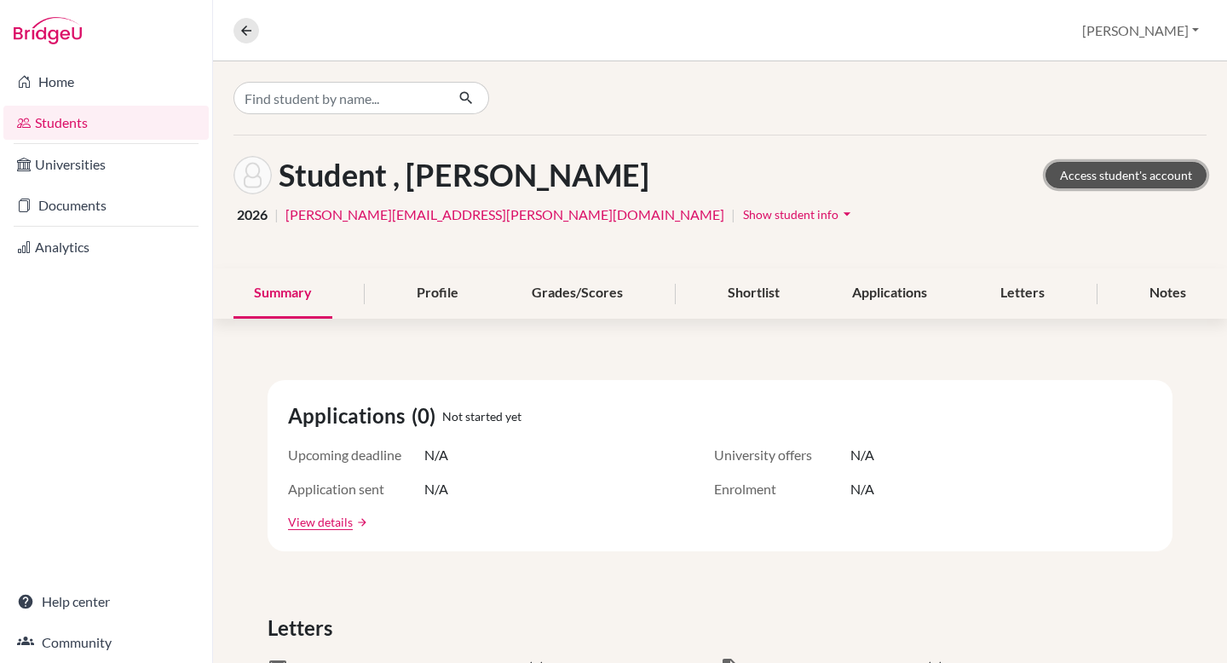
click at [1176, 167] on link "Access student's account" at bounding box center [1125, 175] width 161 height 26
